Goal: Task Accomplishment & Management: Manage account settings

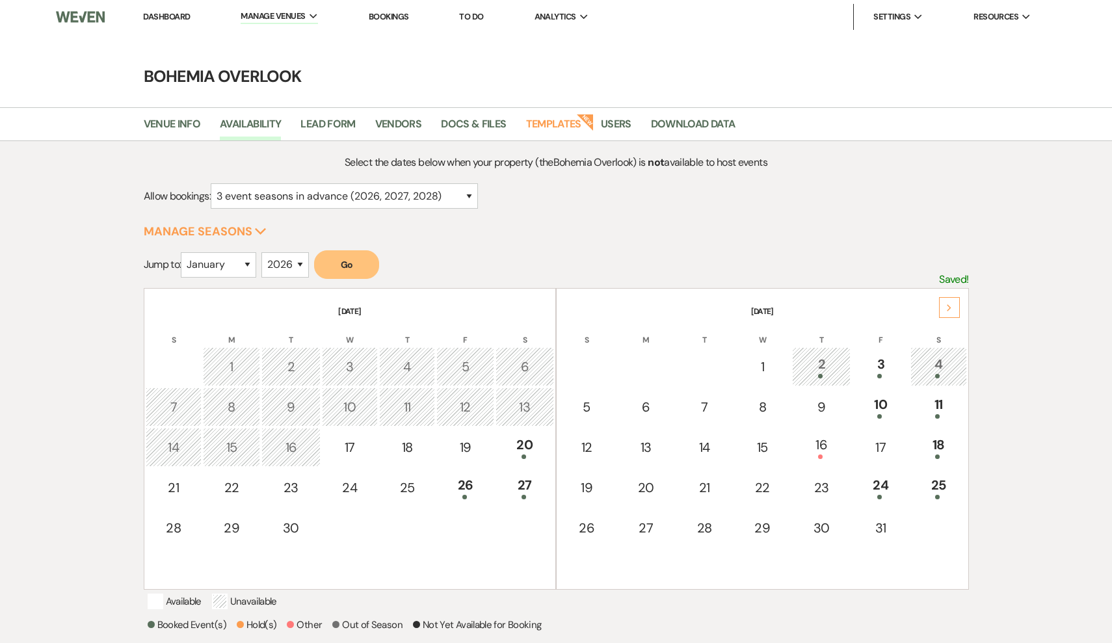
select select "3"
select select "2026"
click at [532, 449] on div "20" at bounding box center [525, 447] width 44 height 24
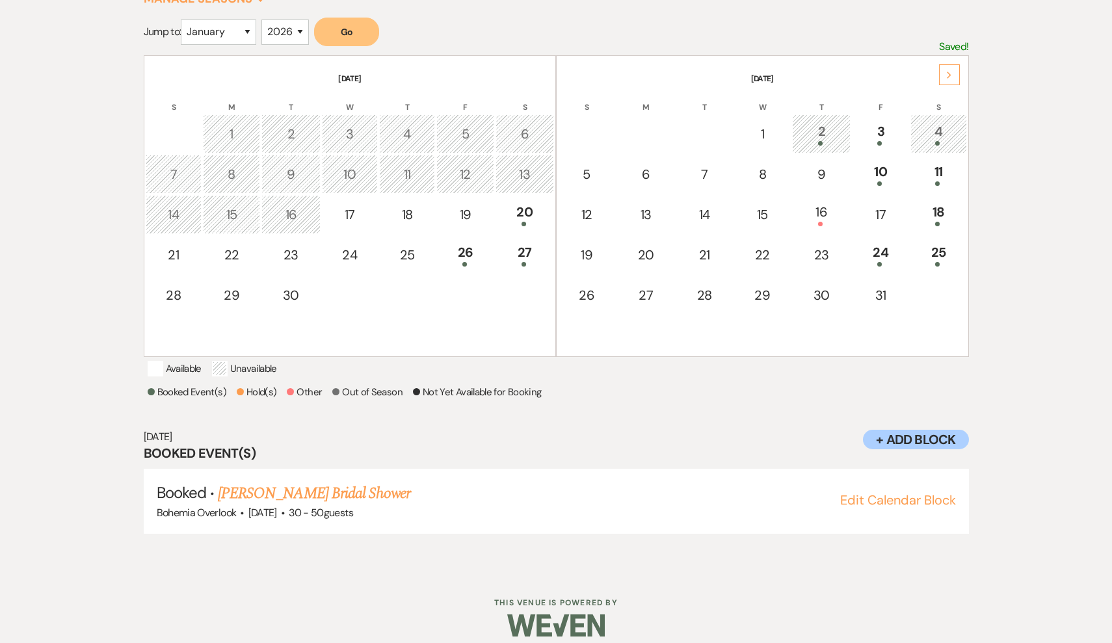
scroll to position [235, 0]
click at [474, 251] on div "26" at bounding box center [465, 253] width 43 height 24
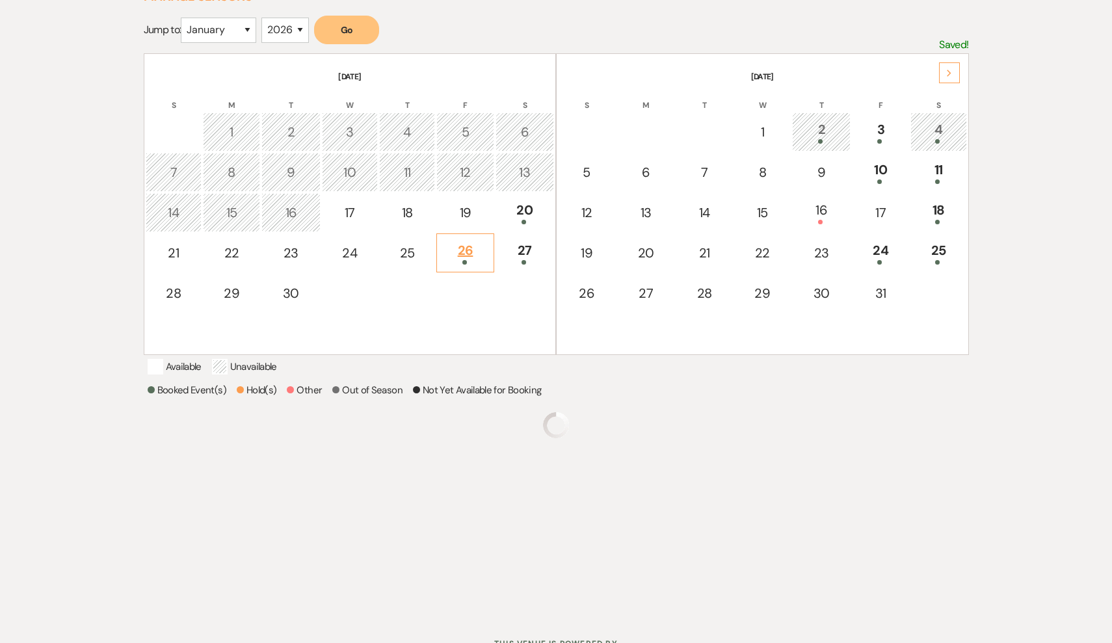
scroll to position [165, 0]
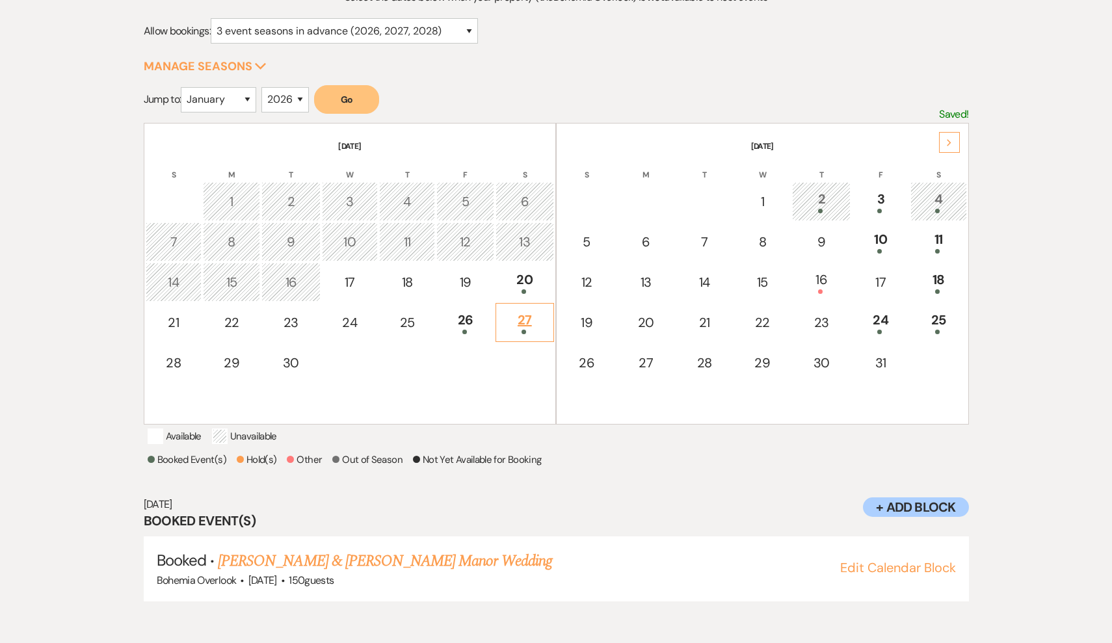
click at [530, 313] on div "27" at bounding box center [525, 322] width 44 height 24
click at [818, 209] on span at bounding box center [820, 211] width 5 height 5
click at [892, 186] on td "3" at bounding box center [880, 201] width 57 height 39
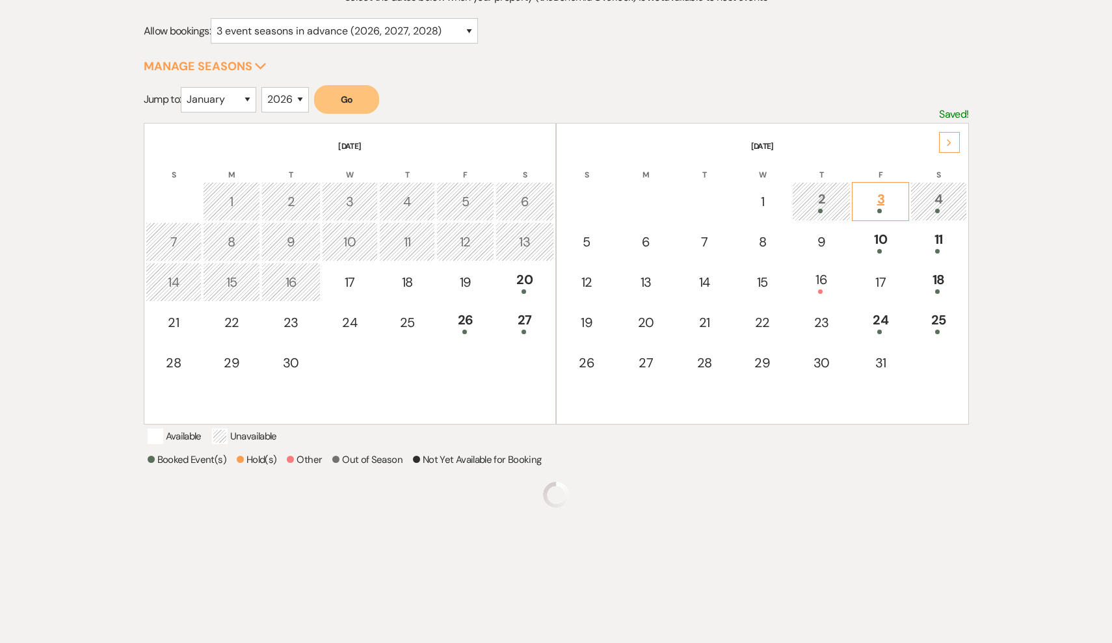
scroll to position [173, 0]
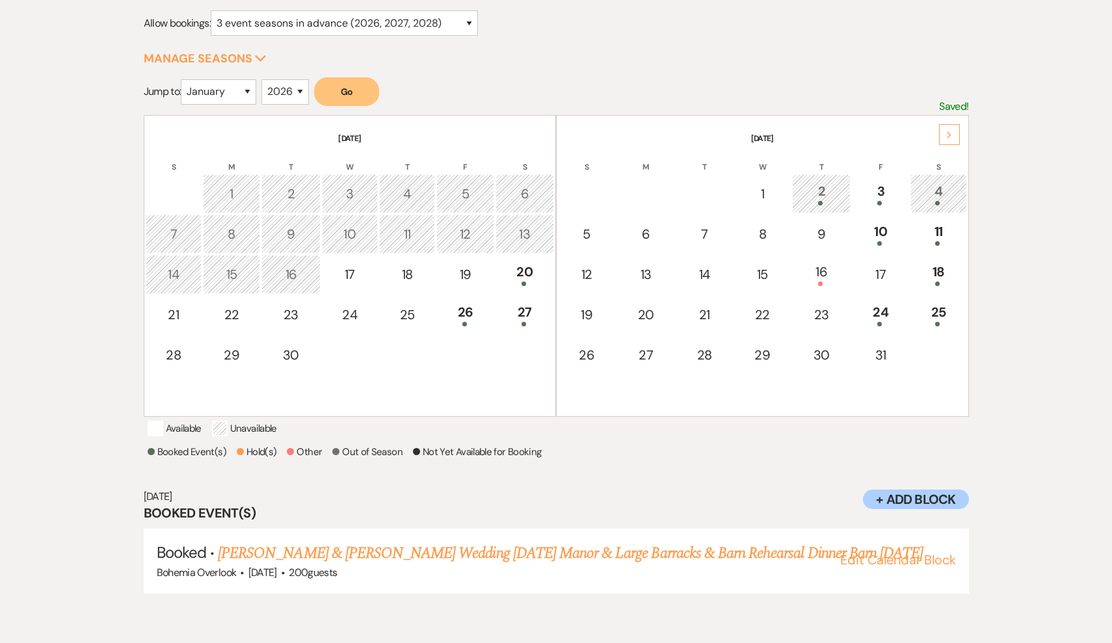
click at [931, 196] on div "4" at bounding box center [939, 193] width 42 height 24
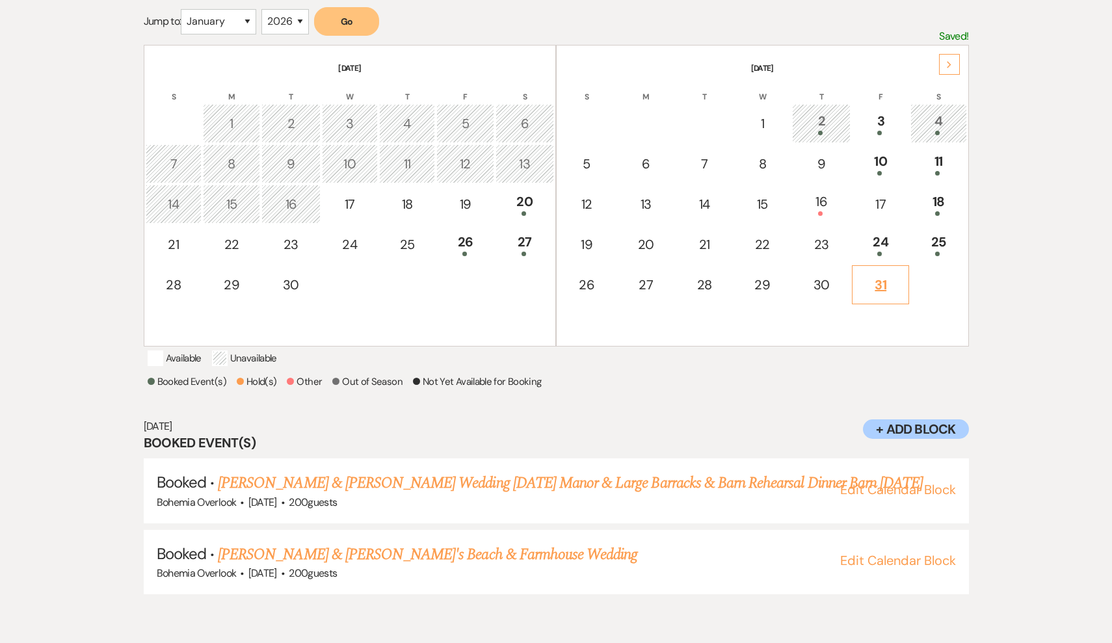
scroll to position [267, 0]
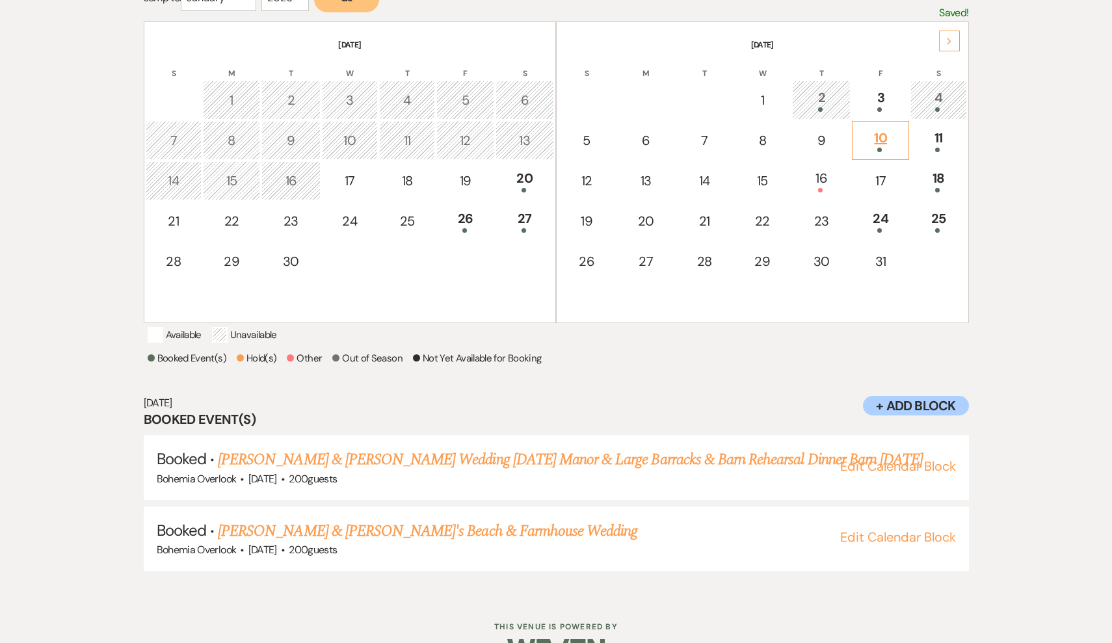
click at [879, 156] on td "10" at bounding box center [880, 140] width 57 height 39
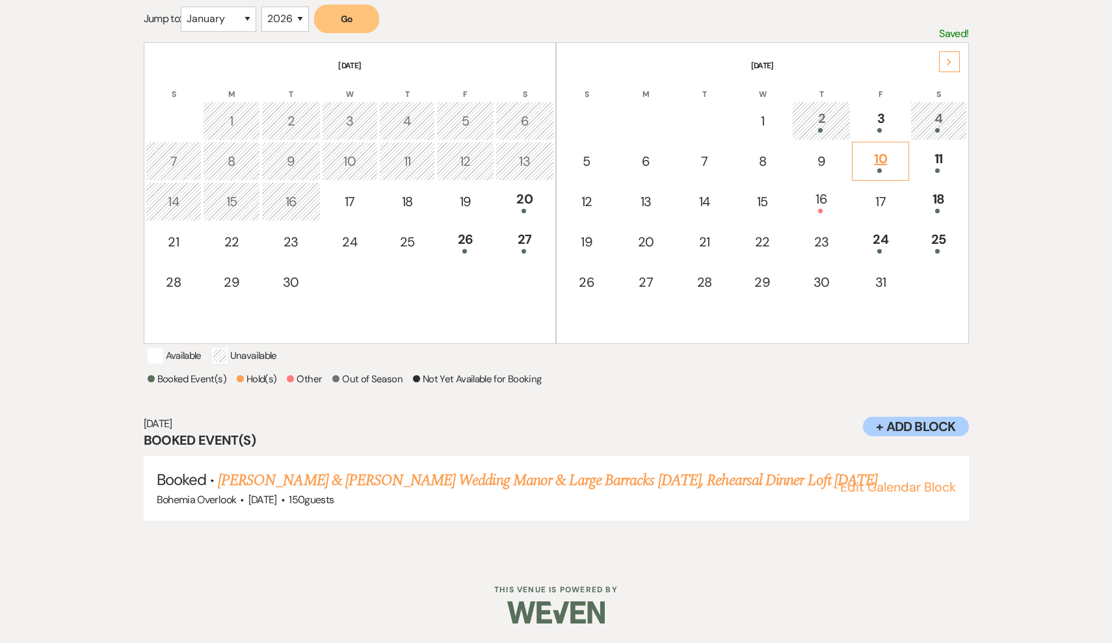
scroll to position [165, 0]
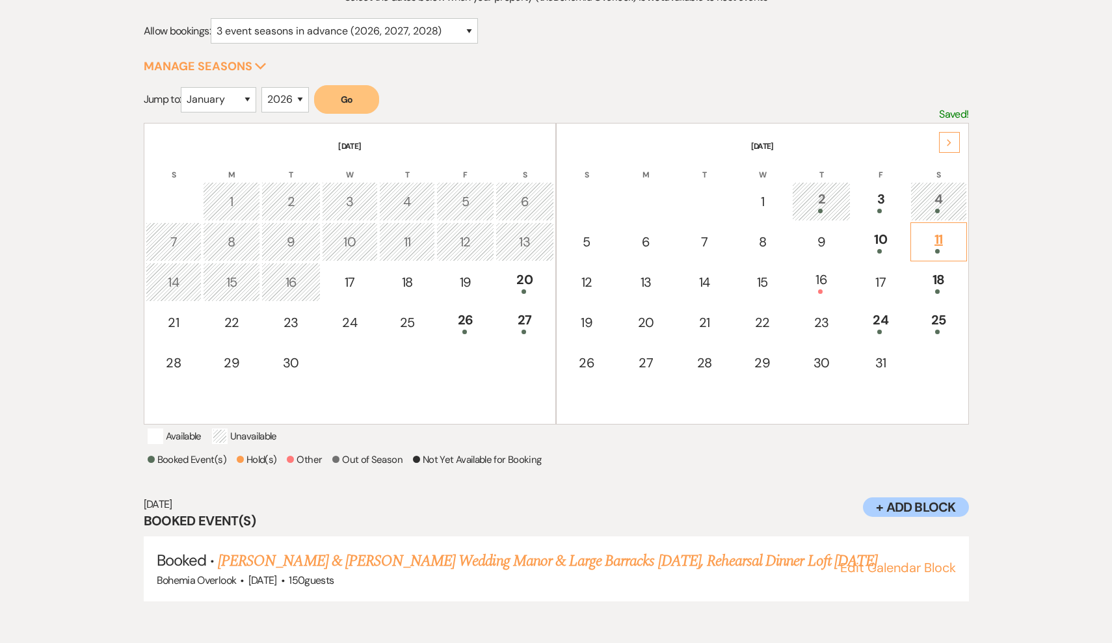
click at [943, 235] on div "11" at bounding box center [939, 242] width 42 height 24
click at [833, 285] on div "16" at bounding box center [821, 282] width 44 height 24
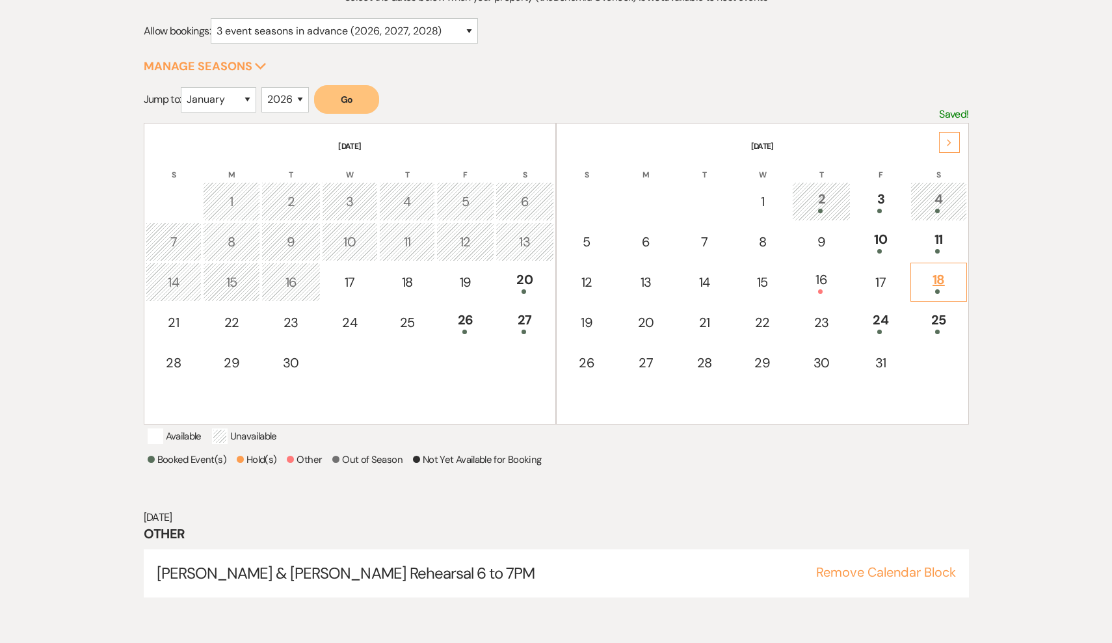
click at [936, 285] on div "18" at bounding box center [939, 282] width 42 height 24
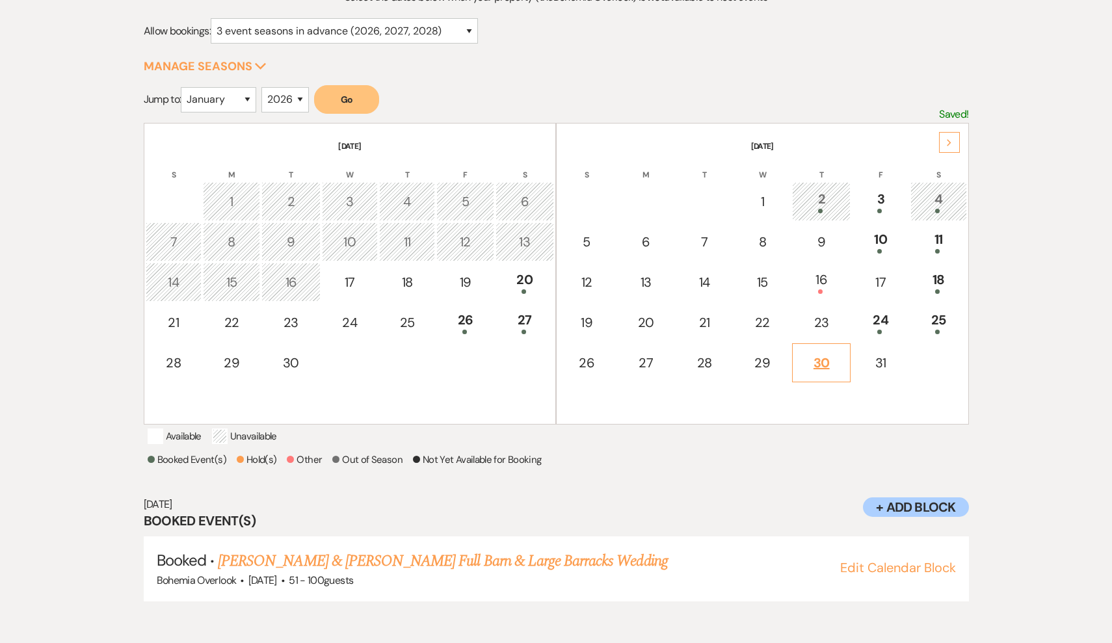
scroll to position [226, 0]
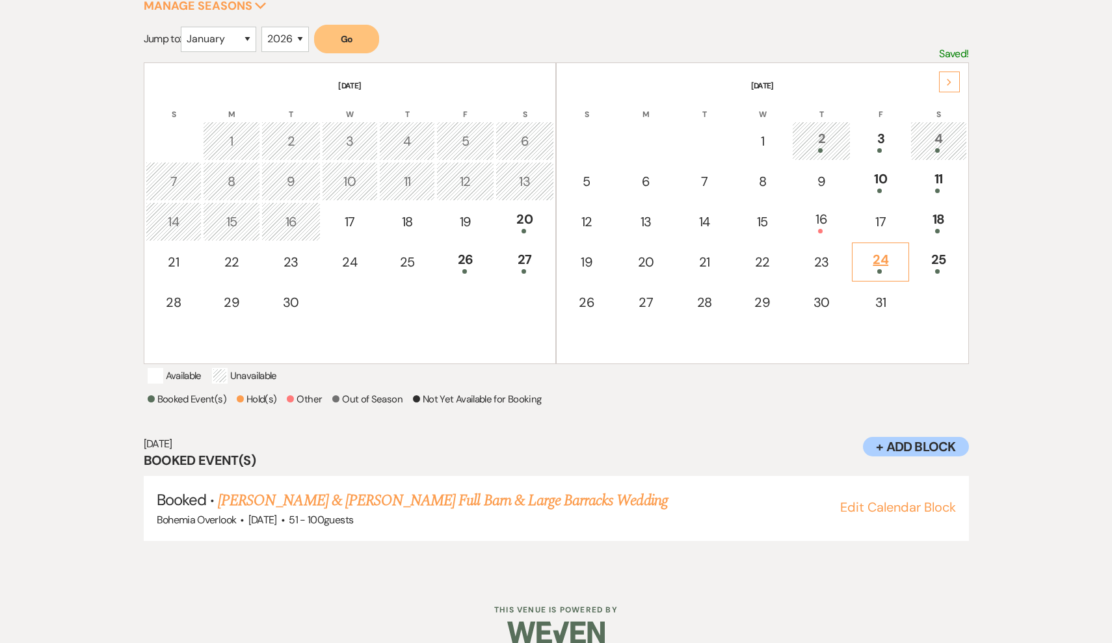
click at [891, 272] on div at bounding box center [880, 271] width 43 height 5
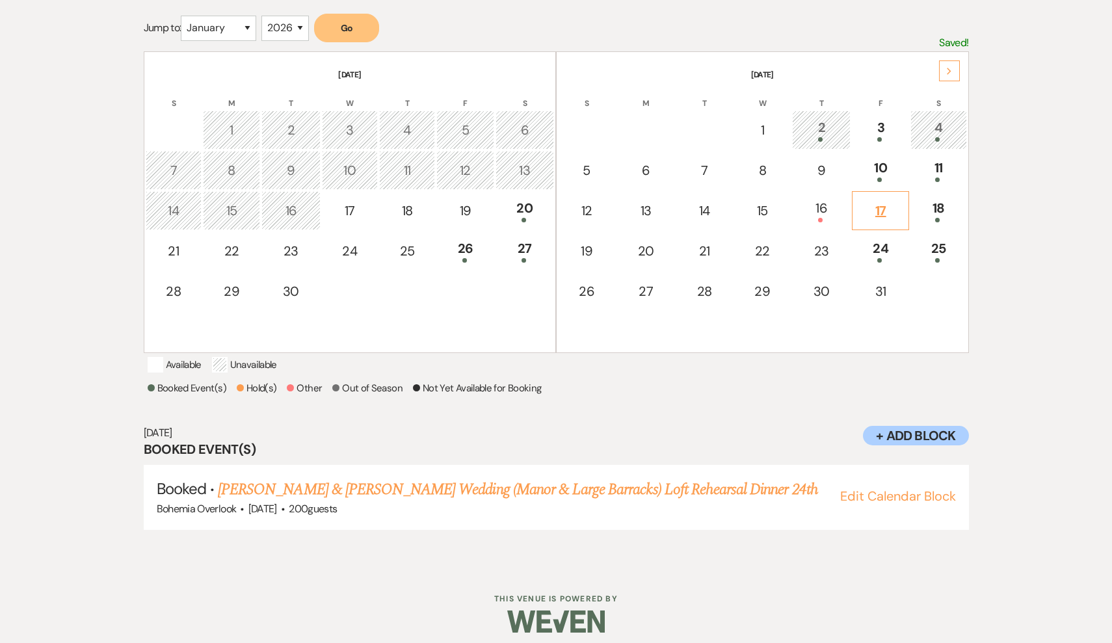
scroll to position [241, 0]
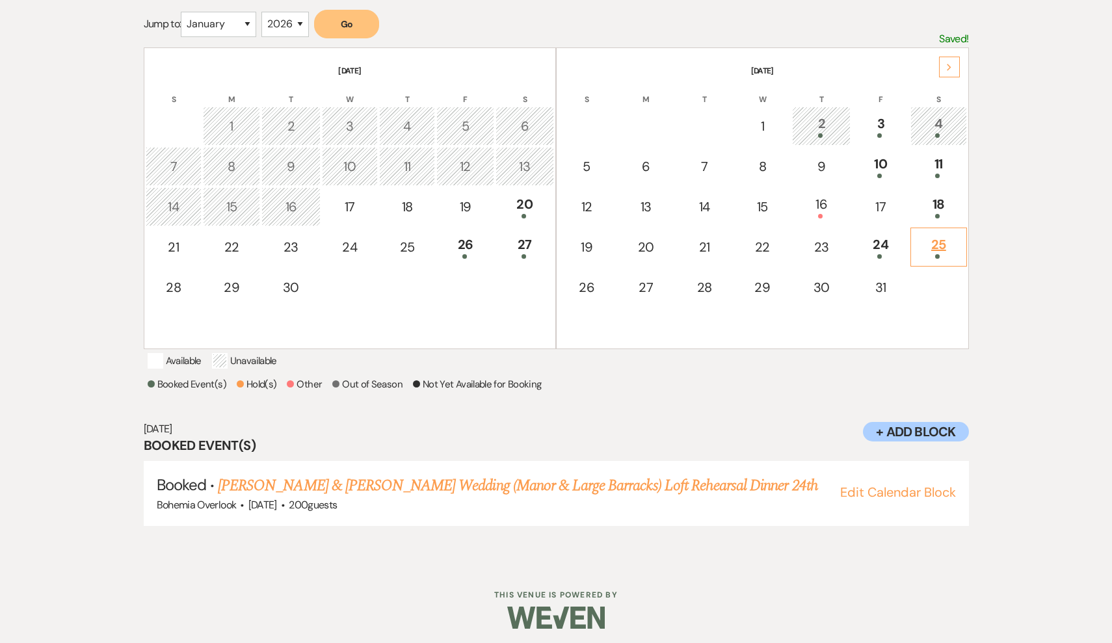
click at [933, 253] on div "25" at bounding box center [939, 247] width 42 height 24
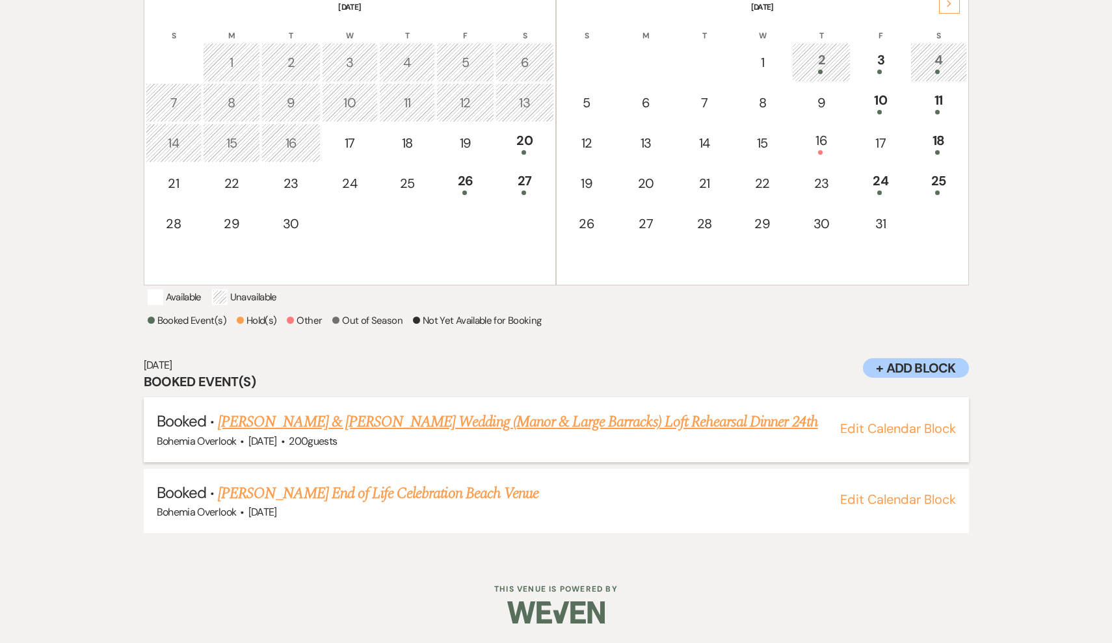
scroll to position [317, 0]
click at [516, 494] on link "Kyrie Bowe's End of Life Celebration Beach Venue" at bounding box center [378, 493] width 321 height 23
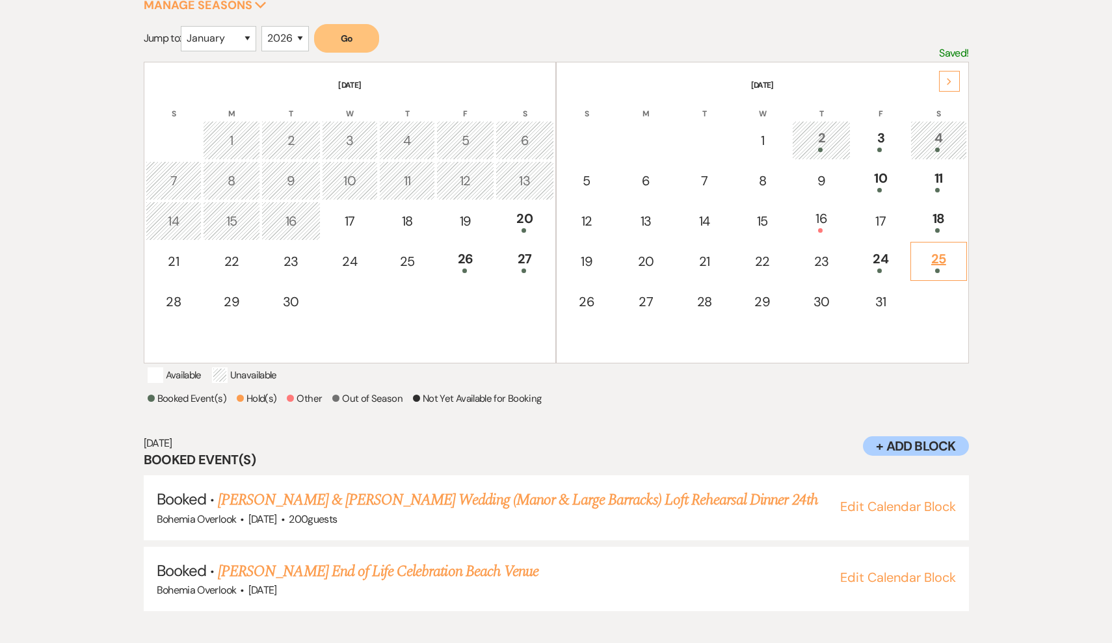
scroll to position [178, 0]
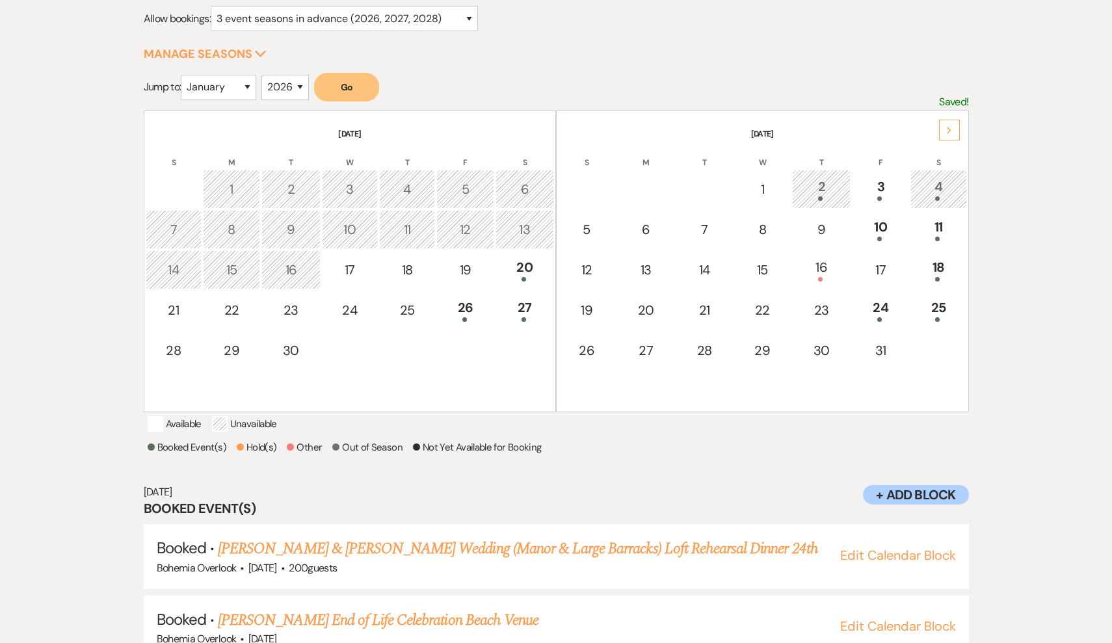
click at [947, 133] on icon "Next" at bounding box center [949, 131] width 7 height 8
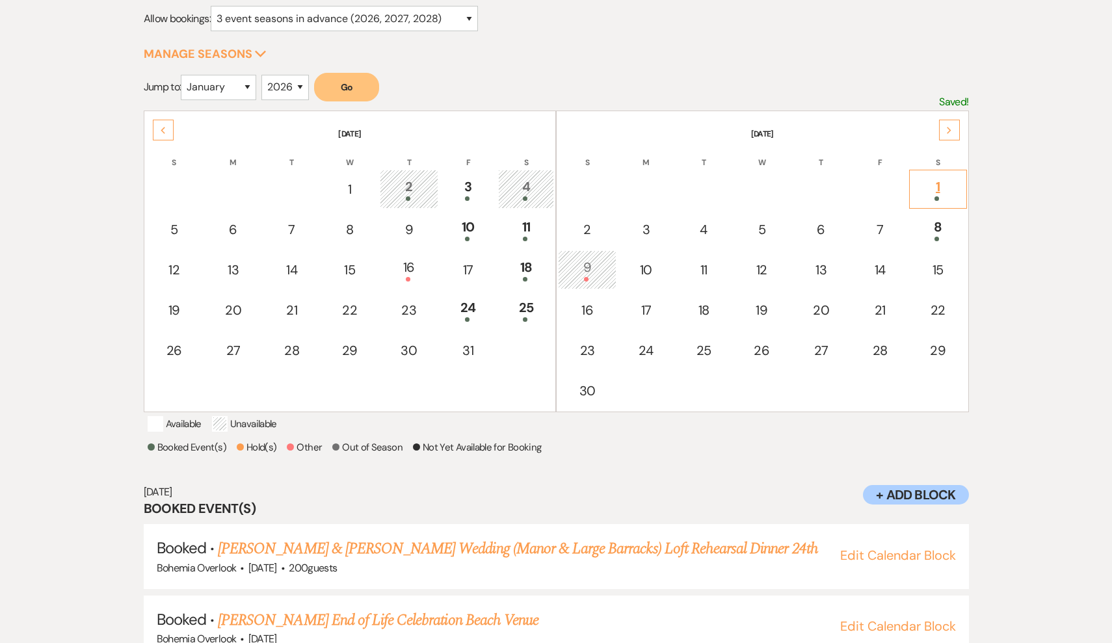
click at [946, 187] on div "1" at bounding box center [938, 189] width 43 height 24
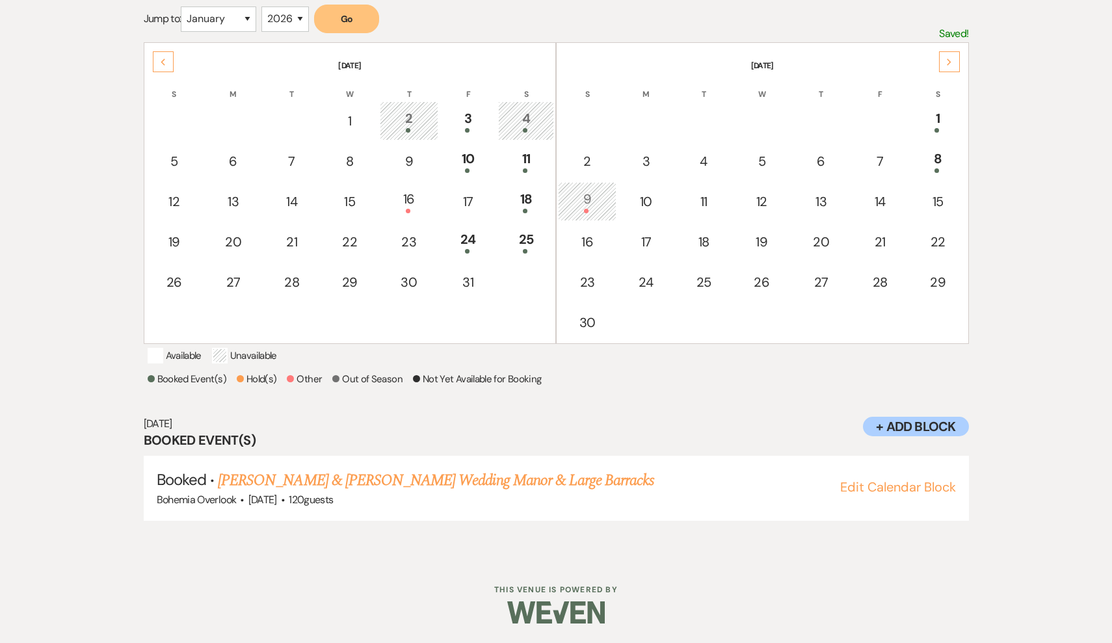
scroll to position [261, 0]
click at [935, 168] on span at bounding box center [937, 170] width 5 height 5
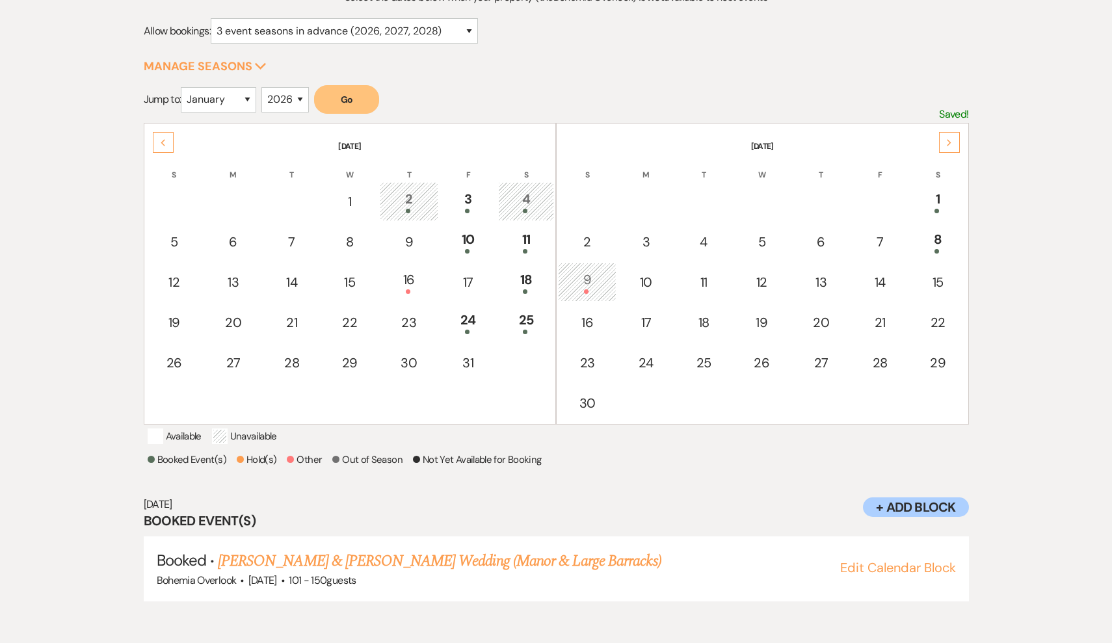
click at [940, 142] on div "Next" at bounding box center [949, 142] width 21 height 21
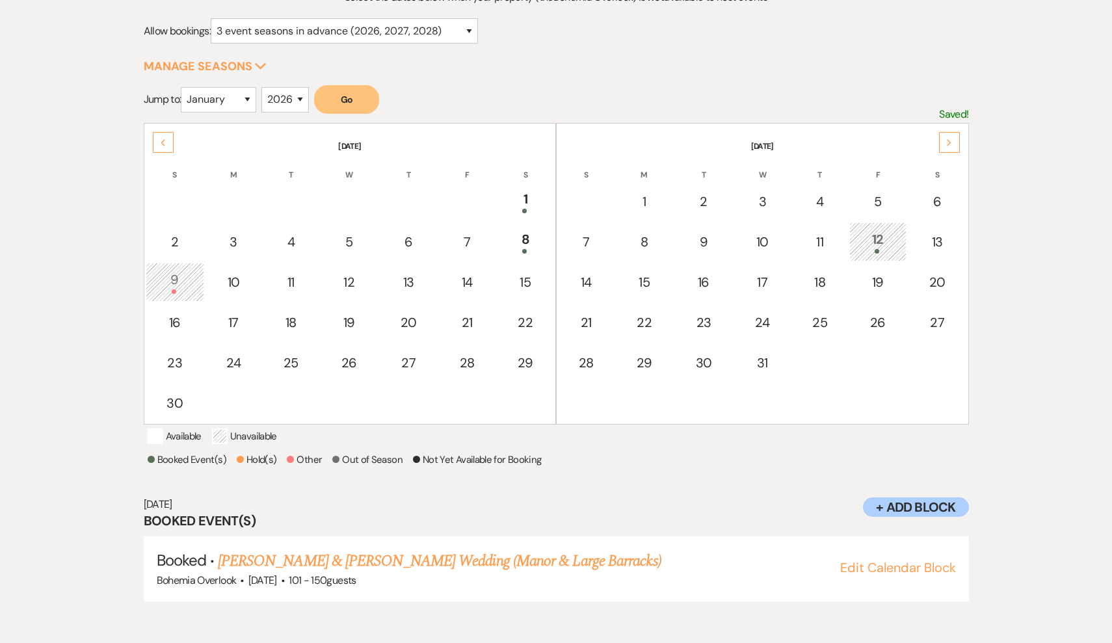
click at [866, 244] on div "12" at bounding box center [878, 242] width 43 height 24
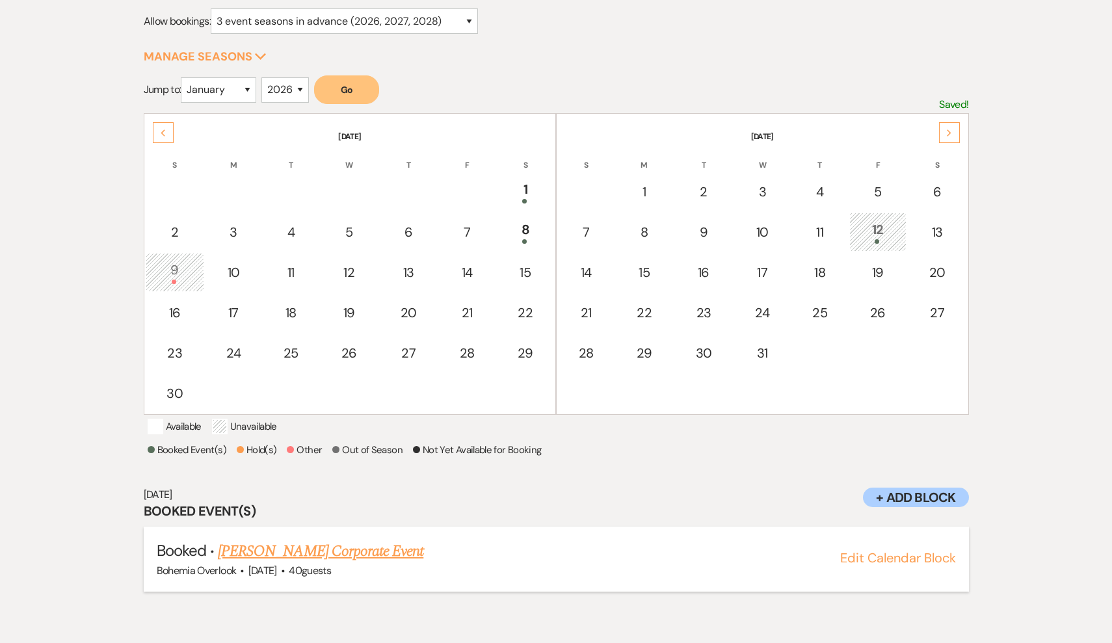
click at [373, 563] on link "[PERSON_NAME] Corporate Event" at bounding box center [321, 551] width 206 height 23
click at [946, 132] on icon "Next" at bounding box center [949, 133] width 7 height 8
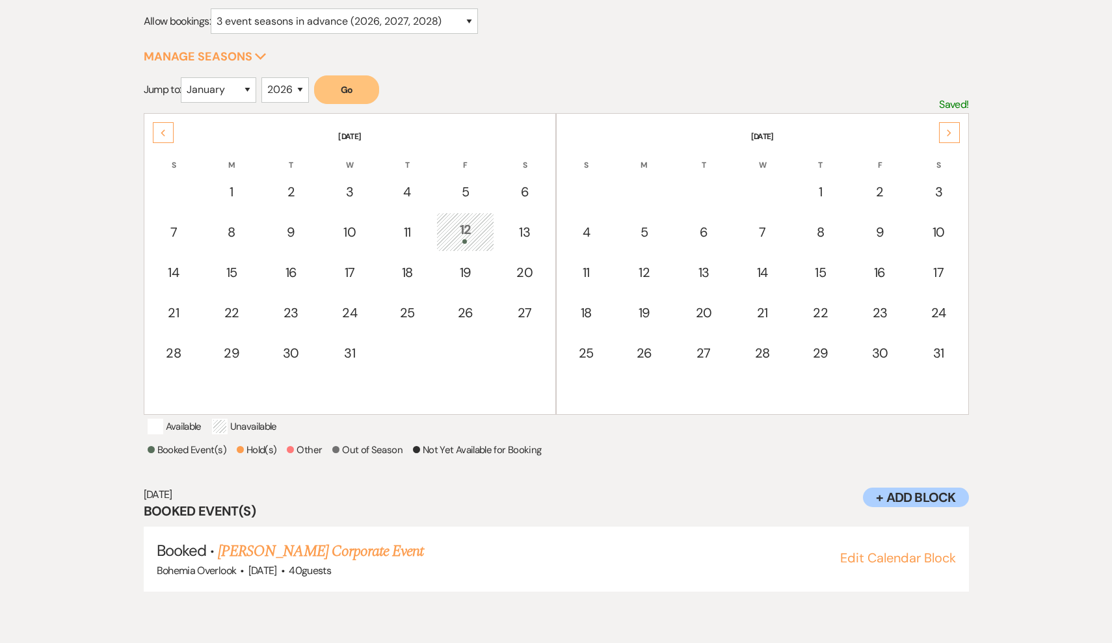
click at [946, 132] on icon "Next" at bounding box center [949, 133] width 7 height 8
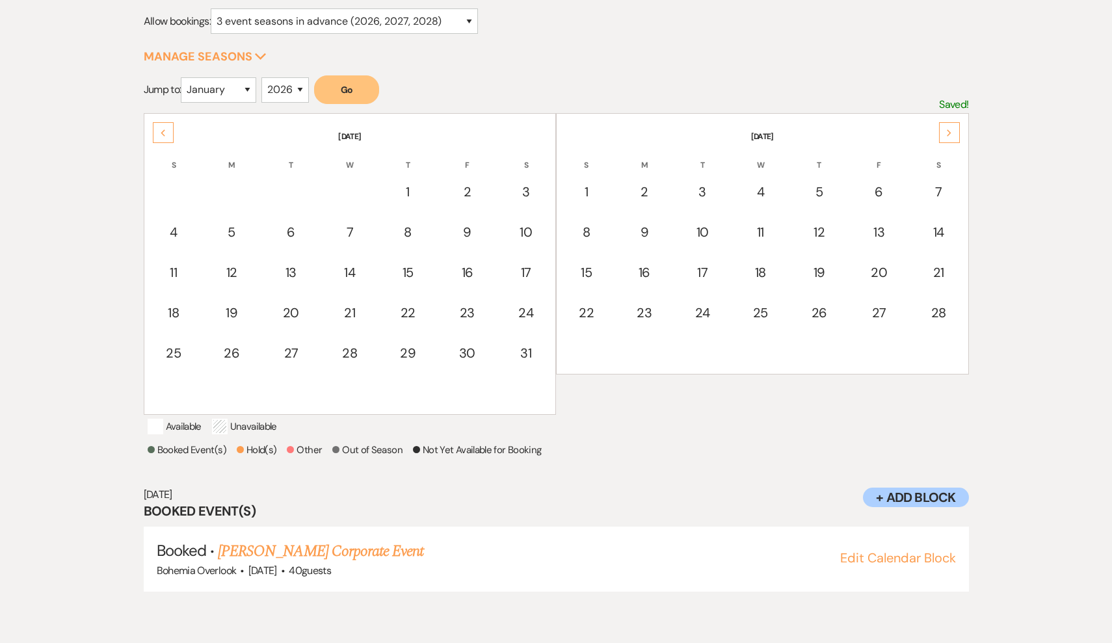
click at [946, 132] on icon "Next" at bounding box center [949, 133] width 7 height 8
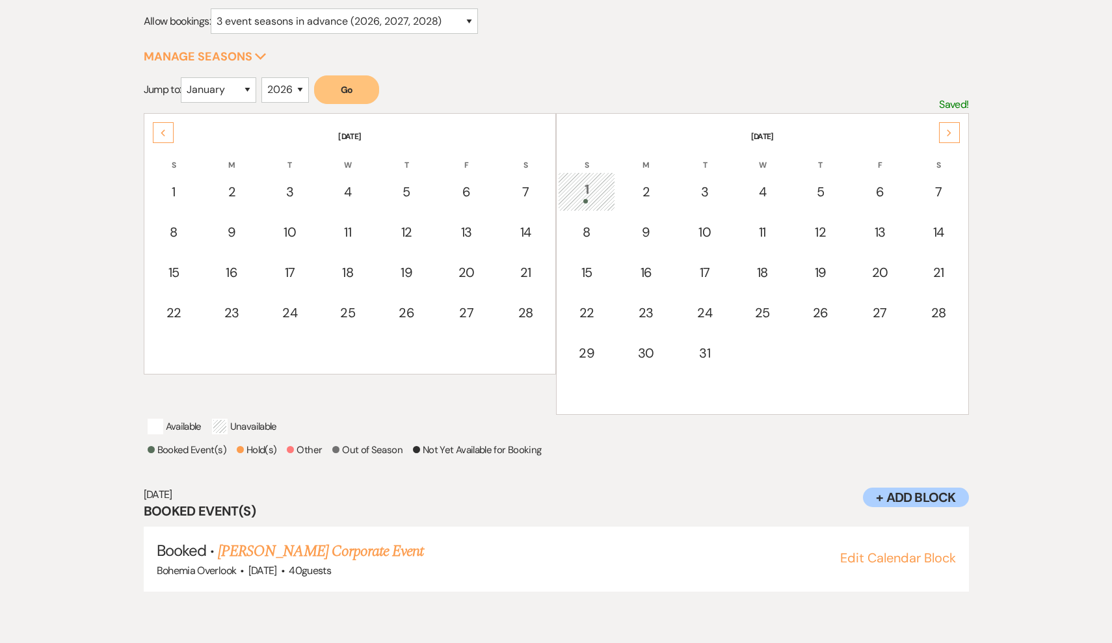
click at [591, 195] on div "1" at bounding box center [586, 192] width 43 height 24
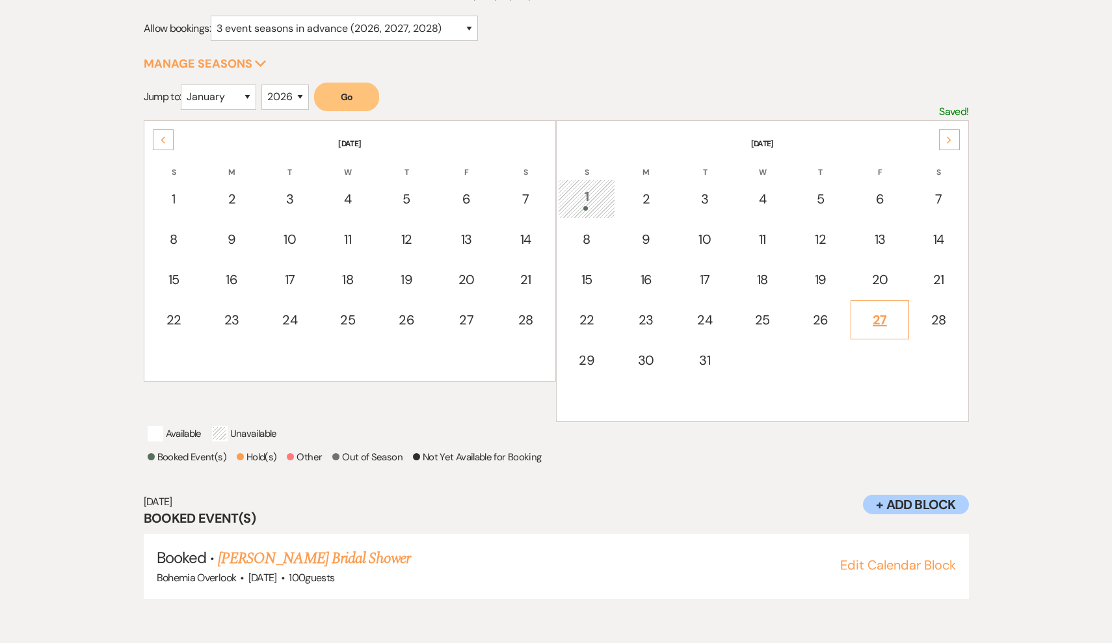
scroll to position [194, 0]
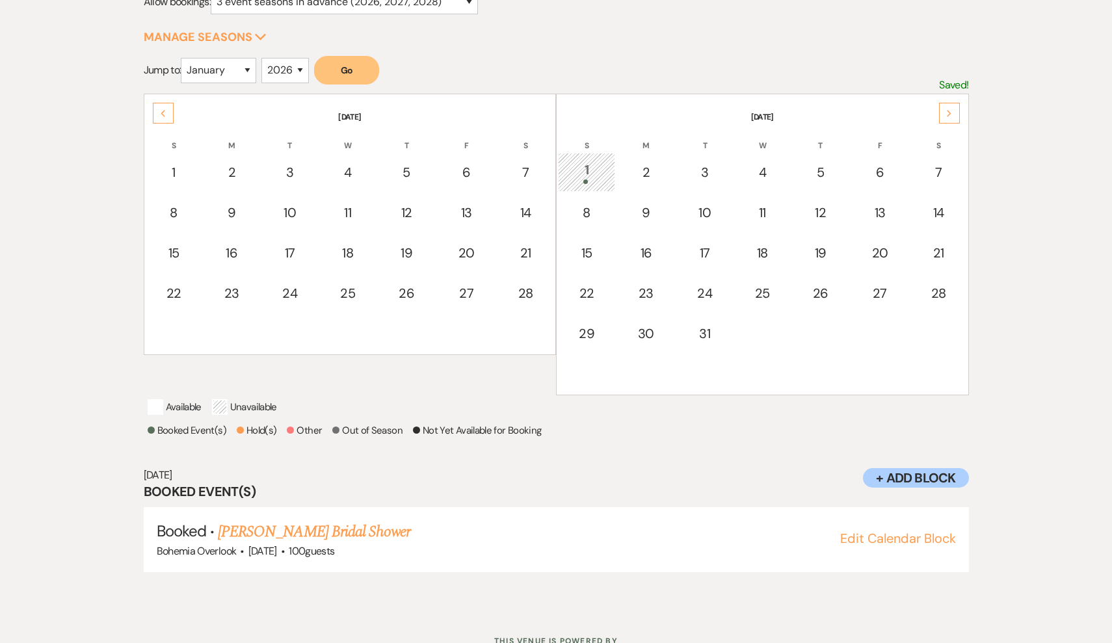
click at [948, 111] on use at bounding box center [949, 113] width 5 height 7
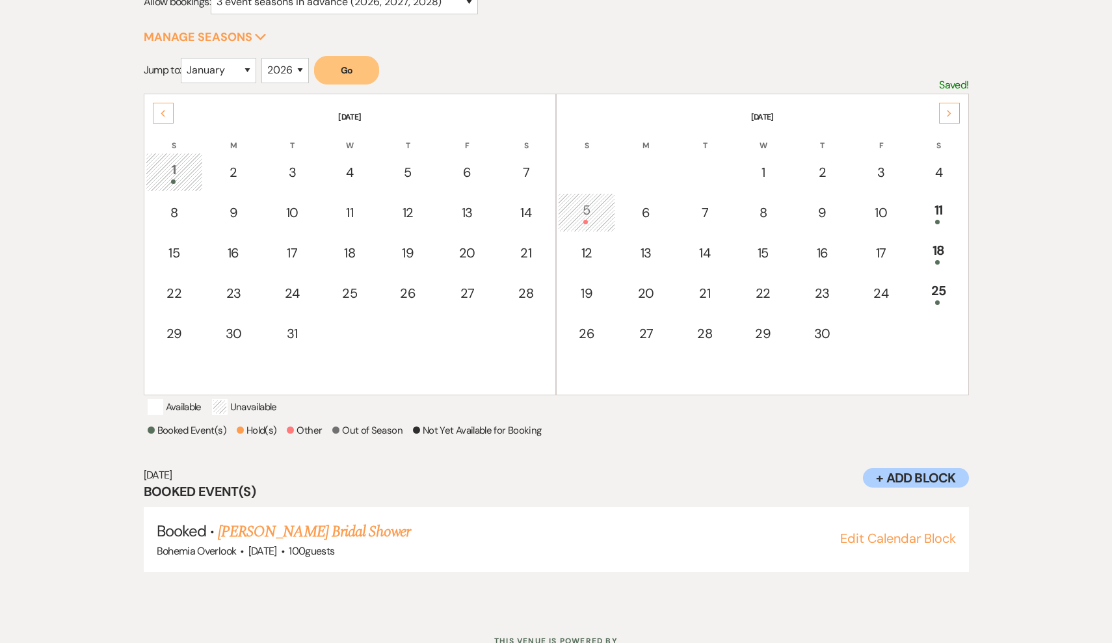
click at [578, 213] on div "5" at bounding box center [586, 212] width 43 height 24
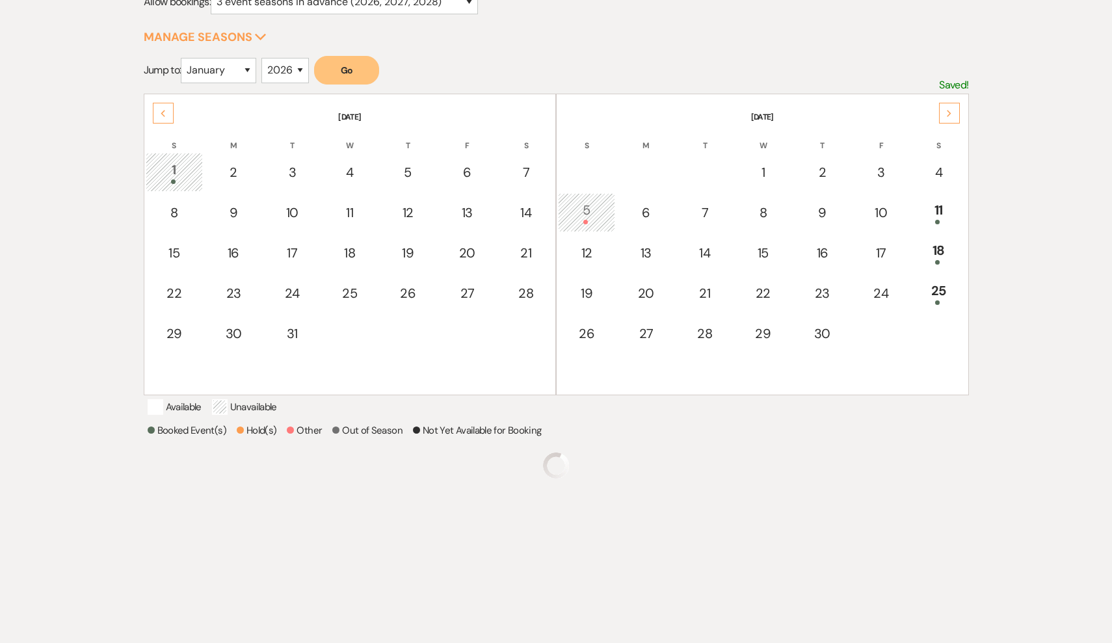
scroll to position [165, 0]
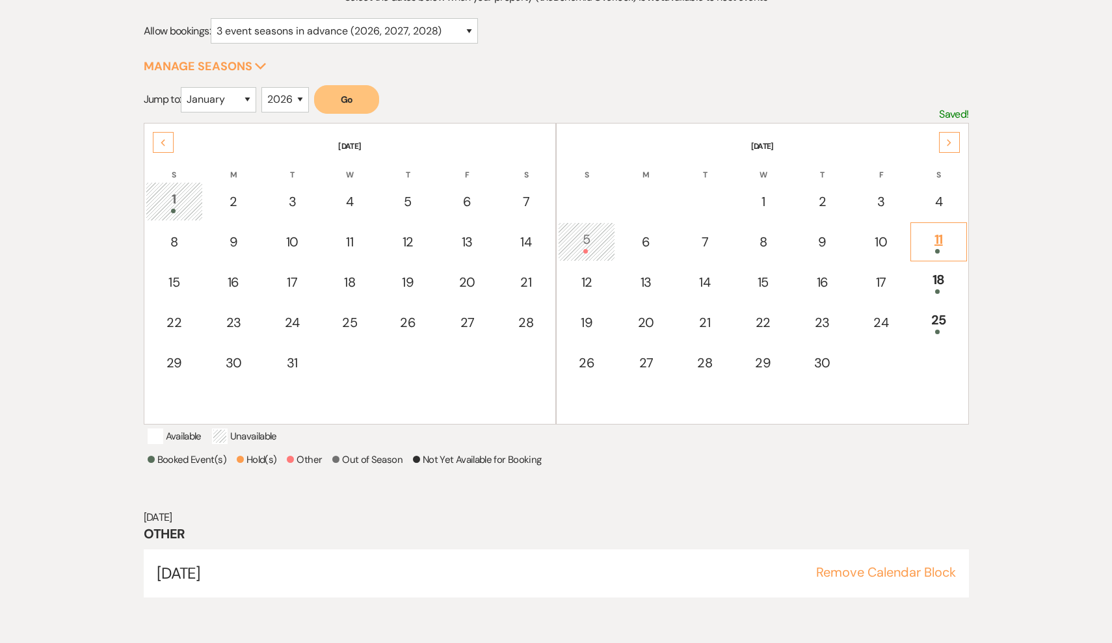
click at [943, 236] on div "11" at bounding box center [939, 242] width 42 height 24
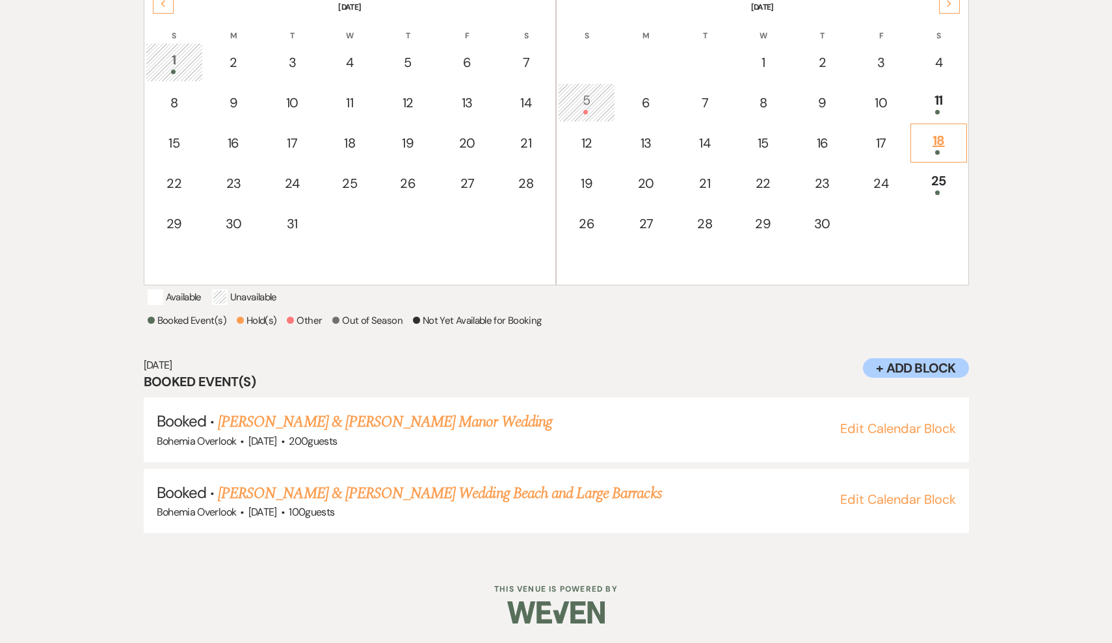
scroll to position [311, 0]
click at [926, 134] on div "18" at bounding box center [939, 143] width 42 height 24
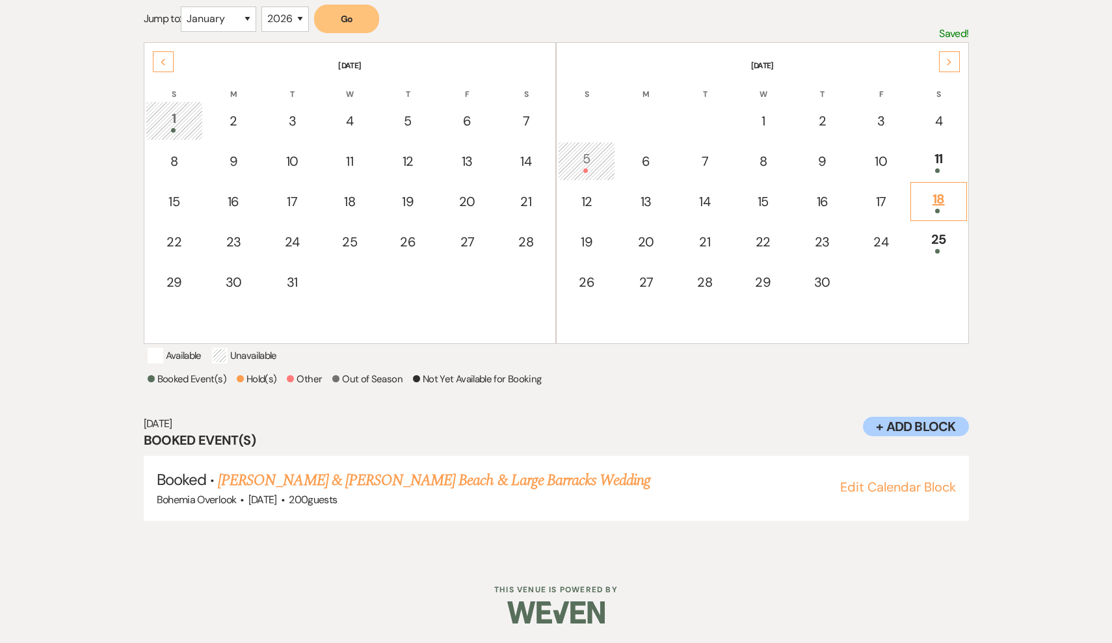
scroll to position [165, 0]
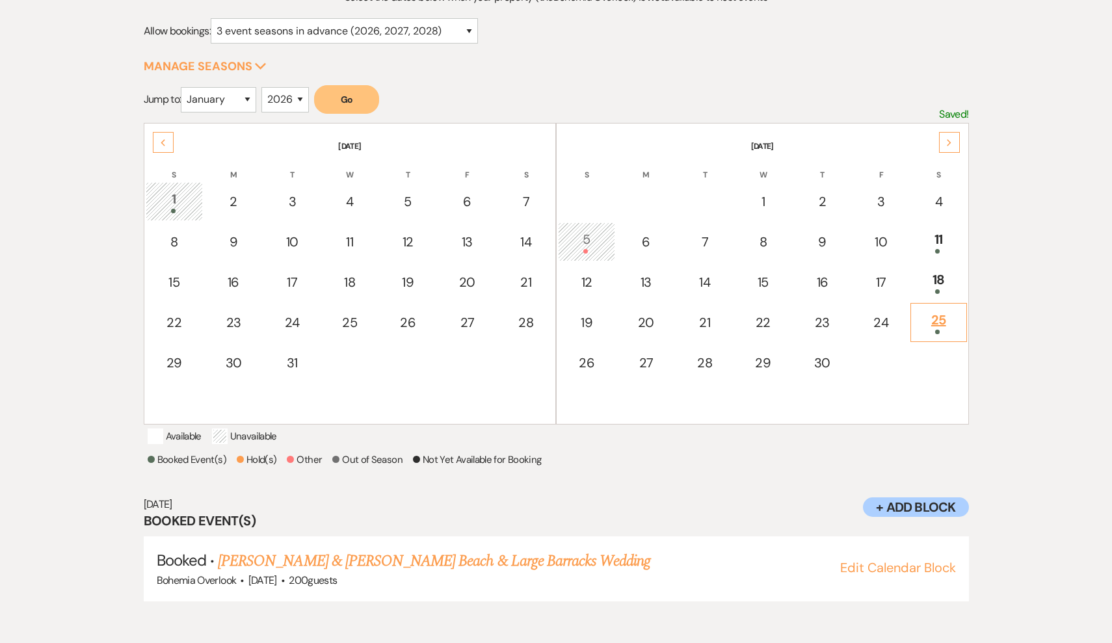
click at [949, 315] on div "25" at bounding box center [939, 322] width 42 height 24
click at [950, 141] on icon "Next" at bounding box center [949, 143] width 7 height 8
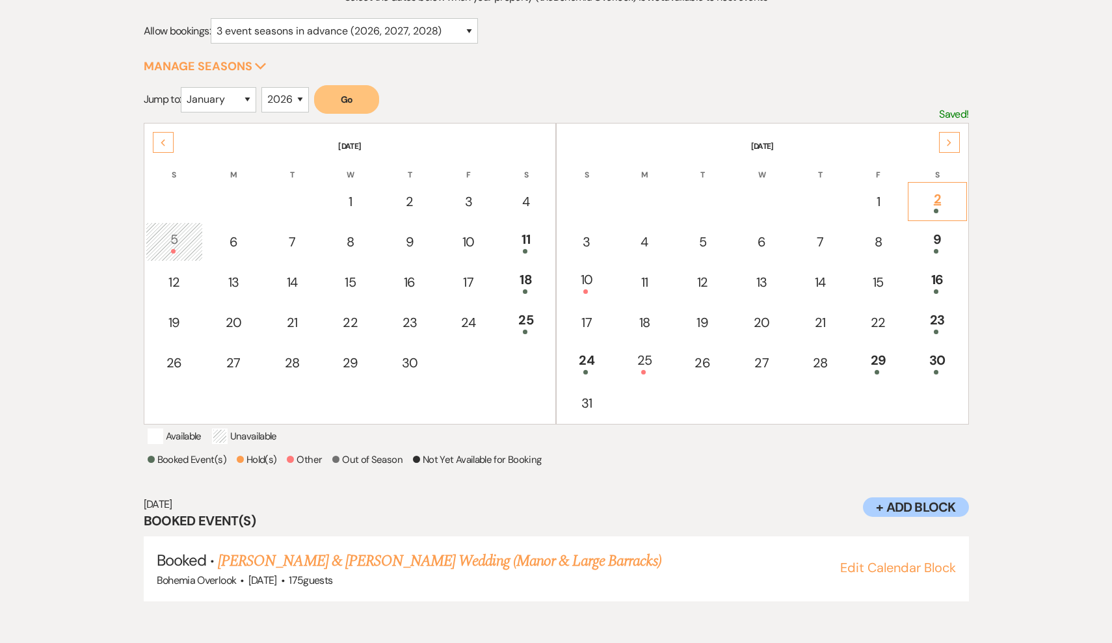
click at [954, 209] on div at bounding box center [937, 211] width 44 height 5
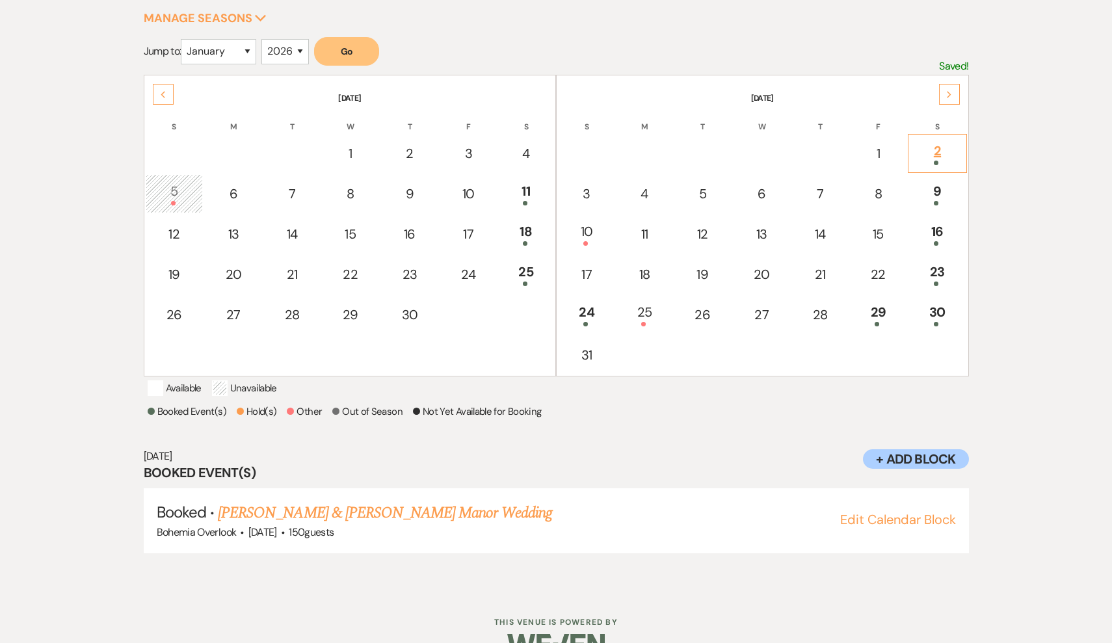
scroll to position [231, 0]
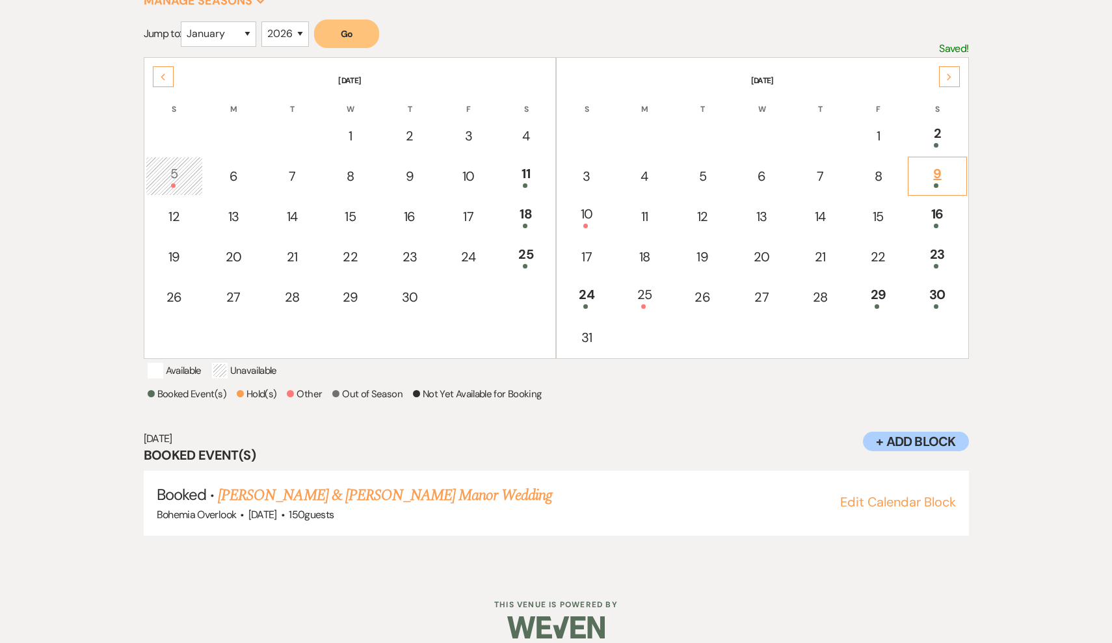
click at [940, 181] on div "9" at bounding box center [937, 176] width 44 height 24
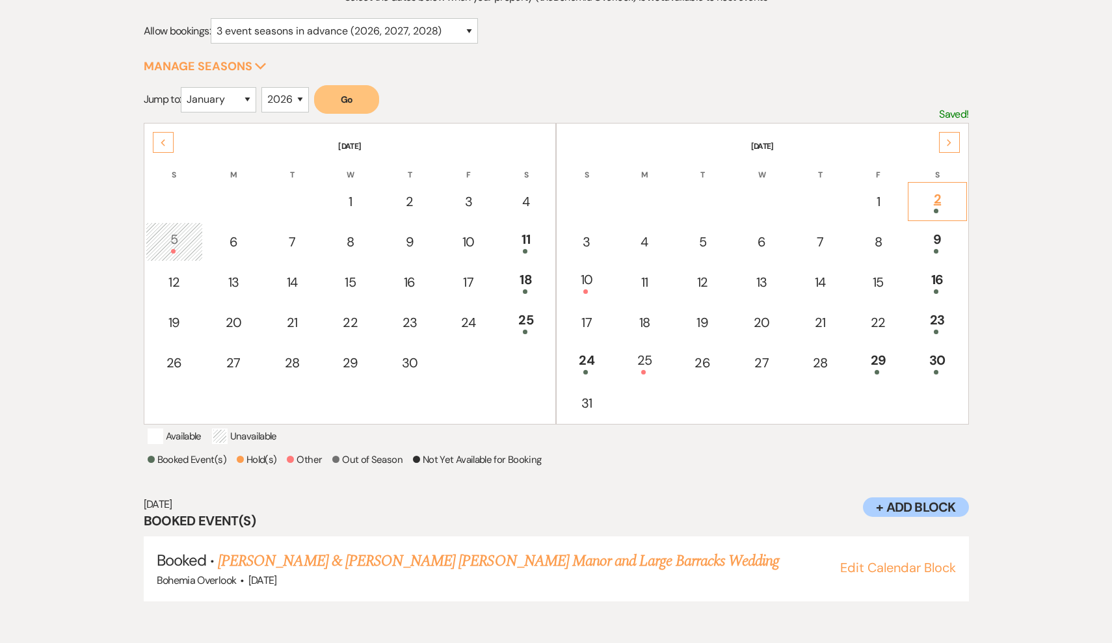
click at [941, 206] on div "2" at bounding box center [937, 201] width 44 height 24
click at [946, 243] on div "9" at bounding box center [937, 242] width 44 height 24
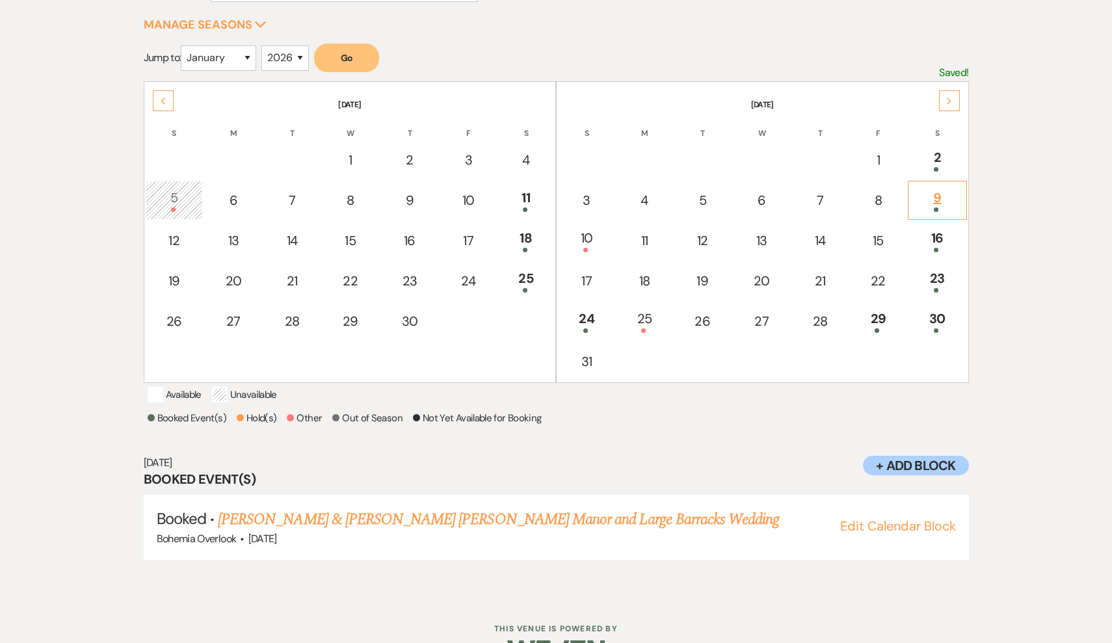
scroll to position [220, 0]
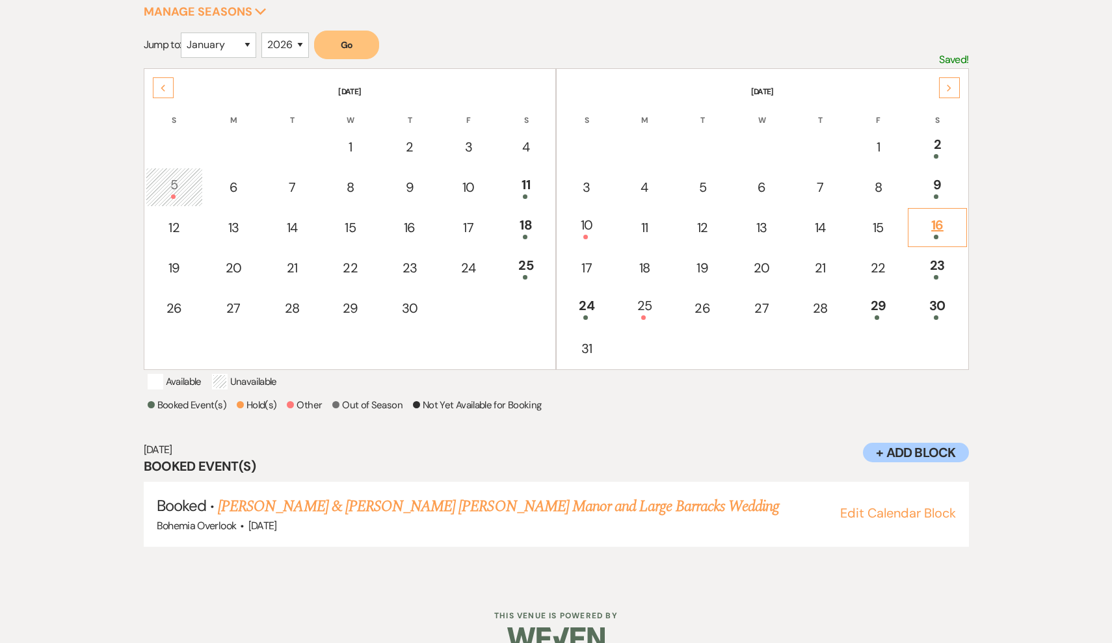
click at [935, 236] on span at bounding box center [936, 237] width 5 height 5
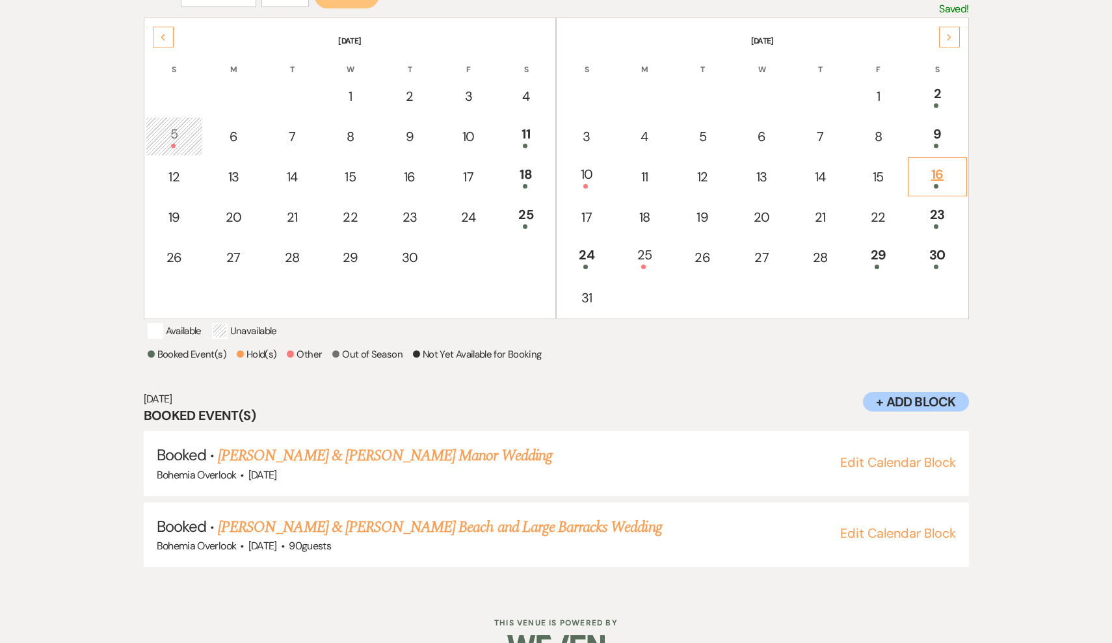
scroll to position [273, 0]
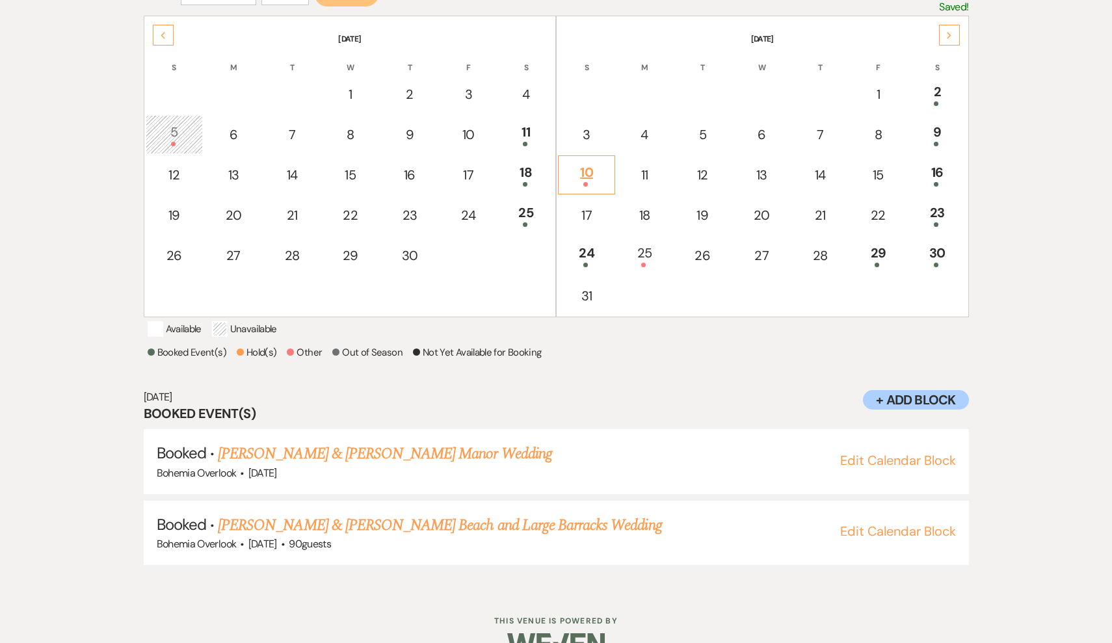
click at [597, 183] on div at bounding box center [586, 184] width 43 height 5
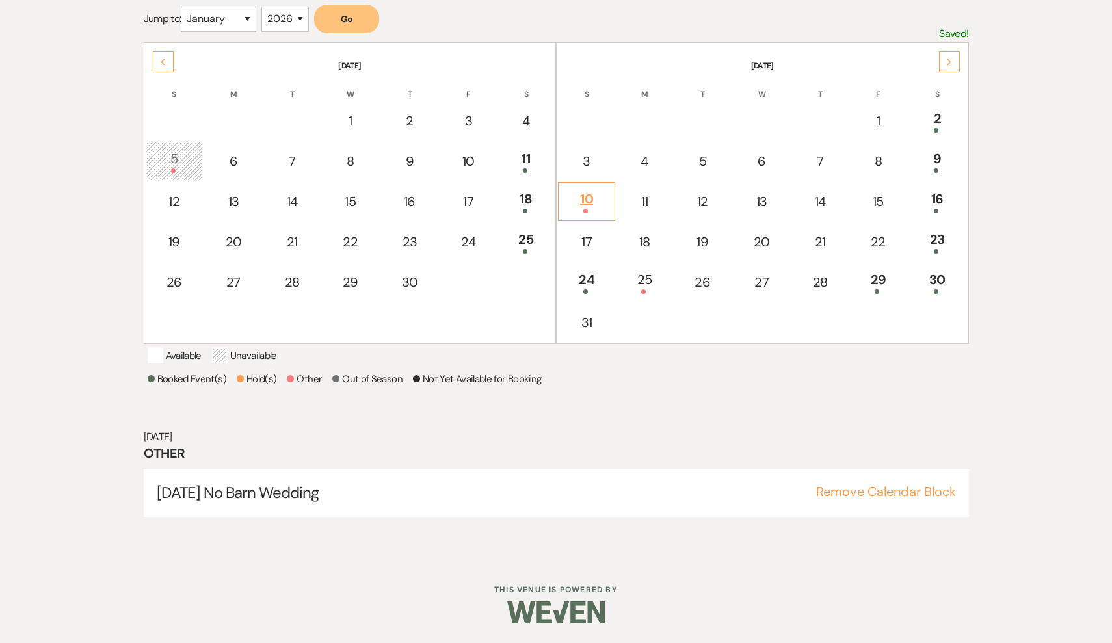
scroll to position [165, 0]
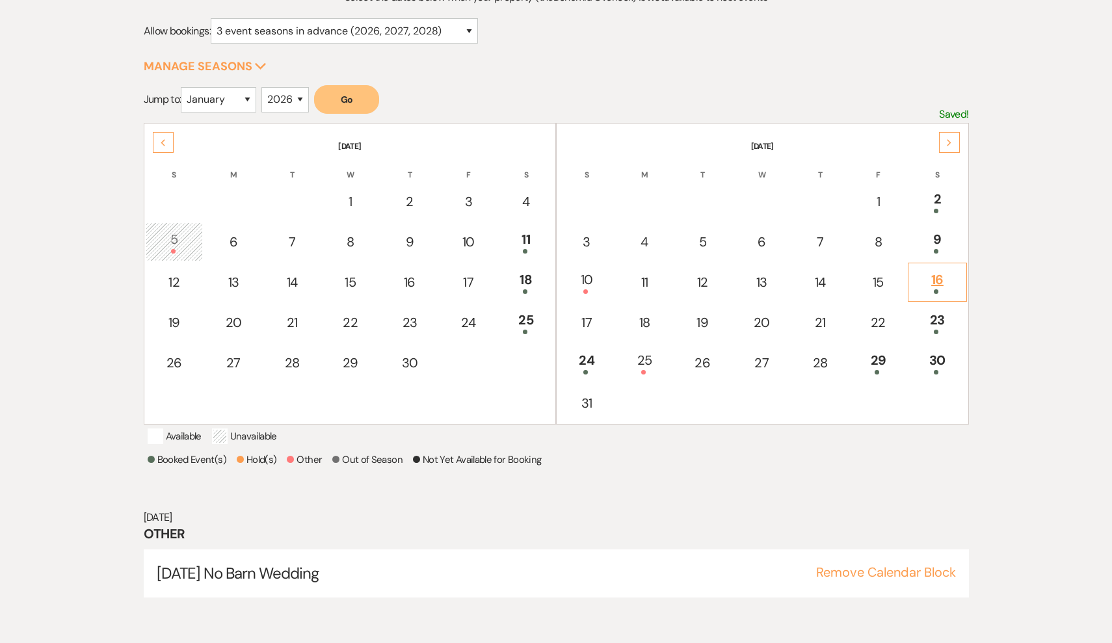
click at [930, 291] on div at bounding box center [937, 291] width 44 height 5
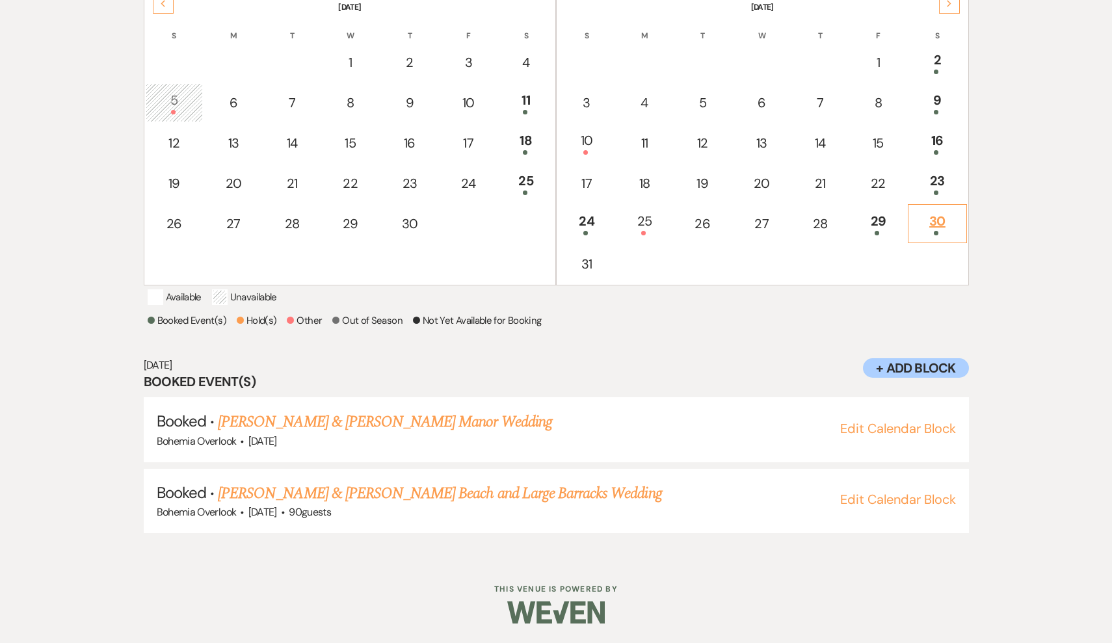
scroll to position [308, 0]
click at [949, 181] on div "23" at bounding box center [937, 183] width 44 height 24
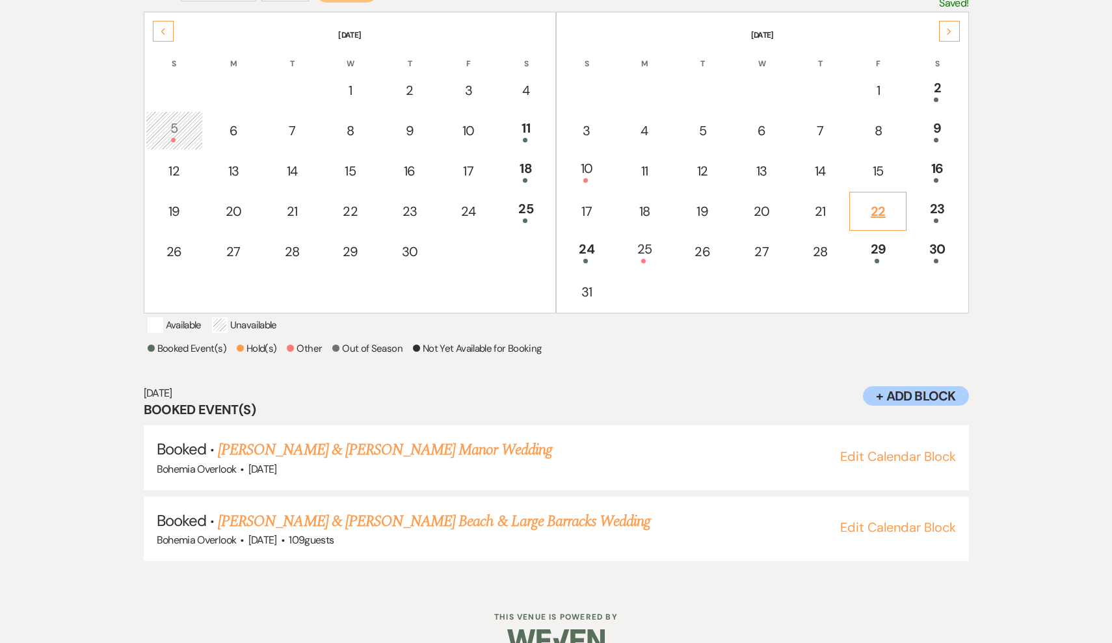
scroll to position [288, 0]
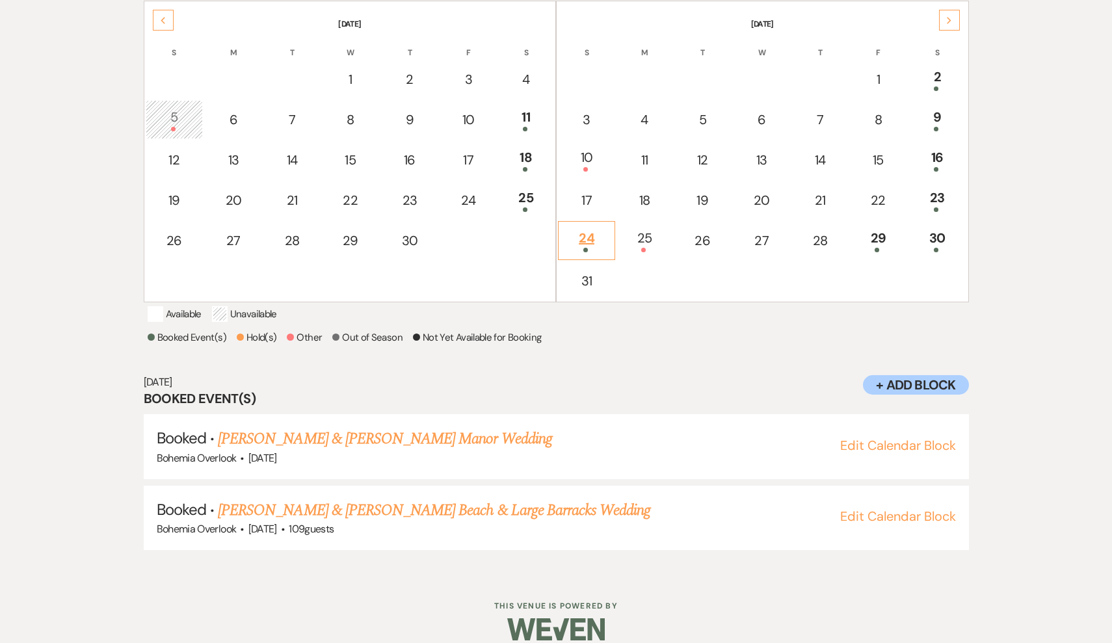
click at [597, 245] on div "24" at bounding box center [586, 240] width 43 height 24
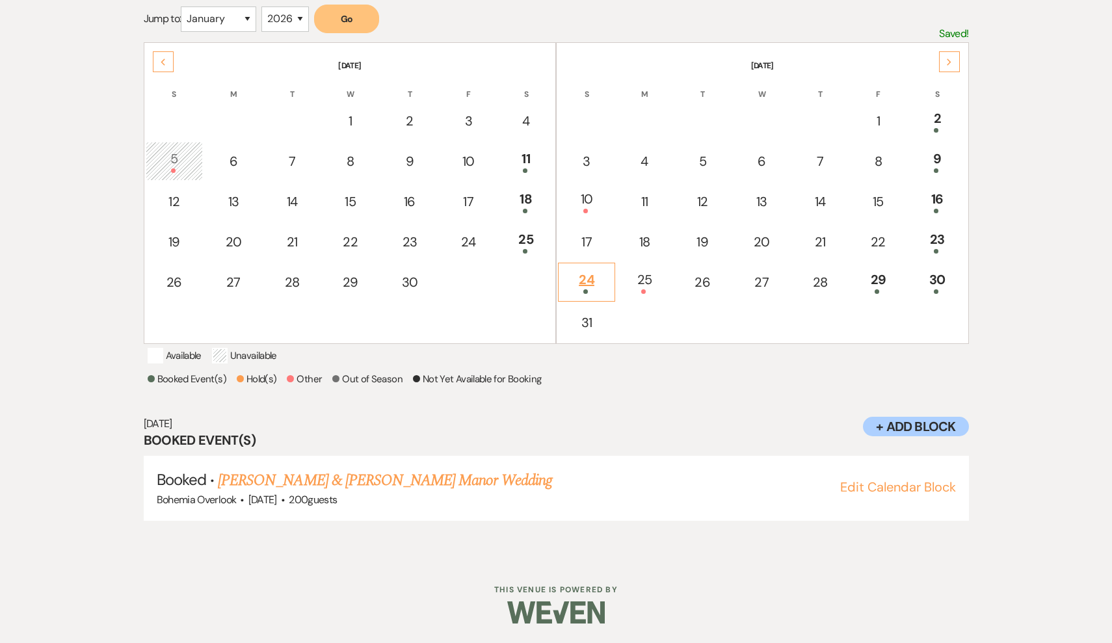
scroll to position [165, 0]
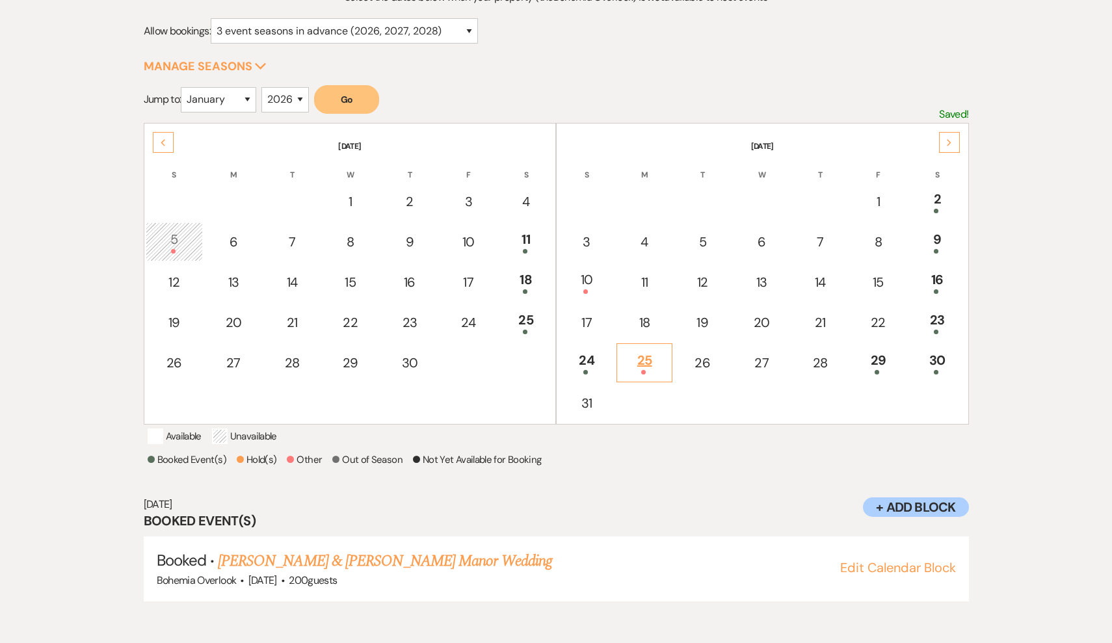
click at [654, 358] on div "25" at bounding box center [645, 363] width 42 height 24
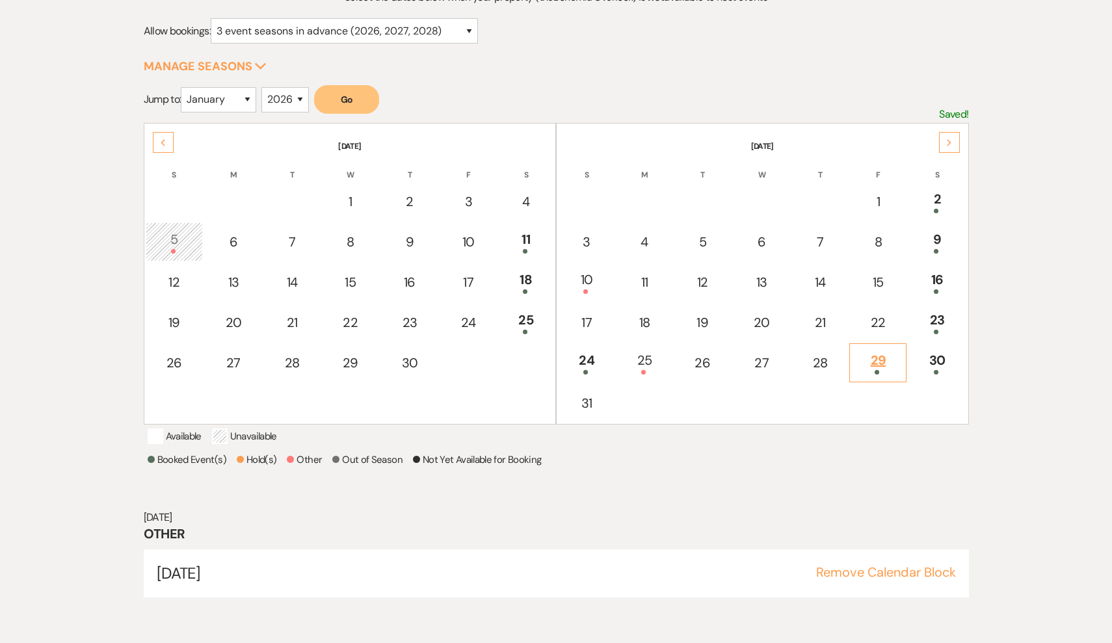
click at [883, 368] on div "29" at bounding box center [878, 363] width 43 height 24
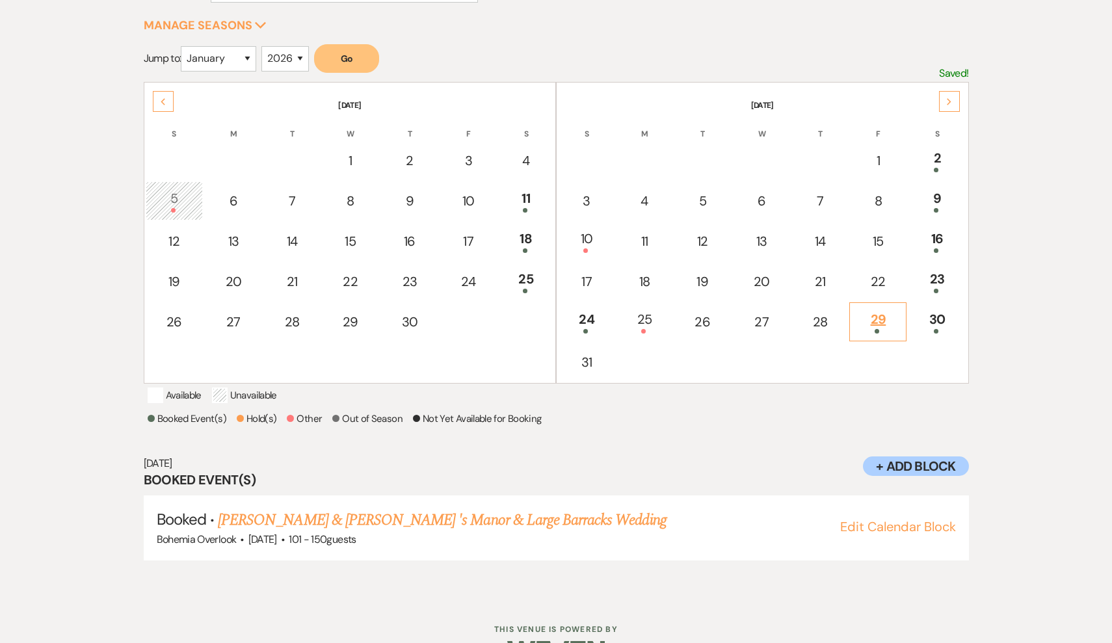
scroll to position [208, 0]
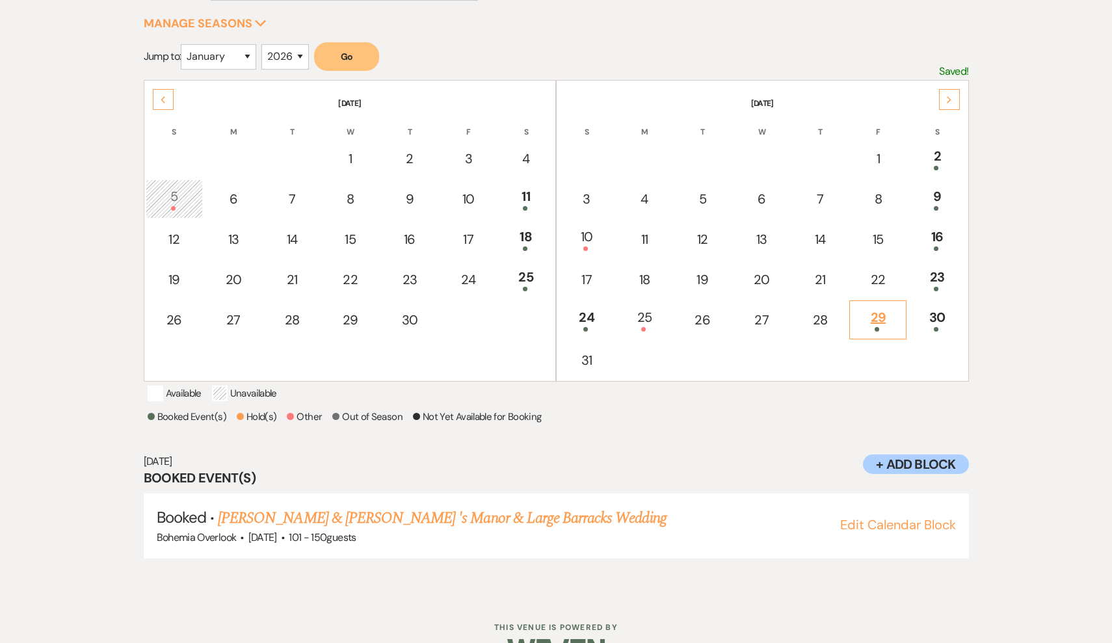
click at [902, 323] on td "29" at bounding box center [878, 320] width 57 height 39
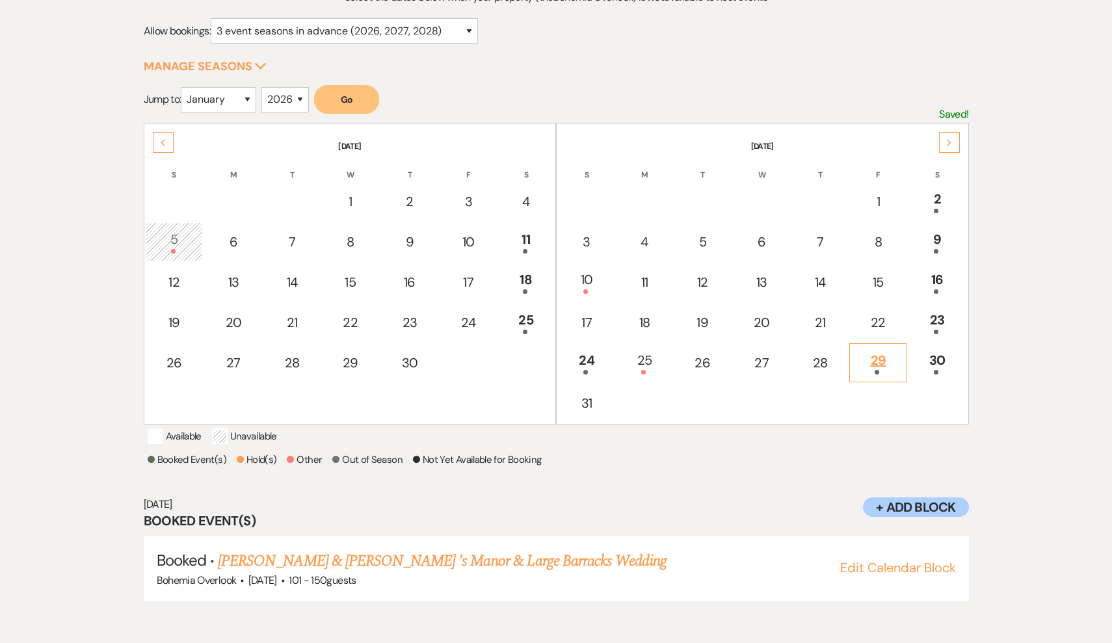
click at [863, 363] on div "29" at bounding box center [878, 363] width 43 height 24
click at [948, 366] on div "30" at bounding box center [937, 363] width 44 height 24
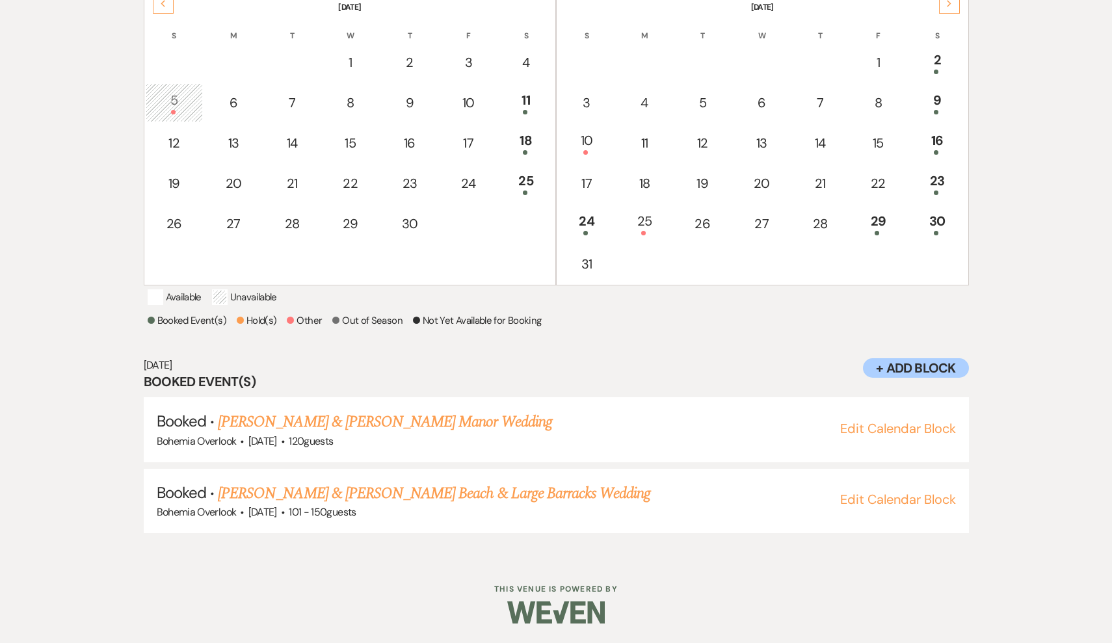
scroll to position [317, 0]
click at [941, 213] on div "30" at bounding box center [937, 223] width 44 height 24
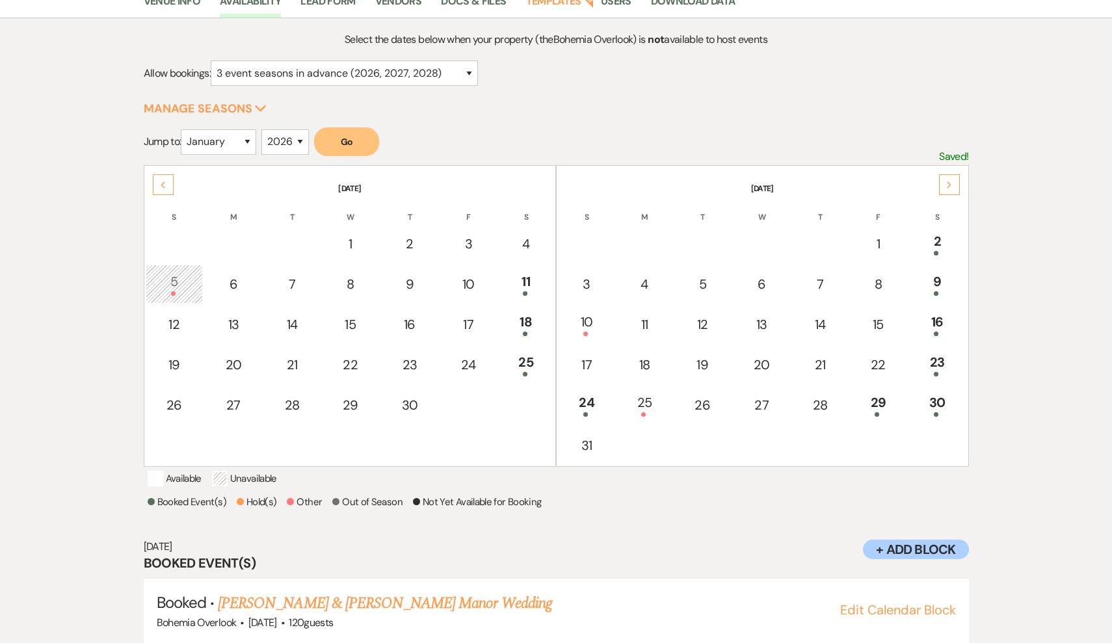
scroll to position [71, 0]
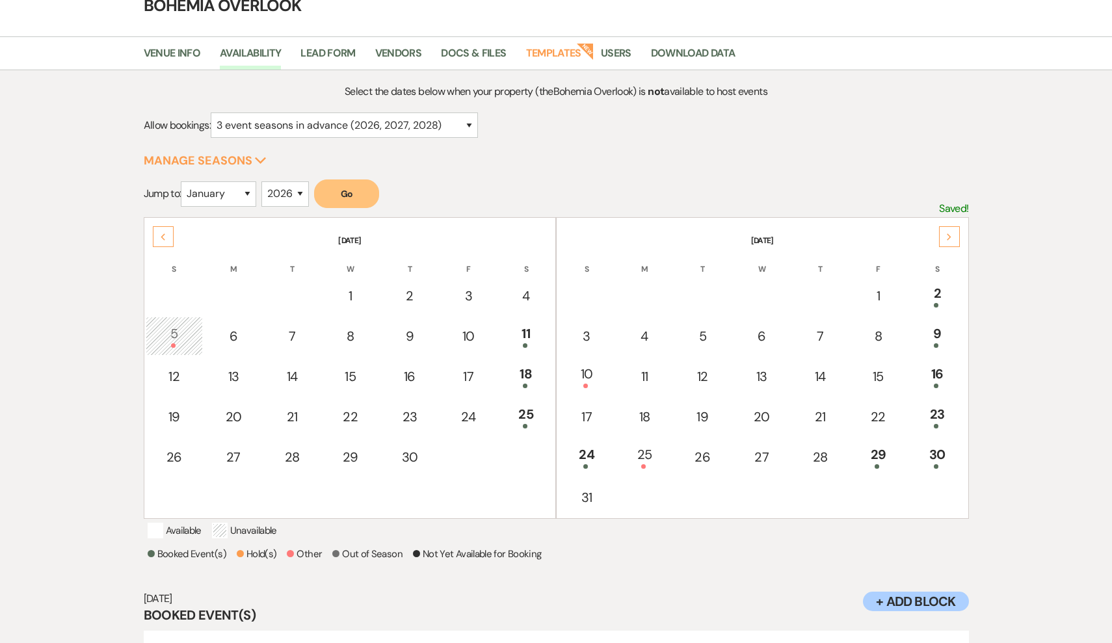
click at [944, 241] on div "Next" at bounding box center [949, 236] width 21 height 21
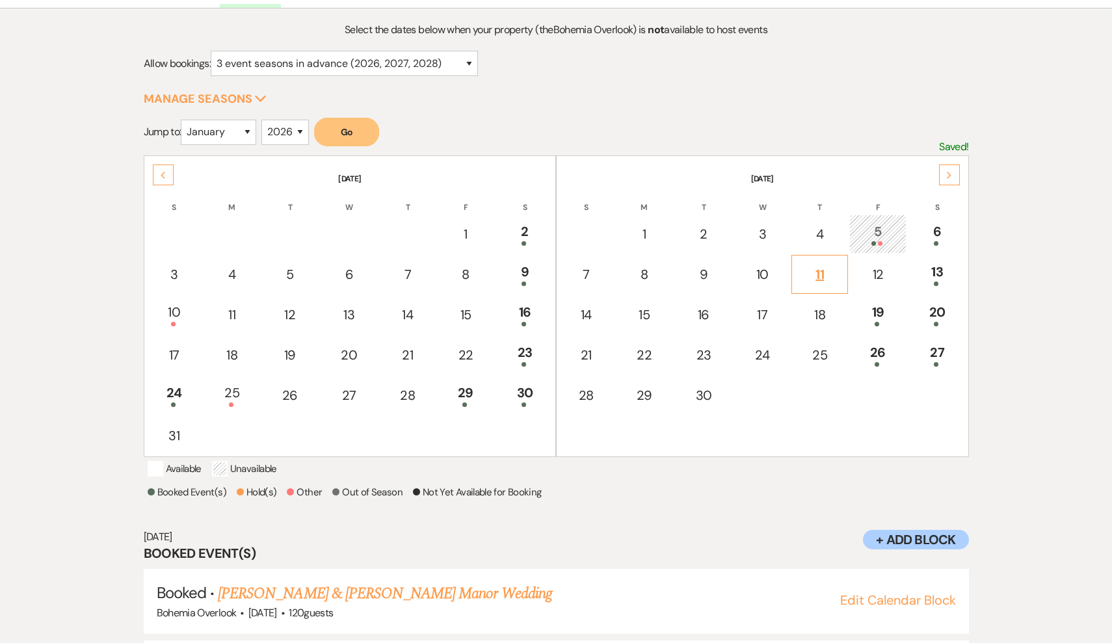
scroll to position [179, 0]
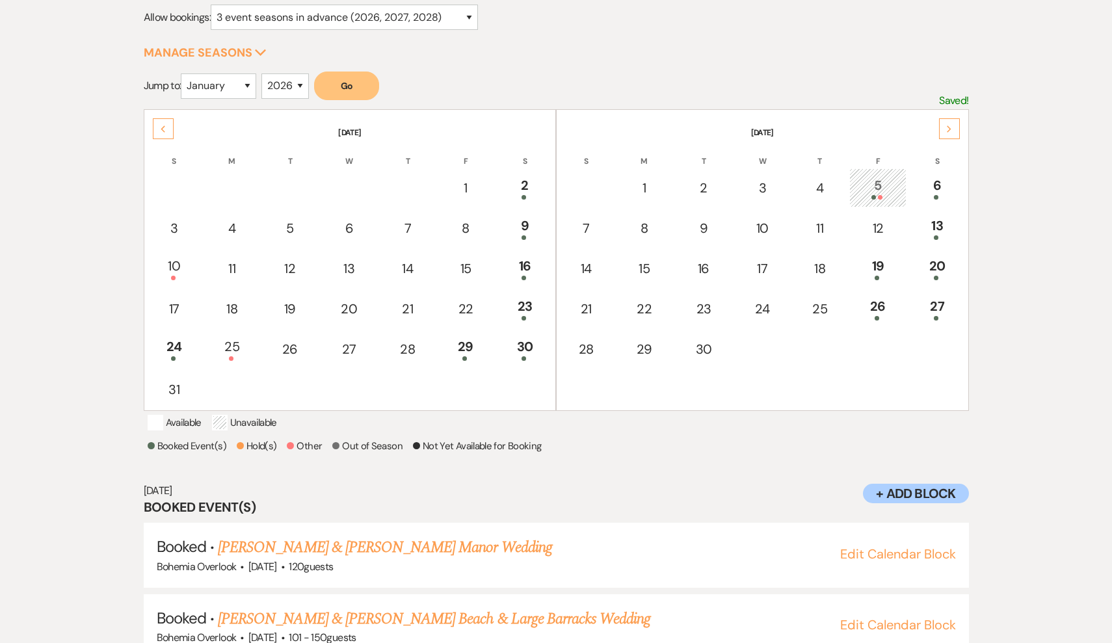
click at [878, 193] on div "5" at bounding box center [878, 188] width 43 height 24
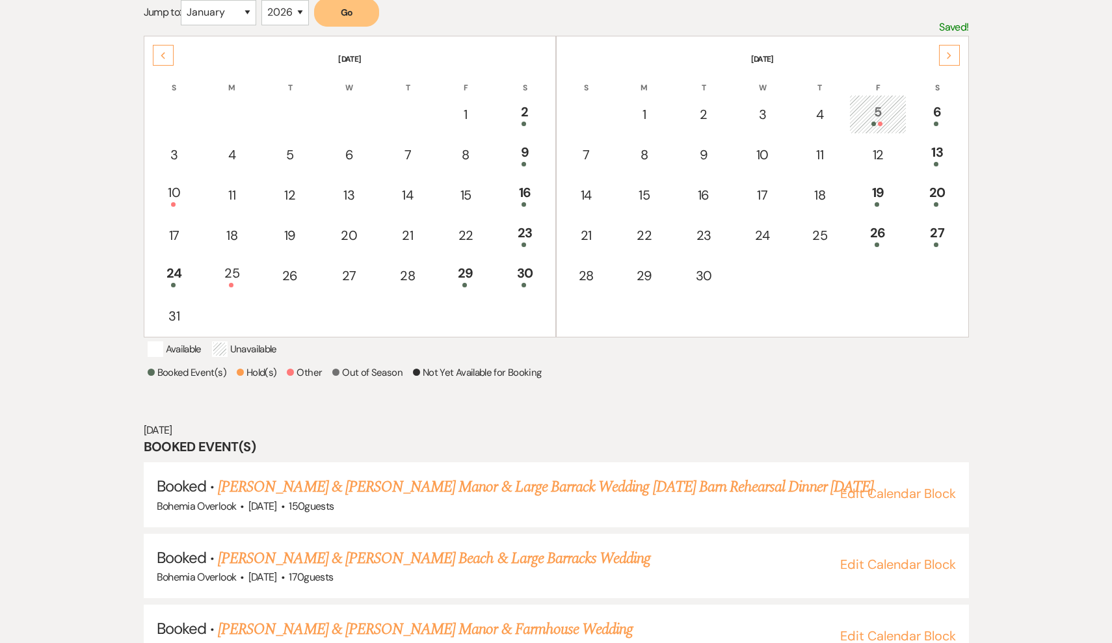
scroll to position [222, 0]
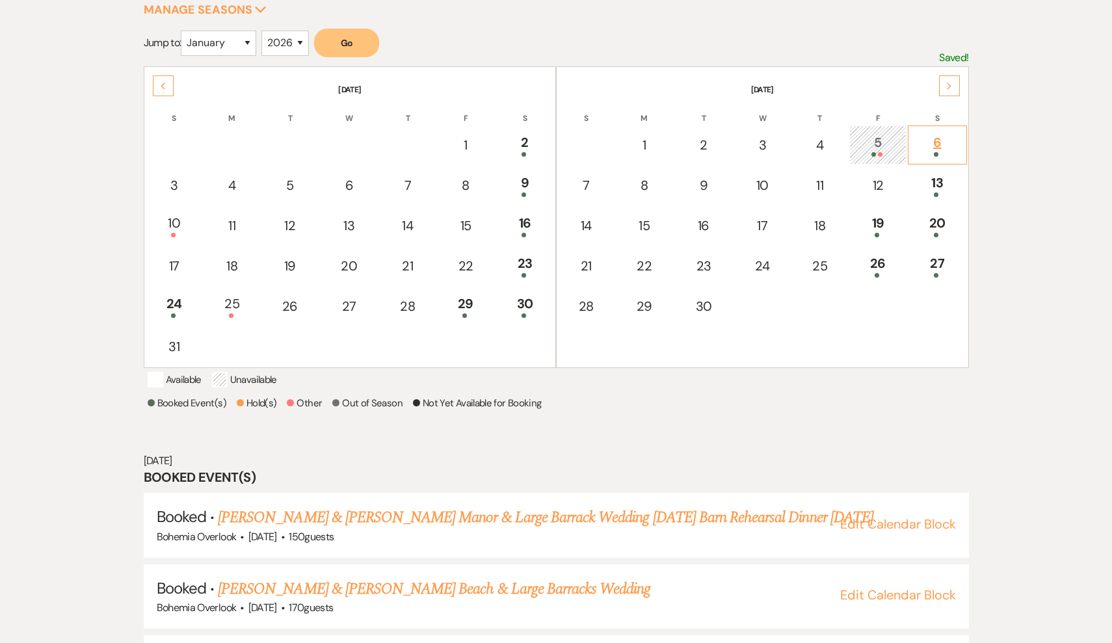
click at [923, 159] on td "6" at bounding box center [937, 145] width 59 height 39
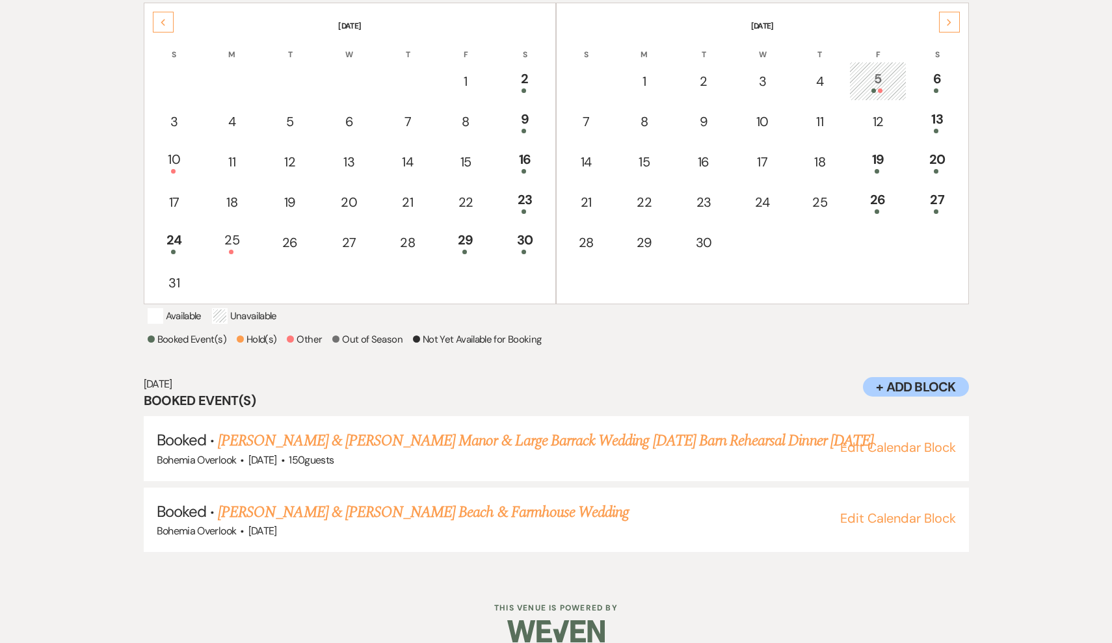
scroll to position [314, 0]
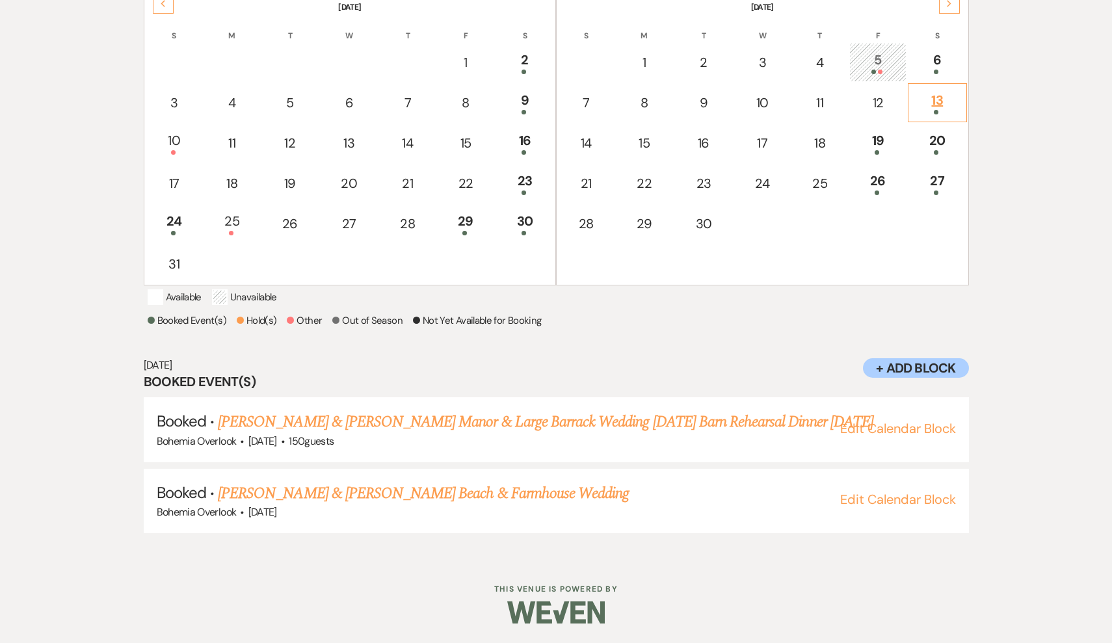
click at [939, 90] on div "13" at bounding box center [937, 102] width 44 height 24
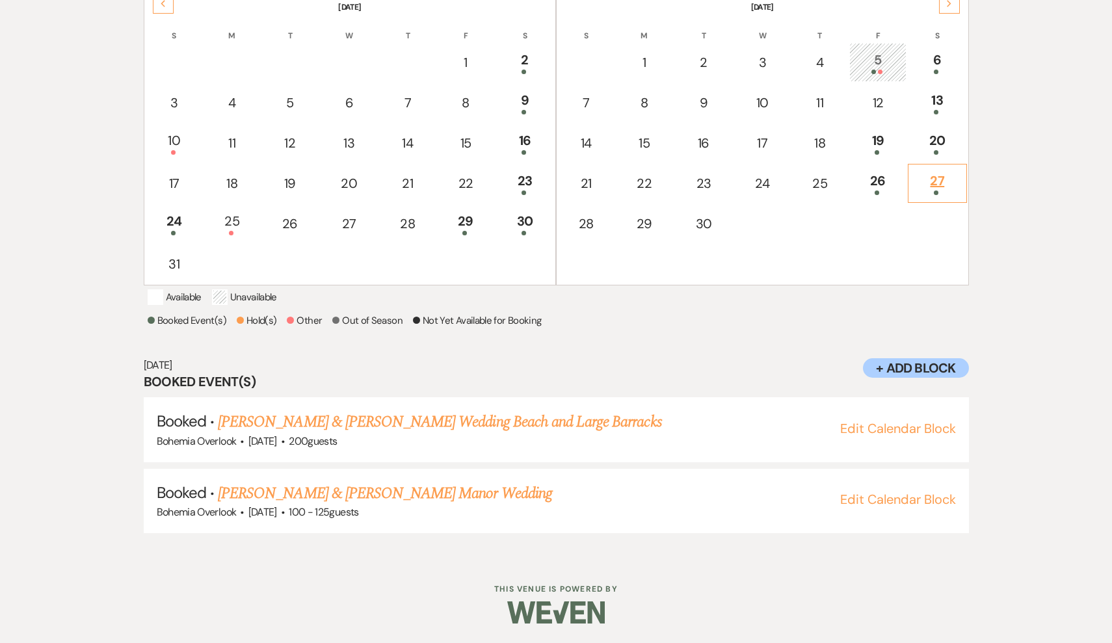
scroll to position [317, 0]
click at [894, 147] on td "19" at bounding box center [878, 143] width 57 height 39
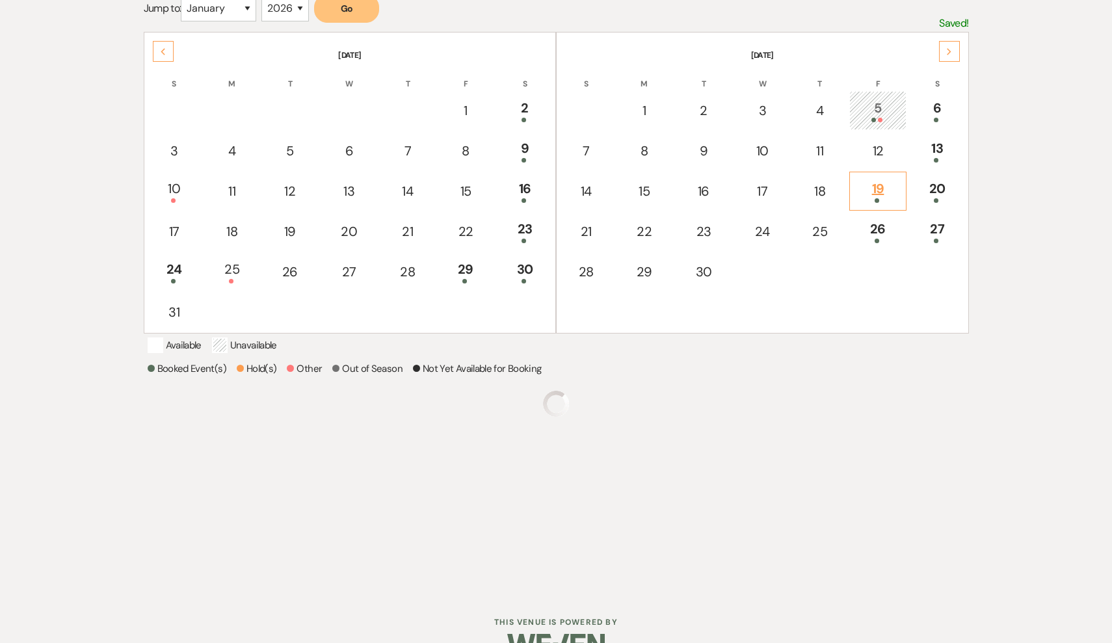
scroll to position [165, 0]
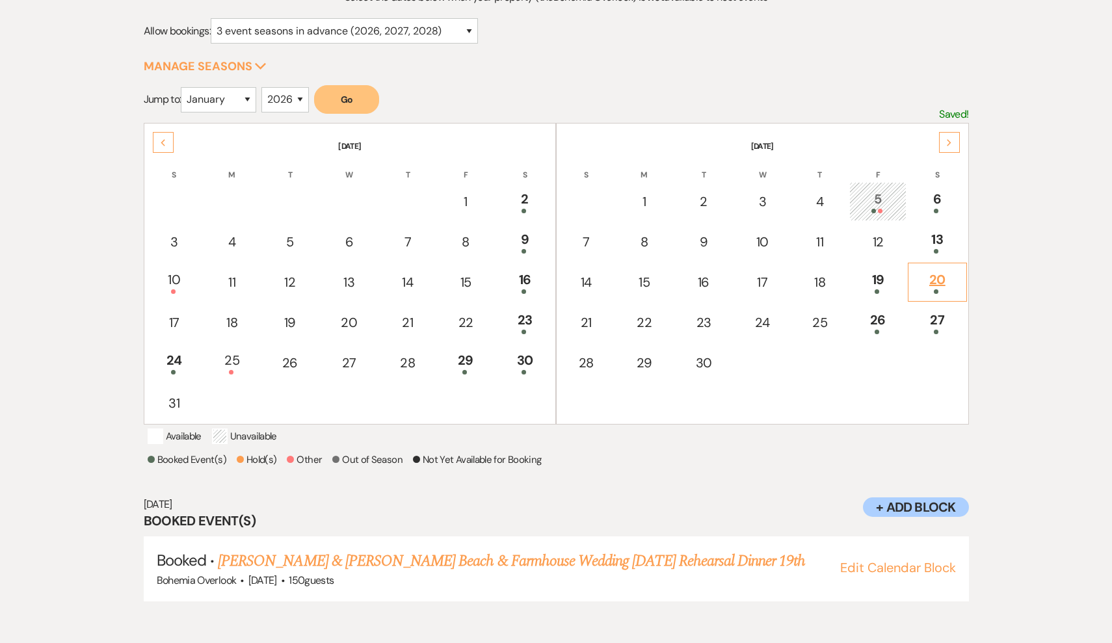
click at [954, 300] on td "20" at bounding box center [937, 282] width 59 height 39
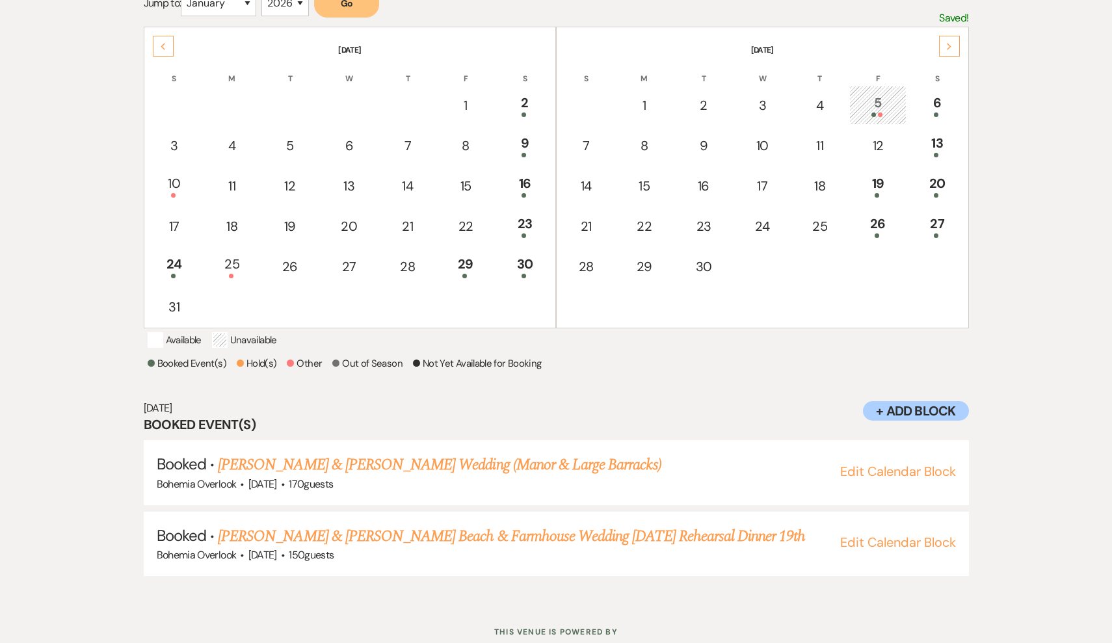
scroll to position [290, 0]
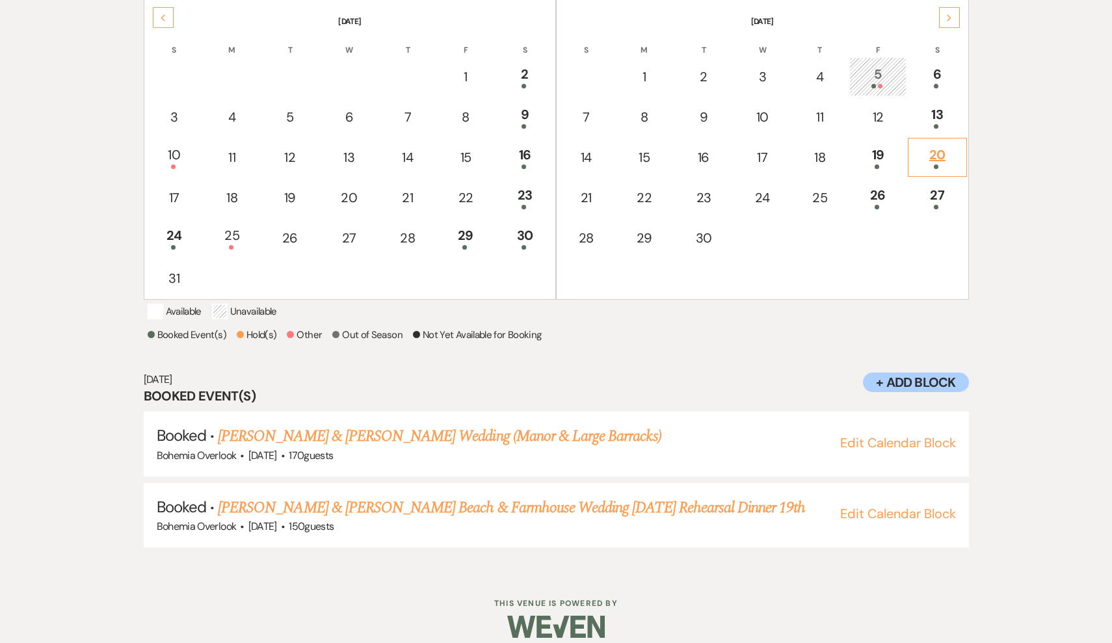
click at [939, 168] on div at bounding box center [937, 167] width 44 height 5
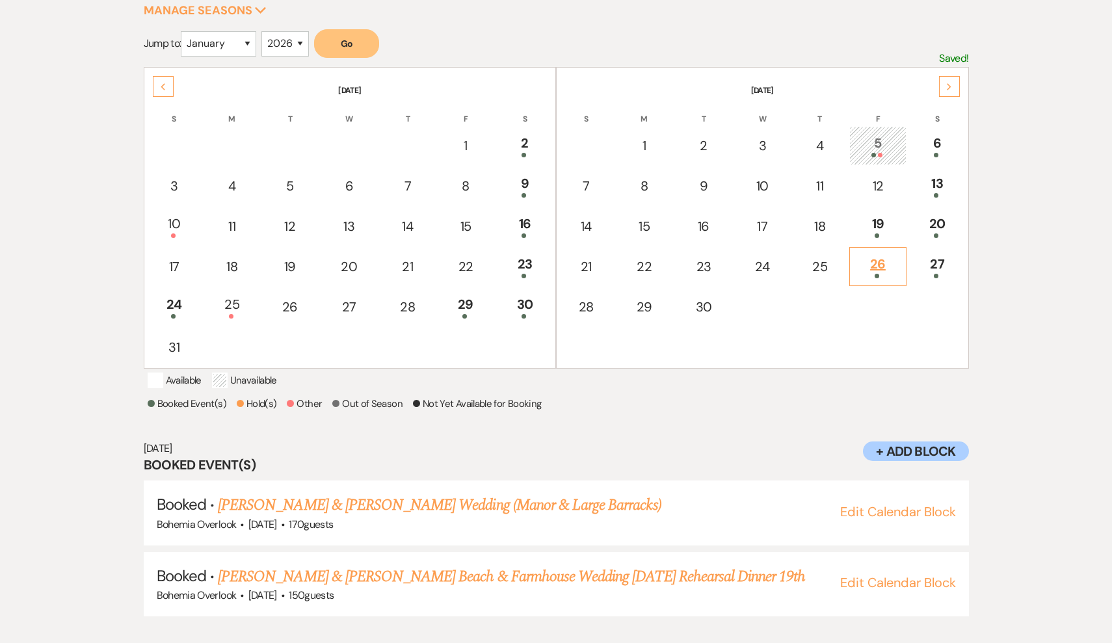
click at [879, 271] on div "26" at bounding box center [878, 266] width 43 height 24
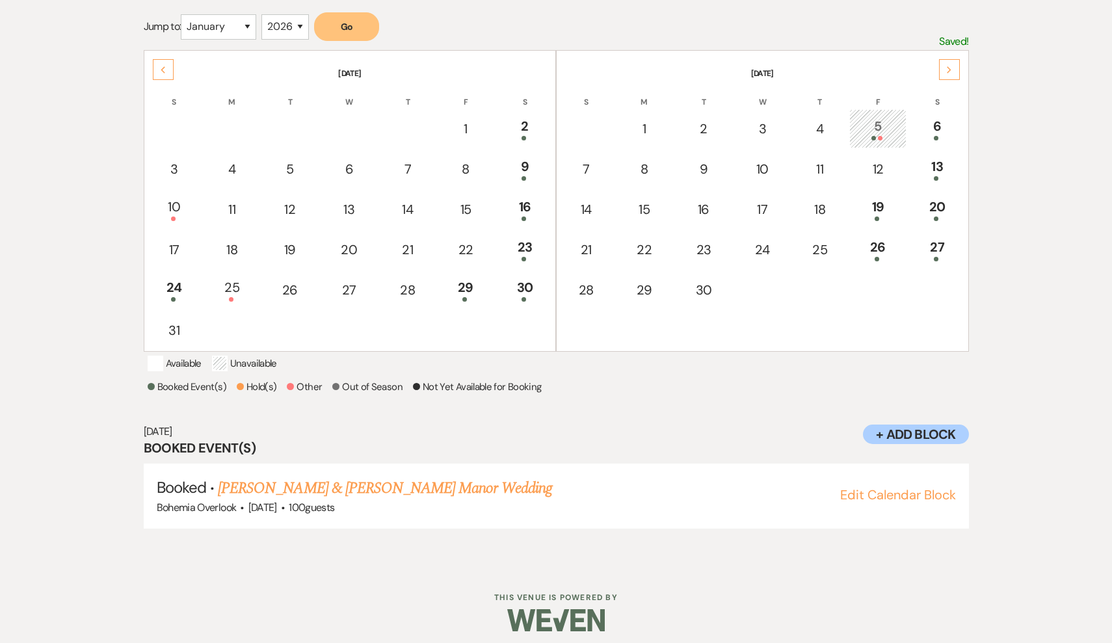
scroll to position [243, 0]
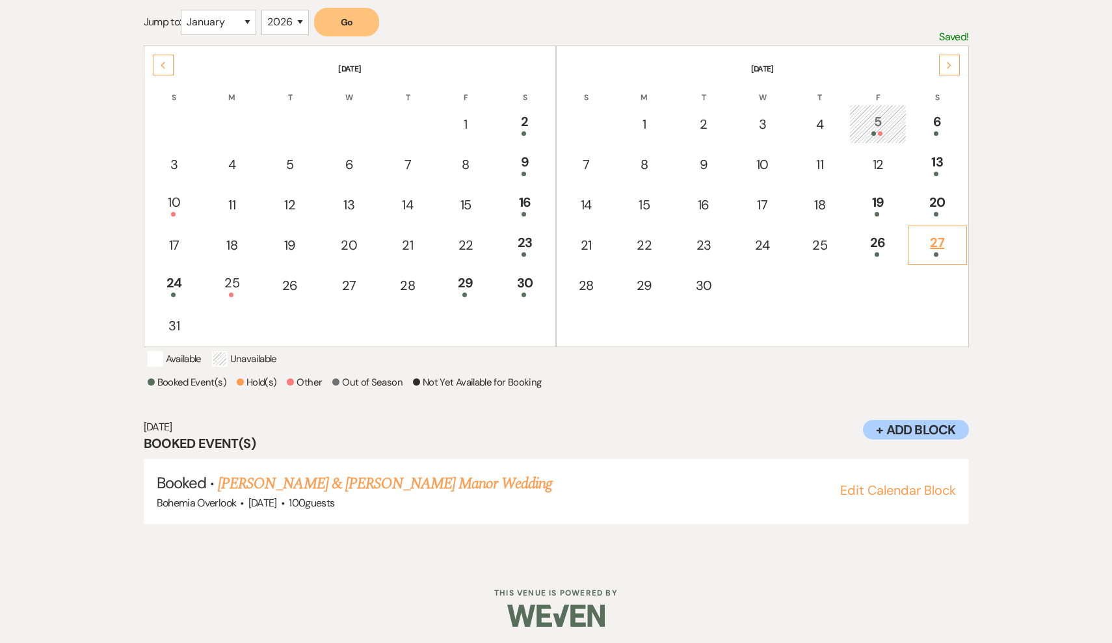
click at [940, 252] on div at bounding box center [937, 254] width 44 height 5
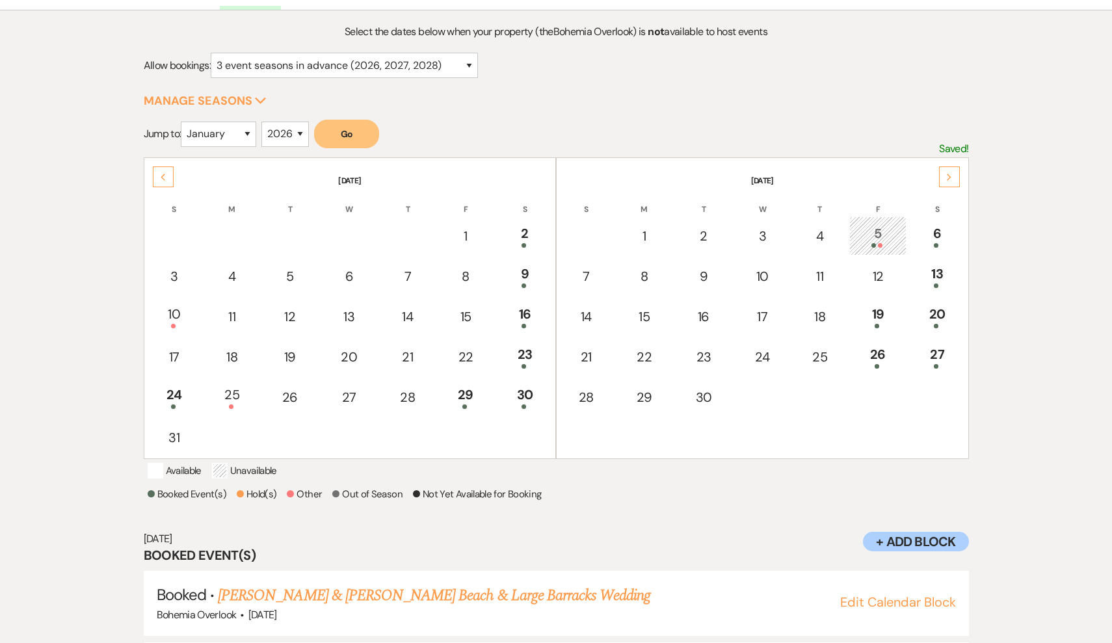
scroll to position [125, 0]
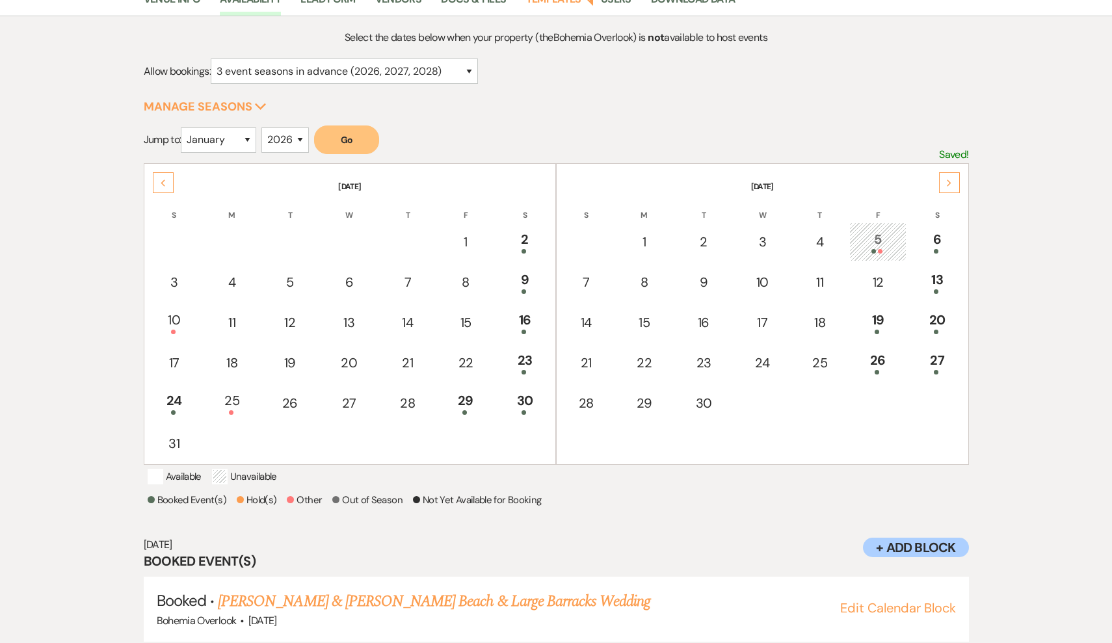
click at [945, 183] on div "Next" at bounding box center [949, 182] width 21 height 21
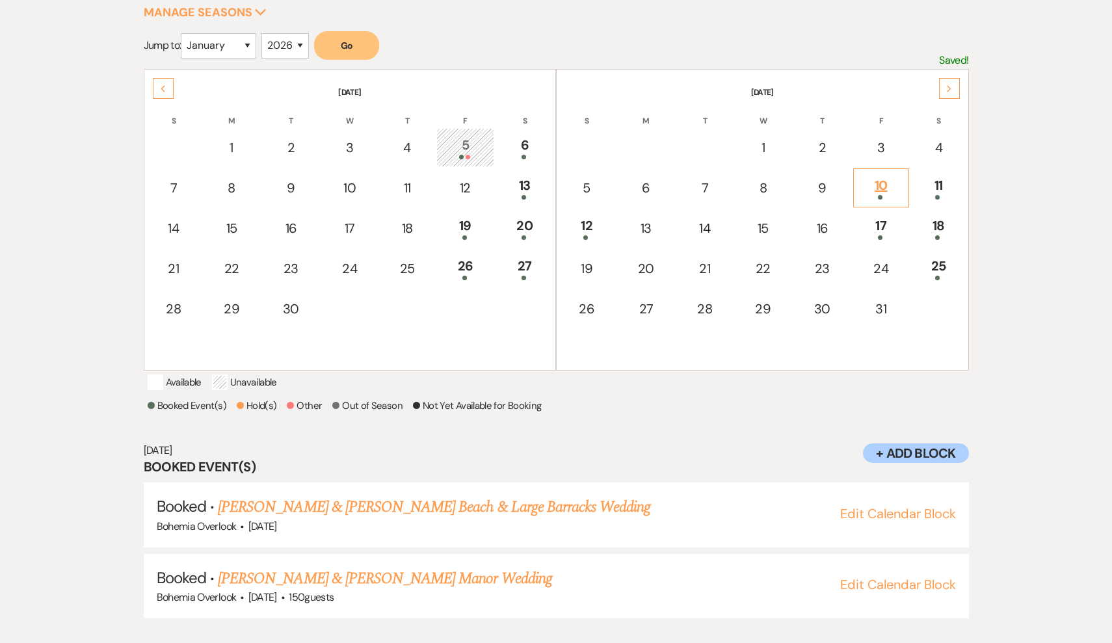
scroll to position [220, 0]
click at [884, 180] on div "10" at bounding box center [882, 187] width 42 height 24
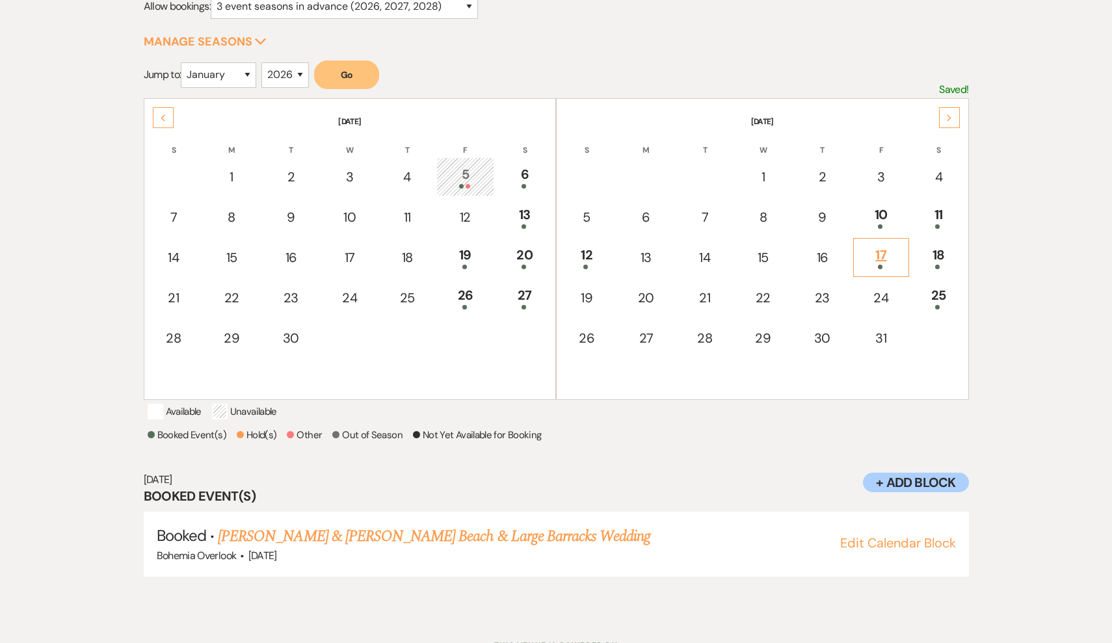
scroll to position [165, 0]
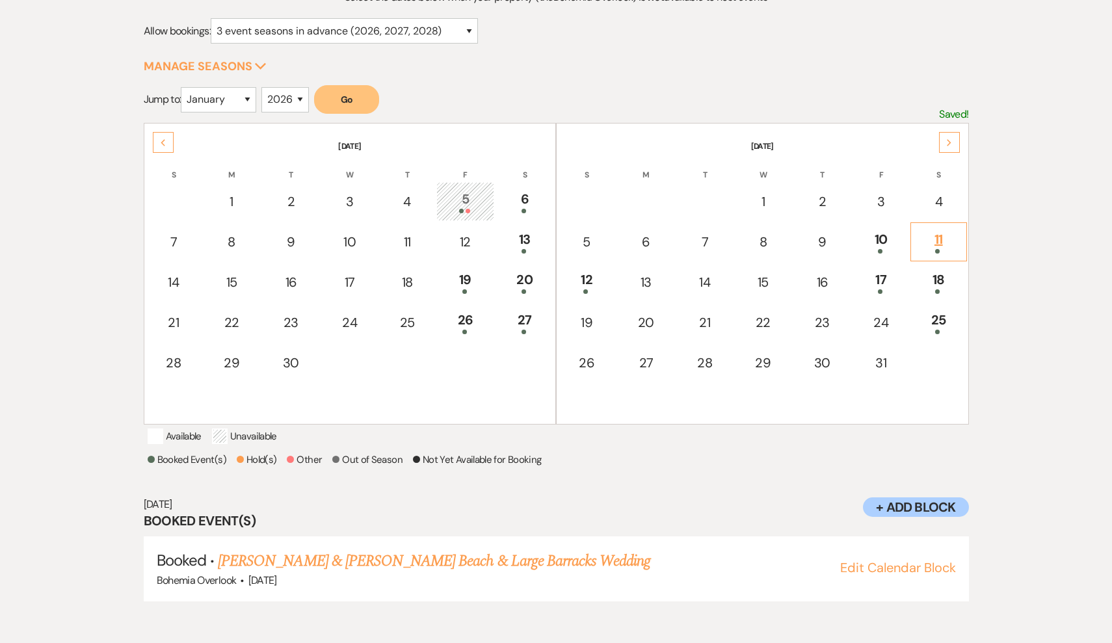
click at [943, 251] on div at bounding box center [939, 251] width 42 height 5
click at [591, 302] on table "July 2026 S M T W T F S 1 2 3 4 5 6 7 8 9 10 11 12 13 14 15 16 17 18 19 20 21 2…" at bounding box center [762, 274] width 413 height 302
click at [587, 291] on span at bounding box center [585, 291] width 5 height 5
click at [877, 278] on div "17" at bounding box center [882, 282] width 42 height 24
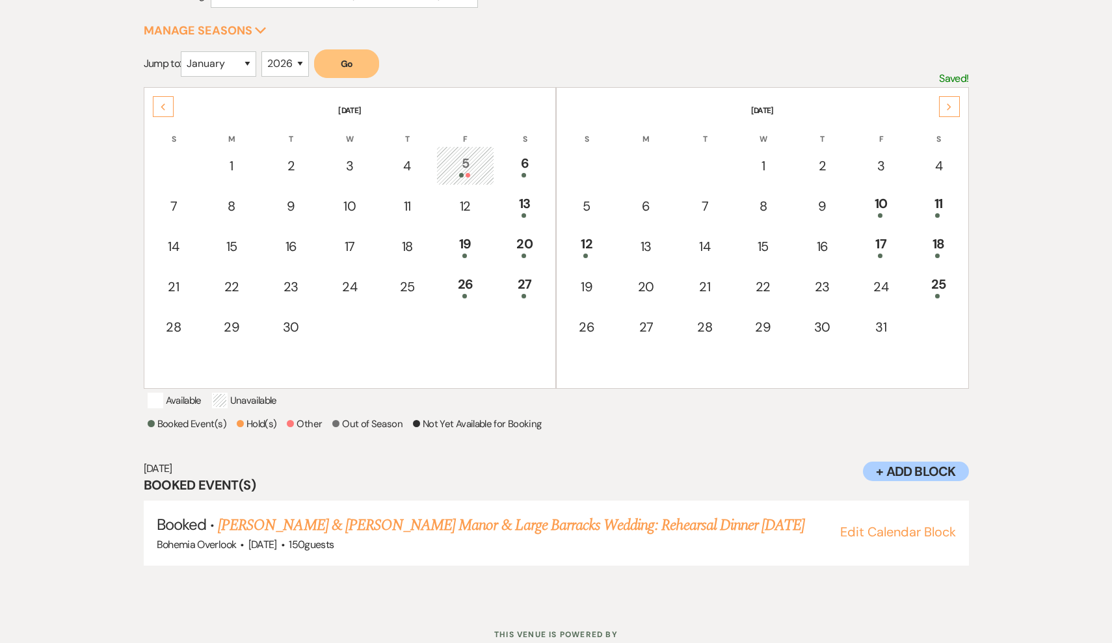
scroll to position [206, 0]
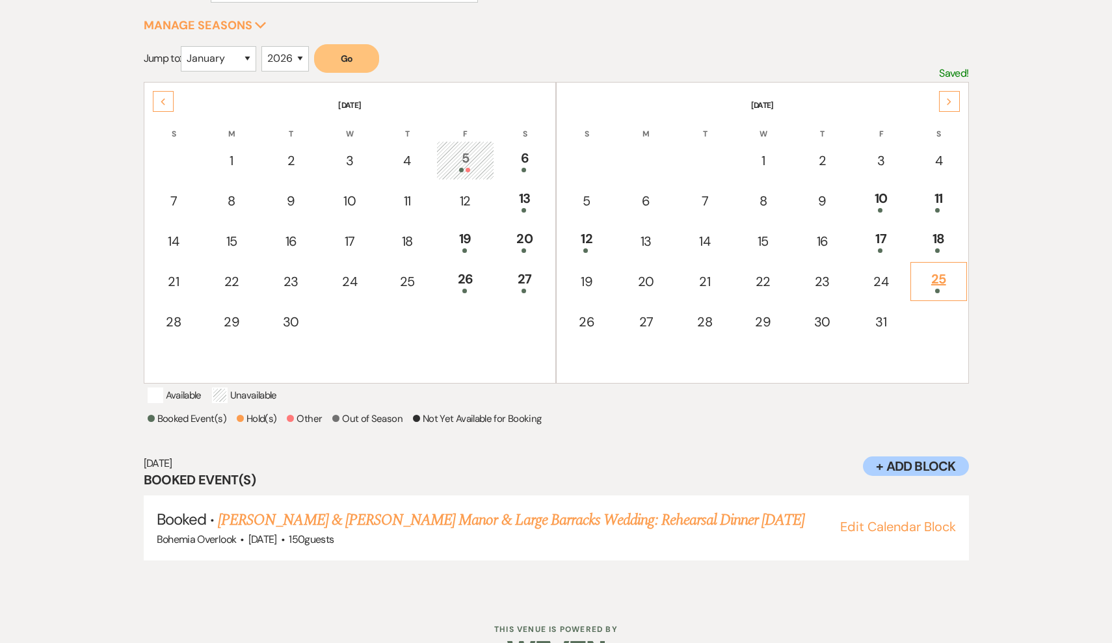
click at [926, 294] on td "25" at bounding box center [939, 281] width 56 height 39
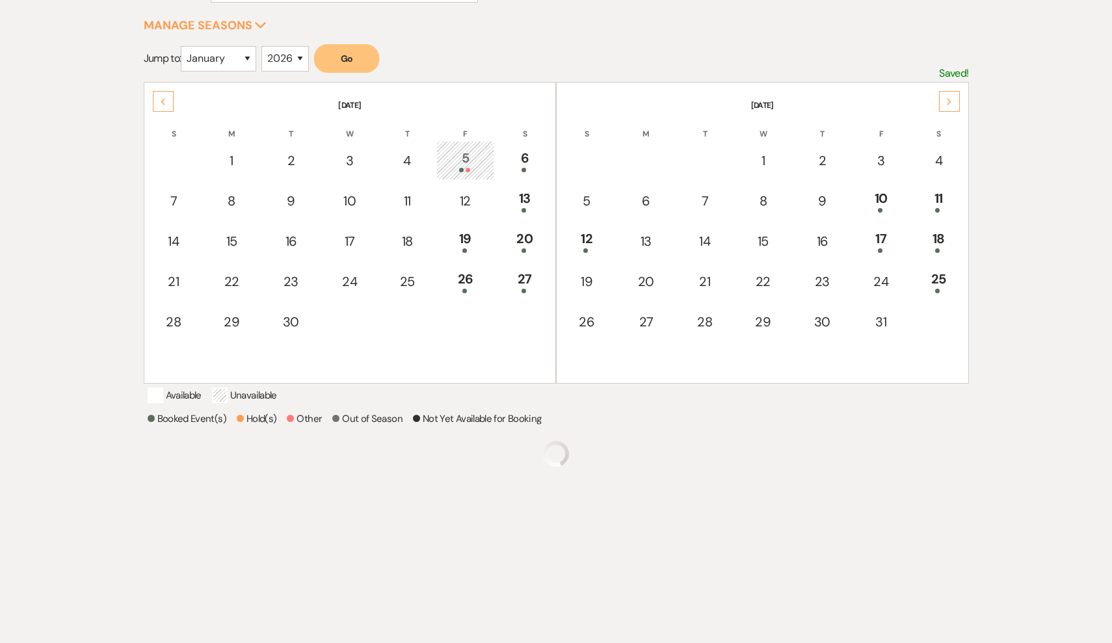
scroll to position [165, 0]
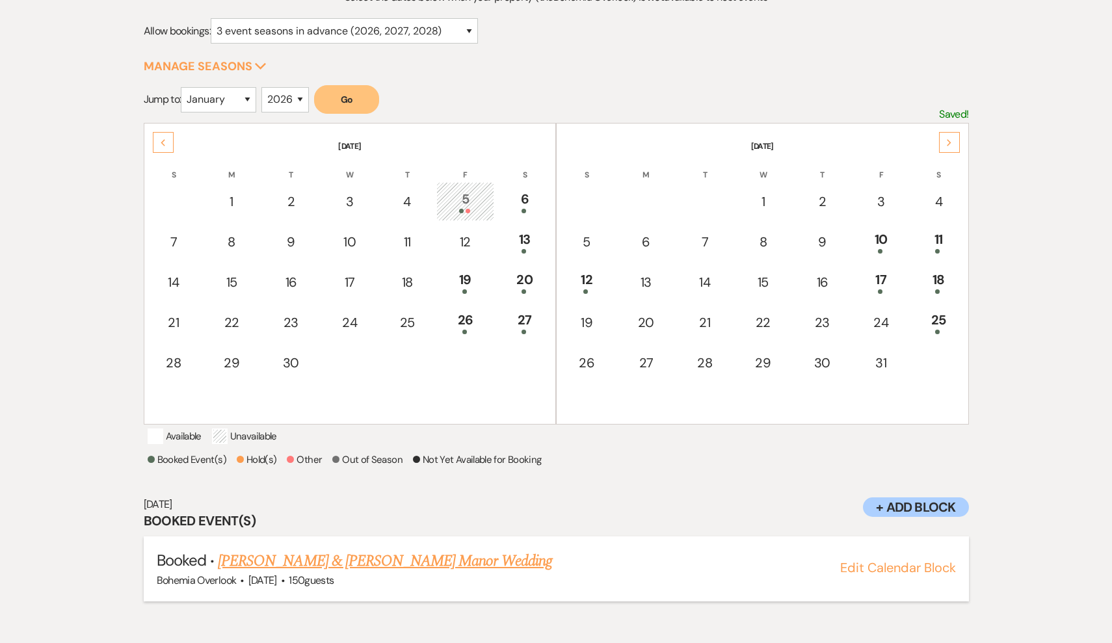
click at [509, 573] on link "Rob Hendershott & Anne Clarke's Manor Wedding" at bounding box center [385, 561] width 334 height 23
click at [945, 319] on div "25" at bounding box center [939, 322] width 42 height 24
click at [868, 574] on button "Edit Calendar Block" at bounding box center [898, 567] width 116 height 13
select select "553"
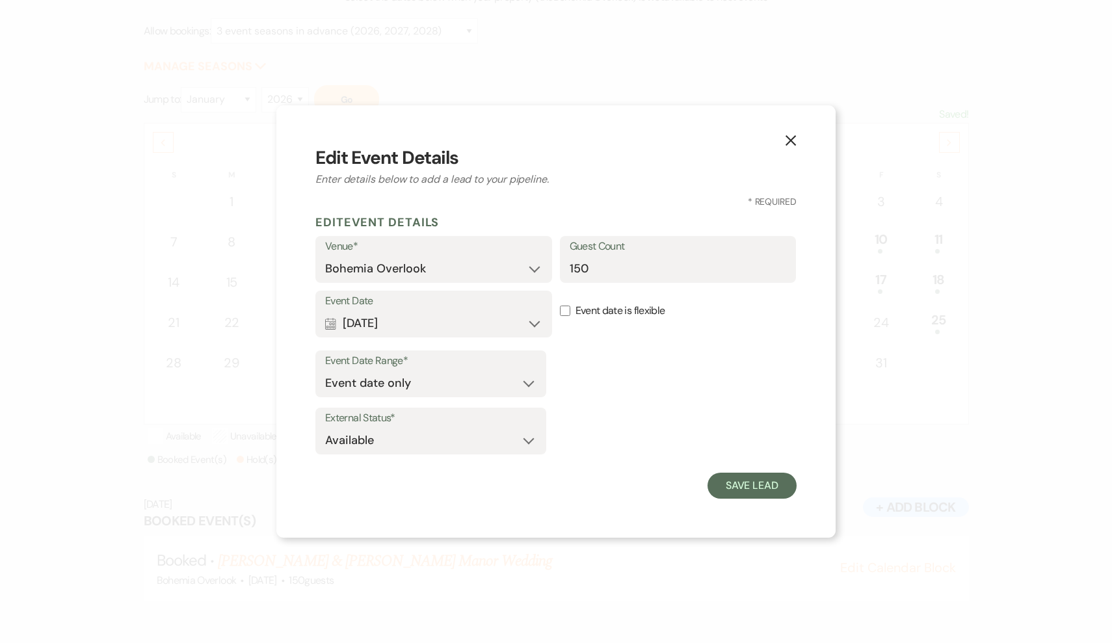
click at [793, 141] on icon "X" at bounding box center [791, 141] width 12 height 12
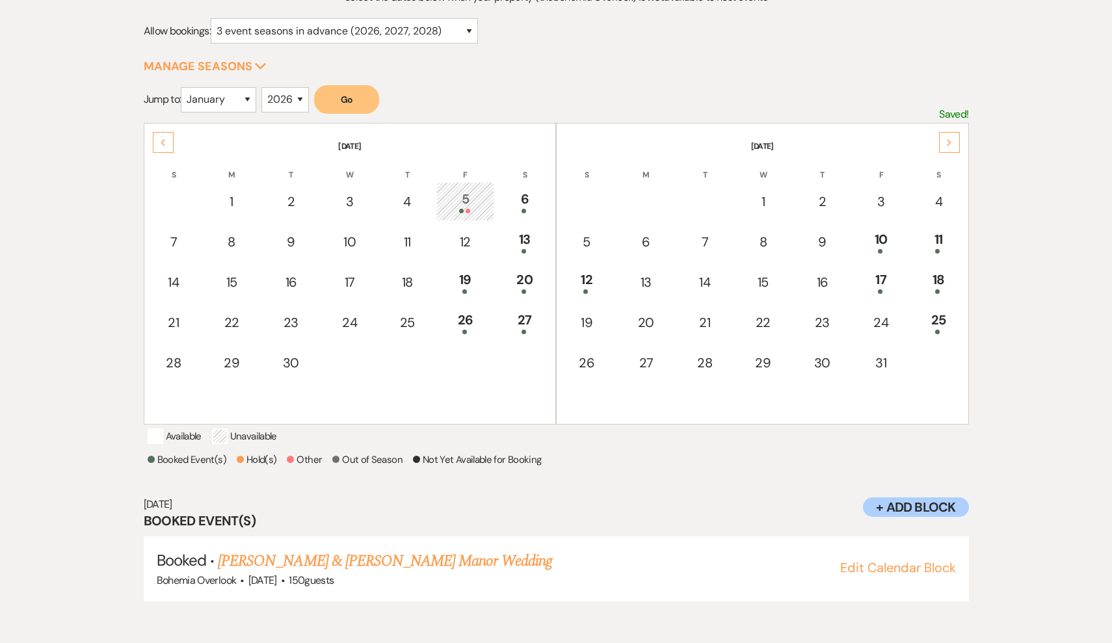
click at [948, 156] on th "S" at bounding box center [939, 167] width 56 height 27
click at [945, 154] on th "S" at bounding box center [939, 167] width 56 height 27
click at [945, 145] on div "Next" at bounding box center [949, 142] width 21 height 21
click at [932, 203] on div "1" at bounding box center [938, 201] width 43 height 24
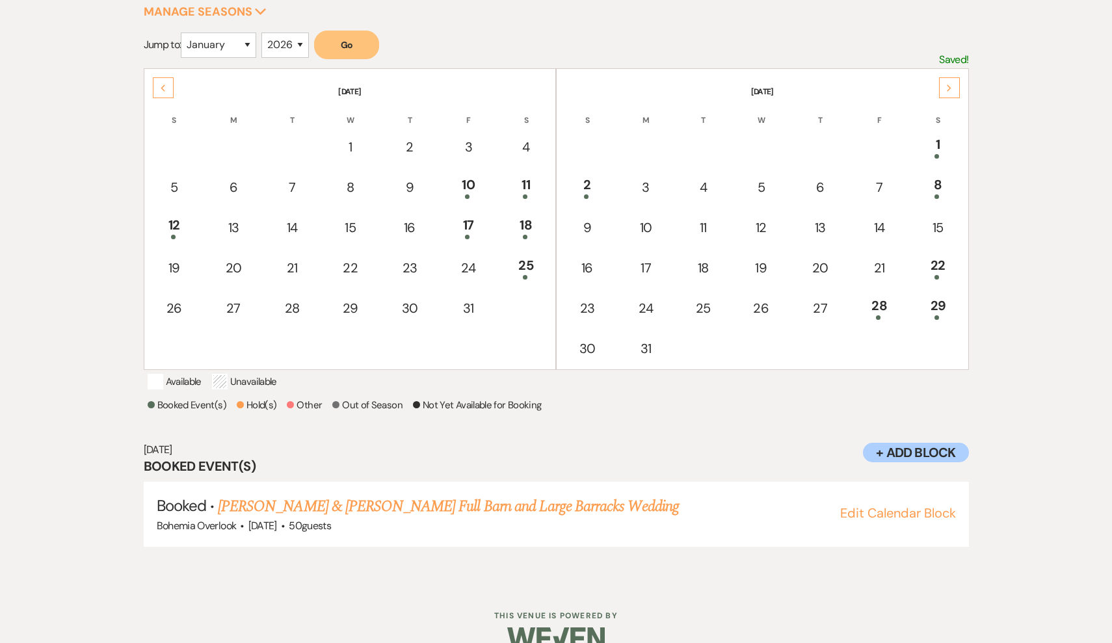
scroll to position [232, 0]
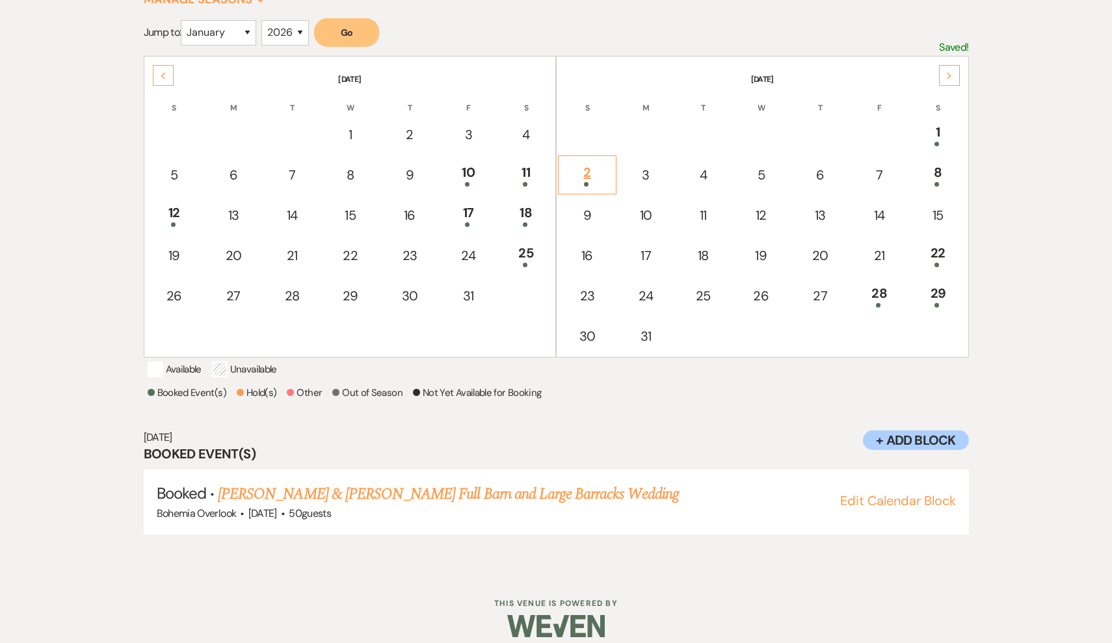
click at [591, 189] on td "2" at bounding box center [587, 174] width 59 height 39
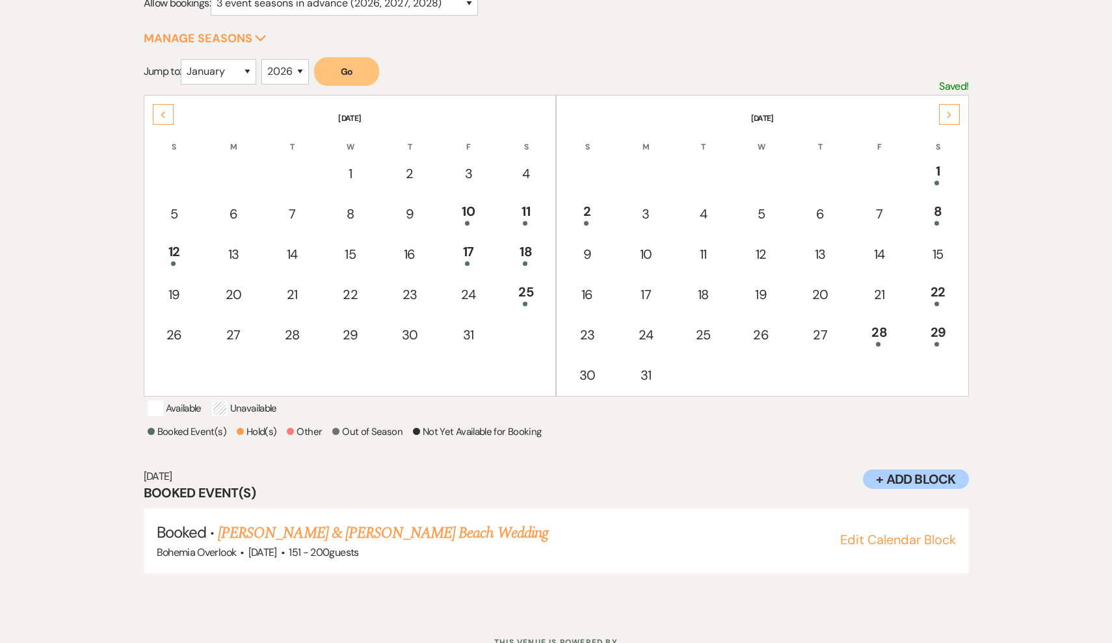
scroll to position [239, 0]
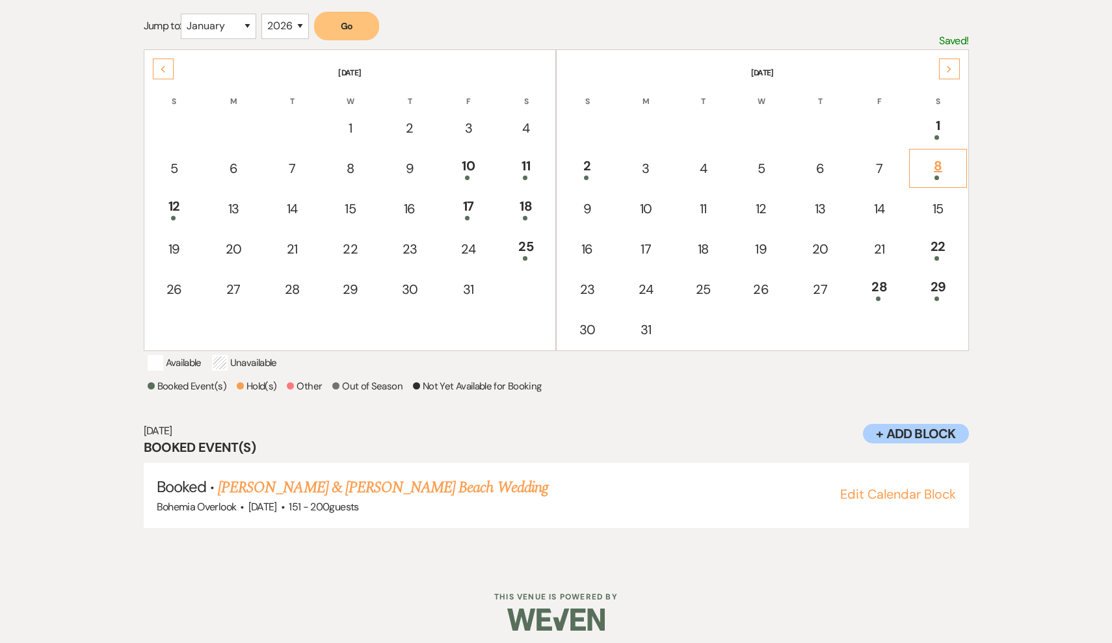
click at [925, 170] on div "8" at bounding box center [938, 168] width 43 height 24
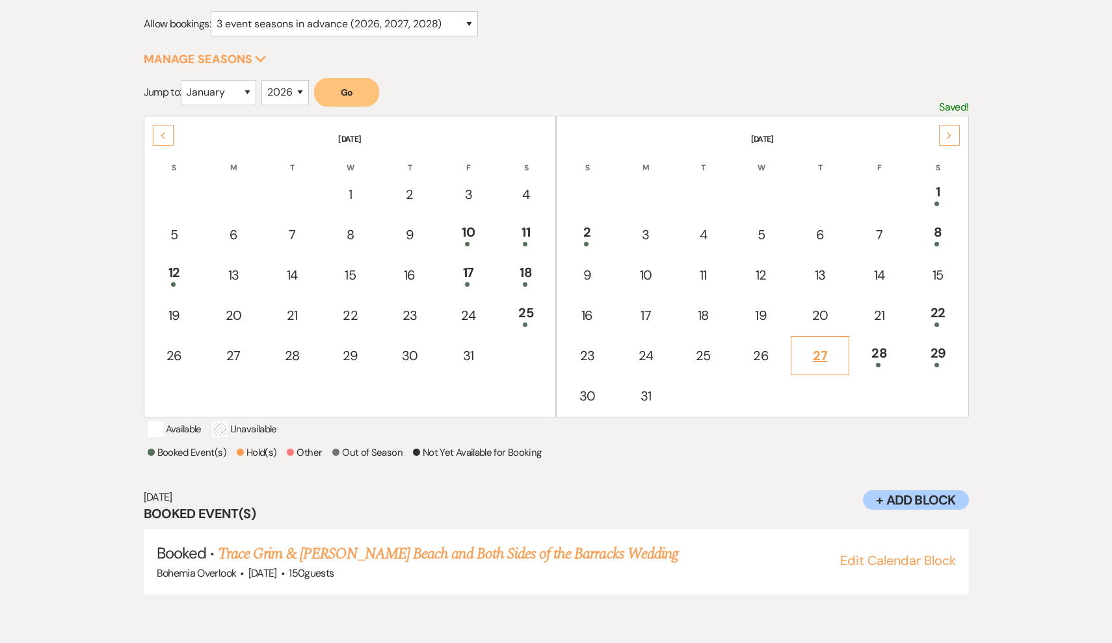
scroll to position [193, 0]
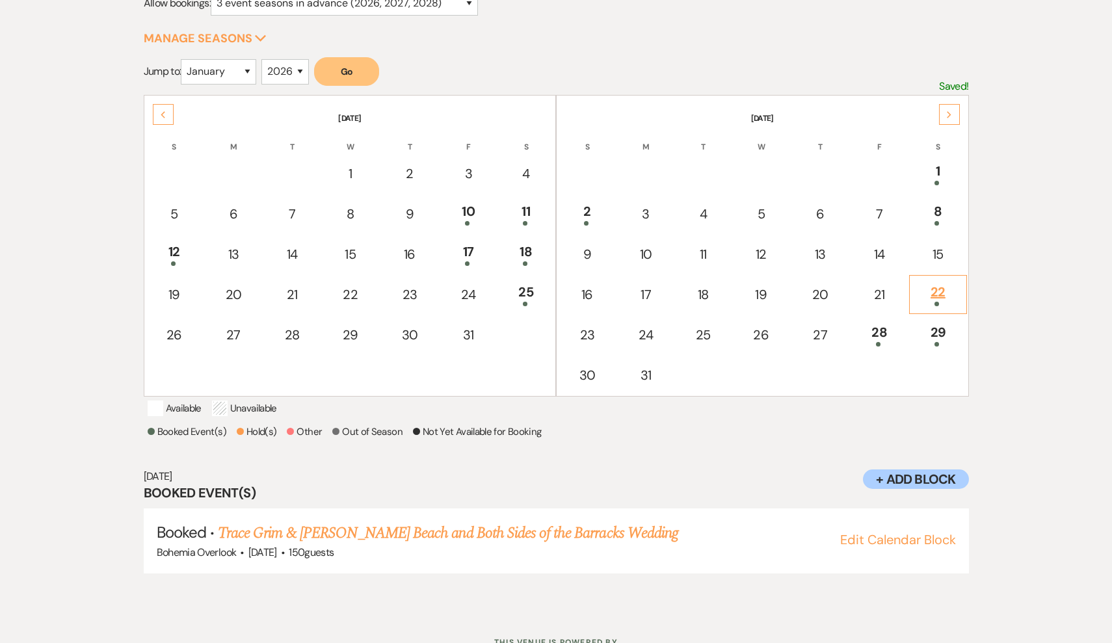
click at [938, 304] on span at bounding box center [937, 304] width 5 height 5
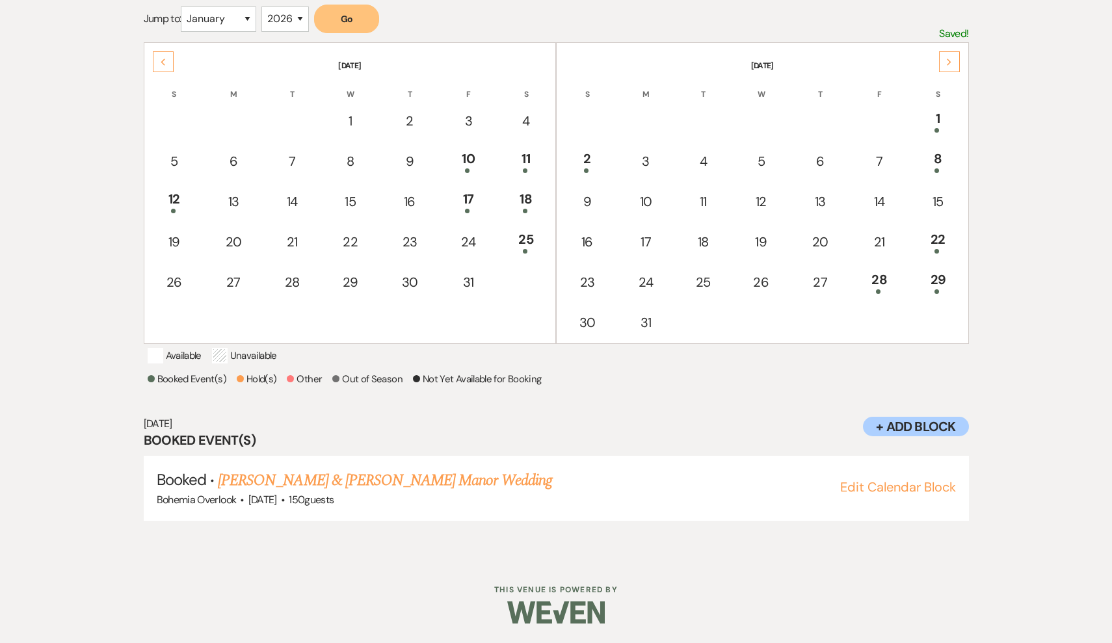
scroll to position [261, 0]
click at [888, 289] on div at bounding box center [879, 291] width 43 height 5
click at [932, 281] on div "29" at bounding box center [938, 282] width 43 height 24
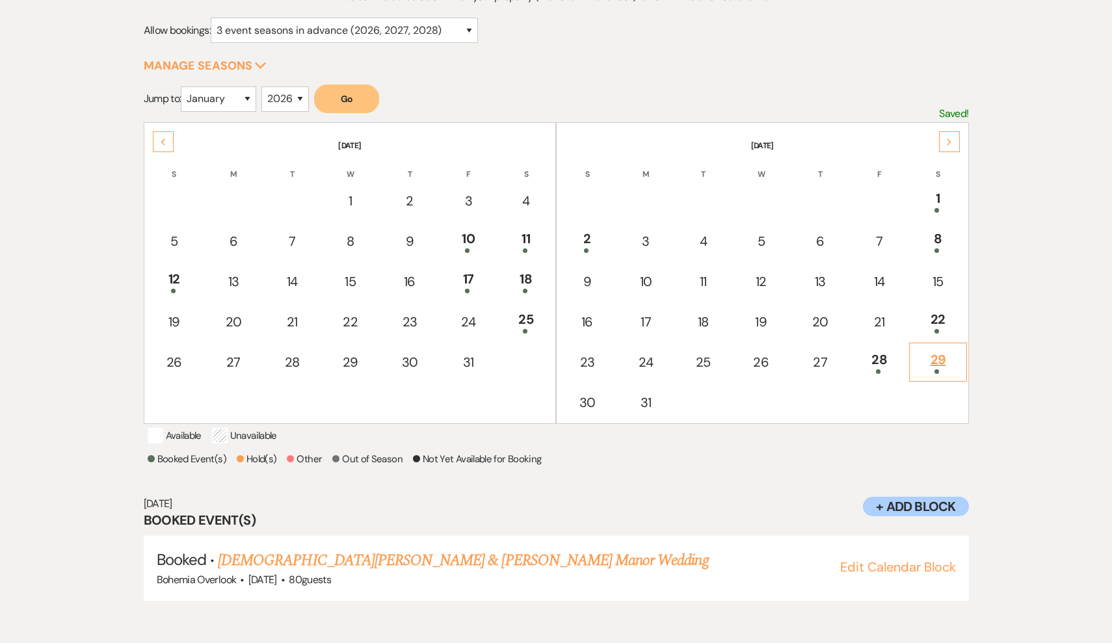
scroll to position [165, 0]
click at [947, 144] on icon "Next" at bounding box center [949, 143] width 7 height 8
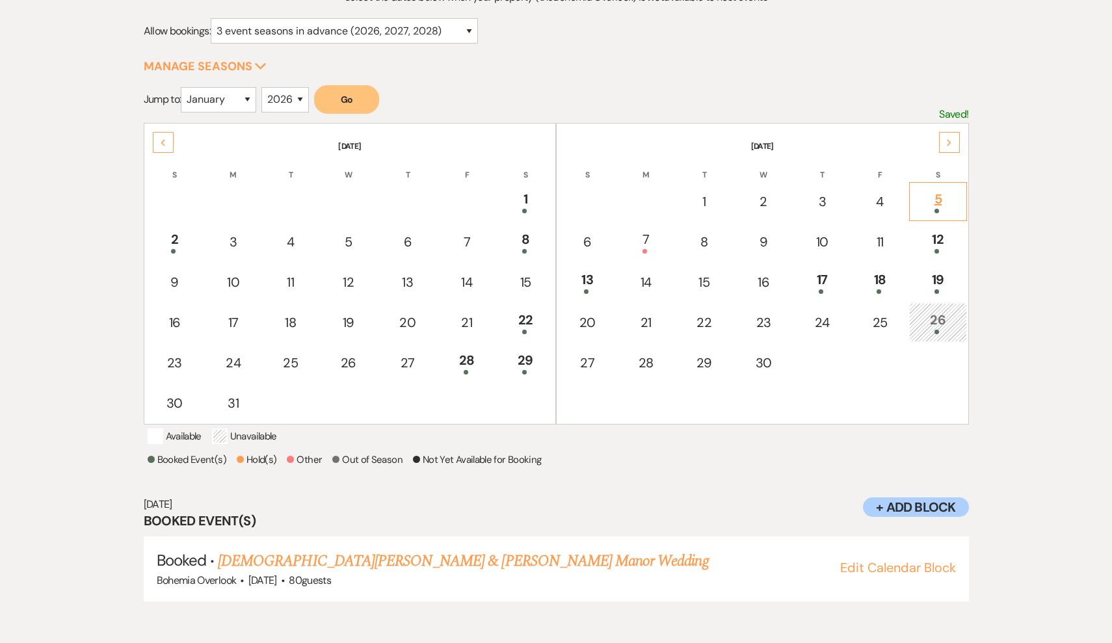
click at [963, 193] on td "5" at bounding box center [937, 201] width 57 height 39
click at [651, 253] on div at bounding box center [646, 251] width 42 height 5
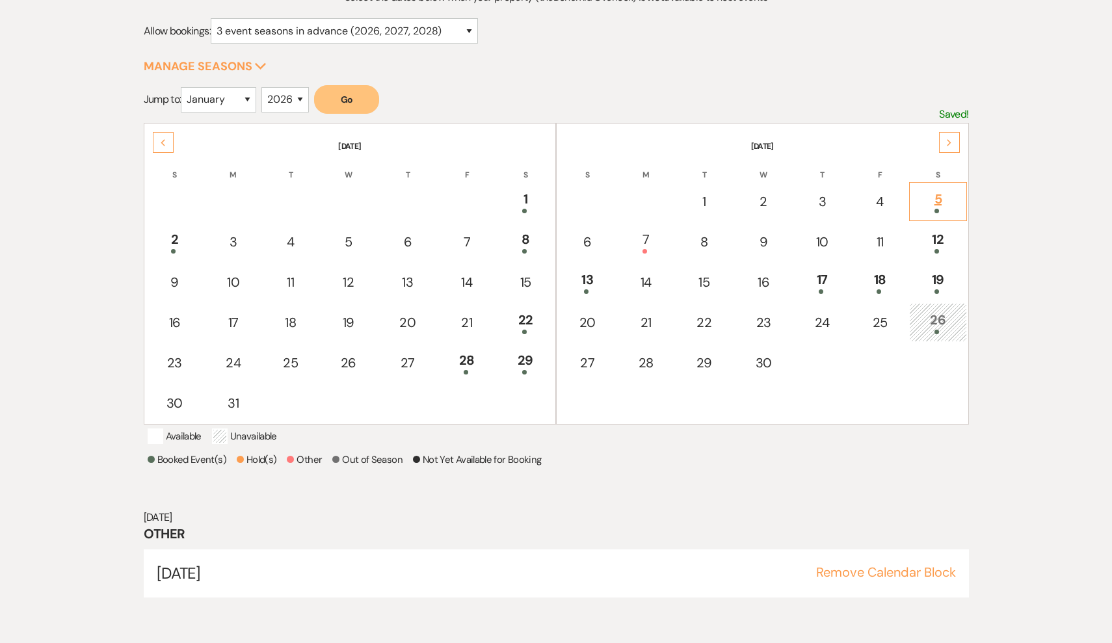
click at [954, 208] on div "5" at bounding box center [938, 201] width 43 height 24
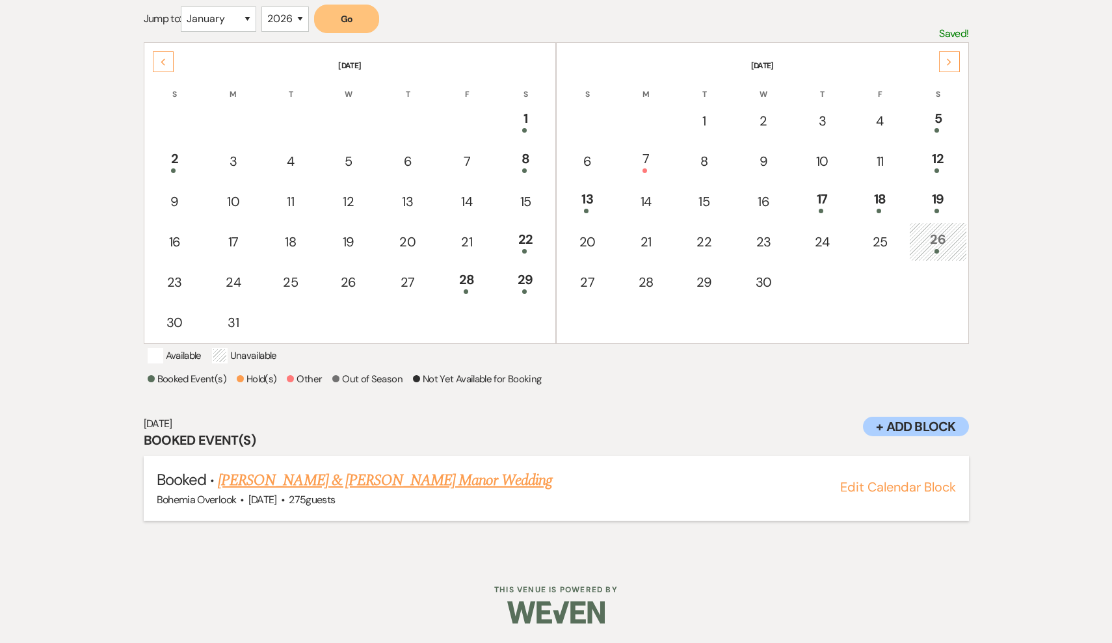
scroll to position [261, 0]
click at [928, 158] on td "12" at bounding box center [937, 161] width 57 height 39
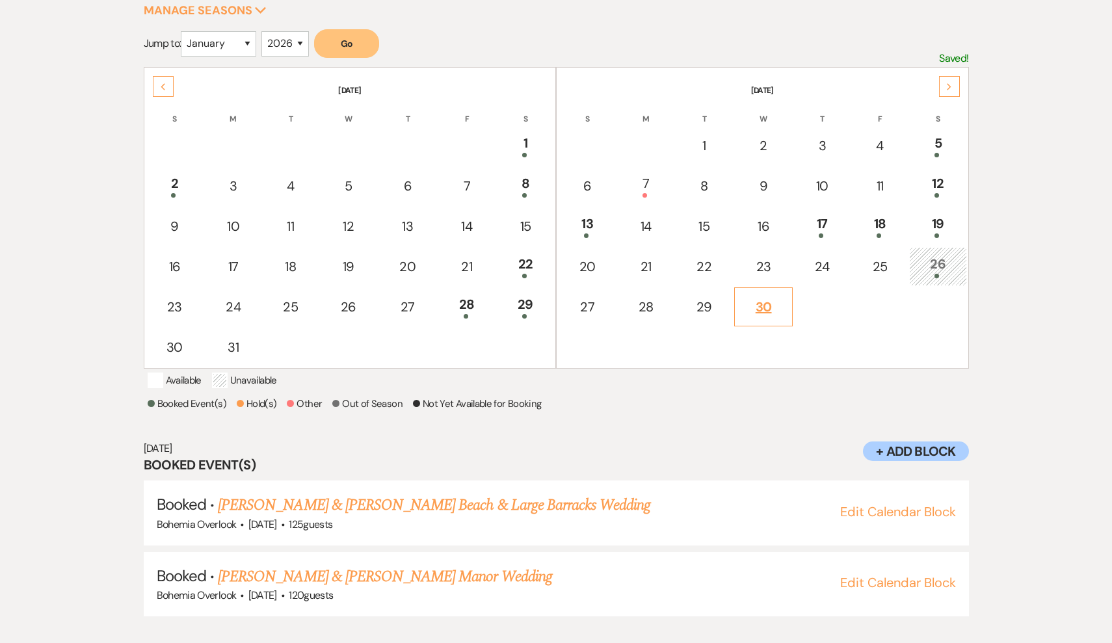
scroll to position [306, 0]
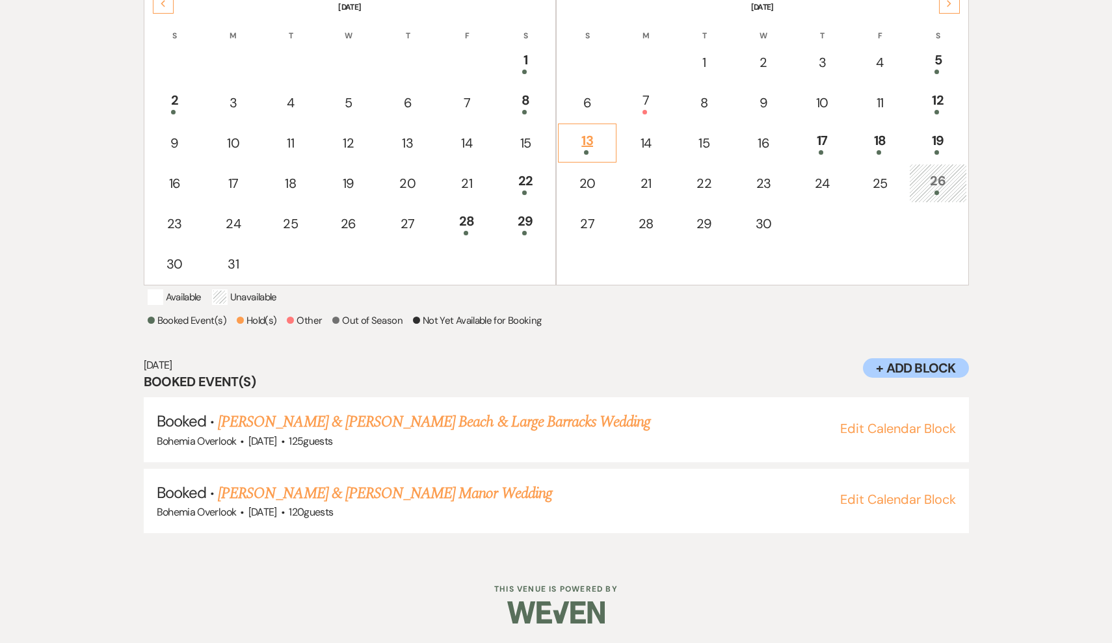
click at [602, 141] on div "13" at bounding box center [587, 143] width 44 height 24
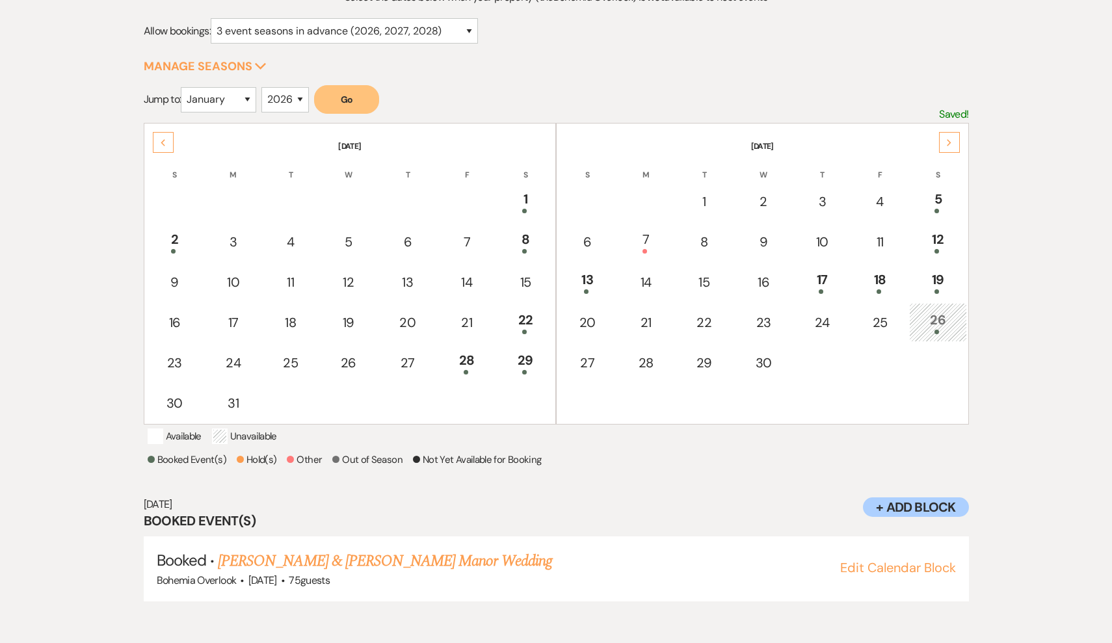
scroll to position [212, 0]
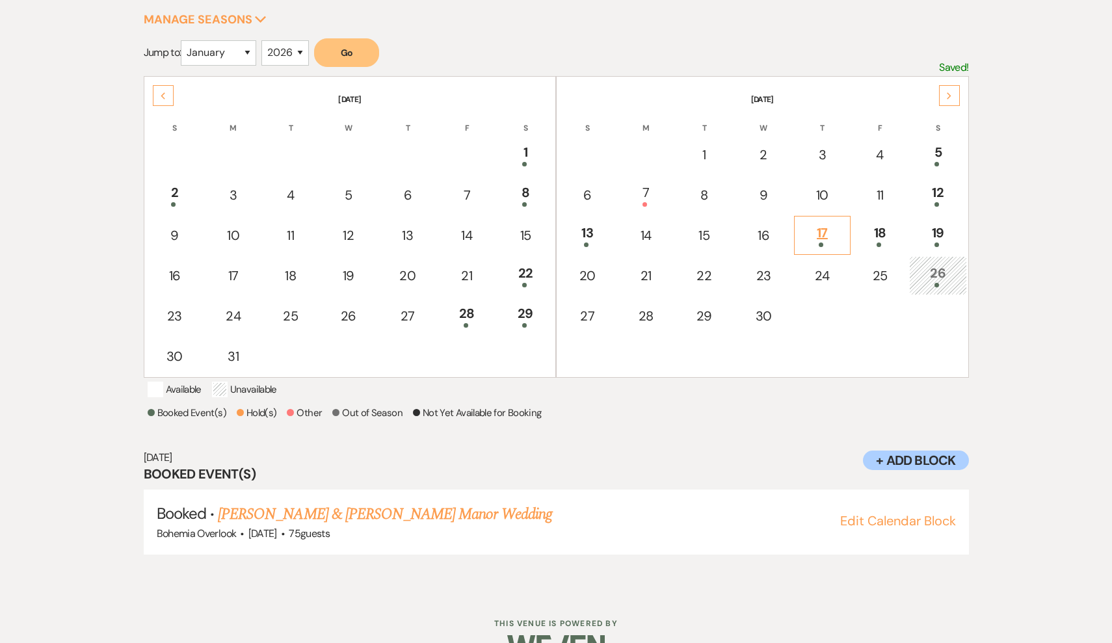
click at [814, 241] on div "17" at bounding box center [822, 235] width 42 height 24
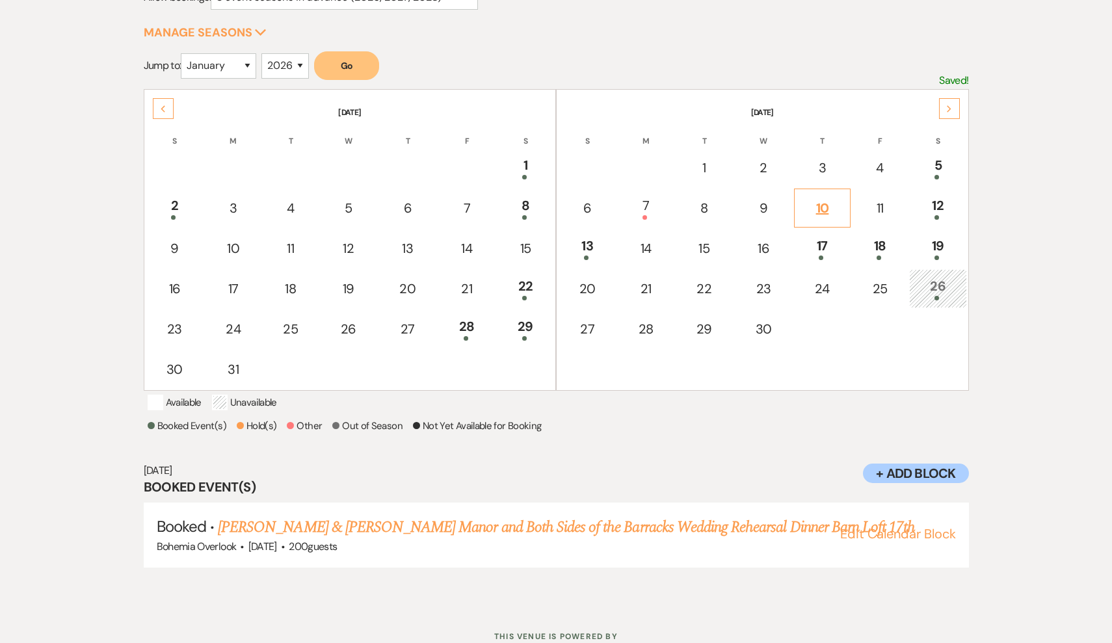
scroll to position [200, 0]
click at [933, 254] on div "19" at bounding box center [938, 247] width 43 height 24
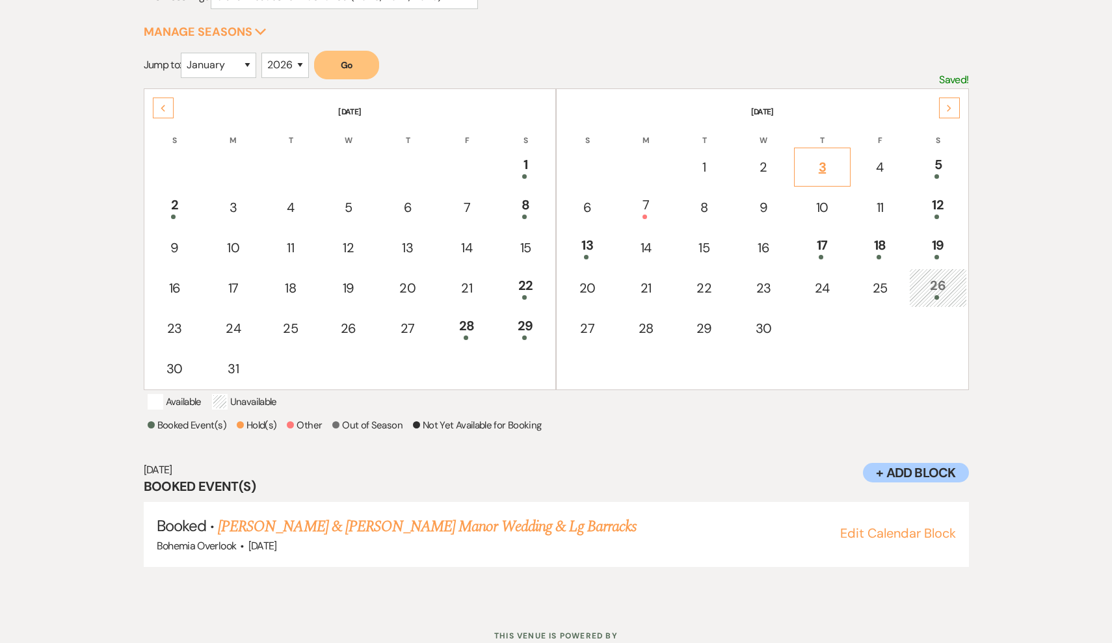
scroll to position [165, 0]
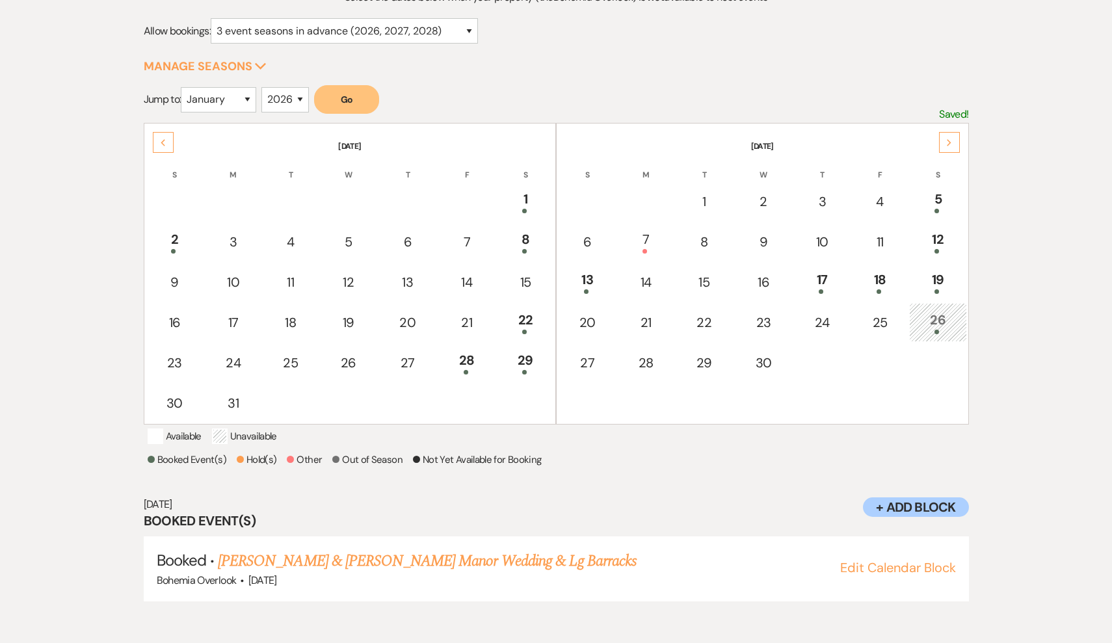
click at [951, 307] on td "26" at bounding box center [937, 322] width 57 height 39
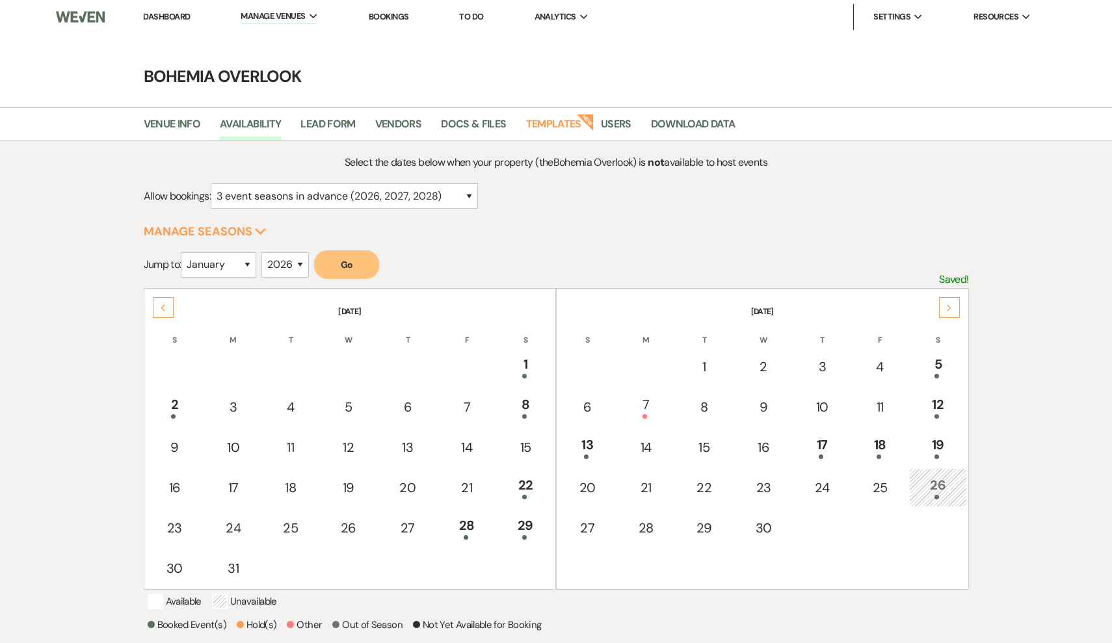
scroll to position [0, 0]
click at [959, 308] on div "Next" at bounding box center [949, 307] width 21 height 21
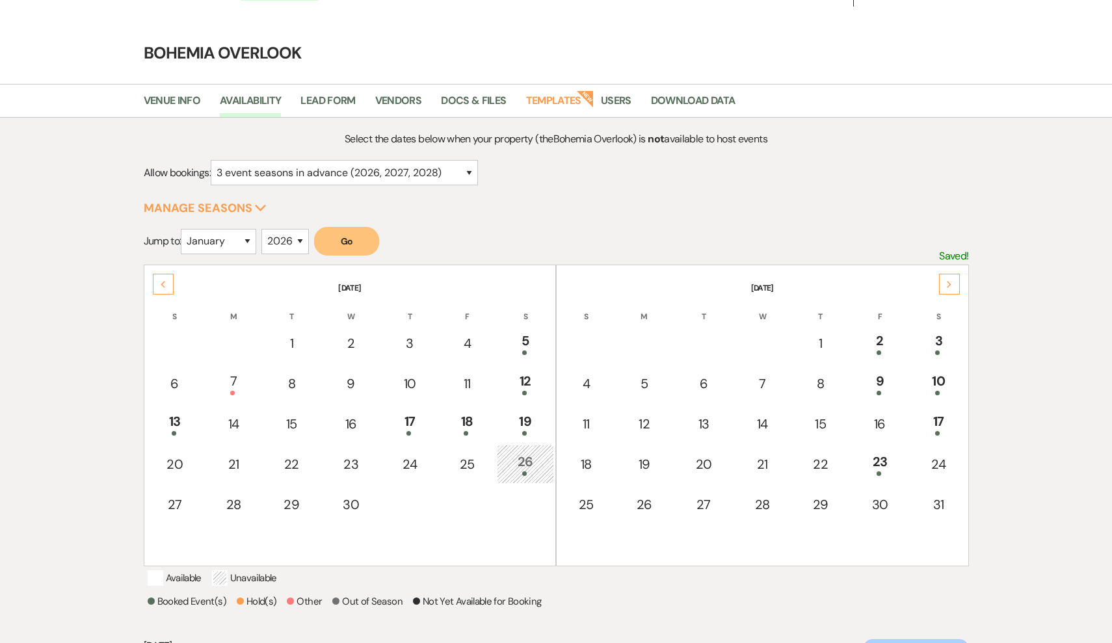
scroll to position [48, 0]
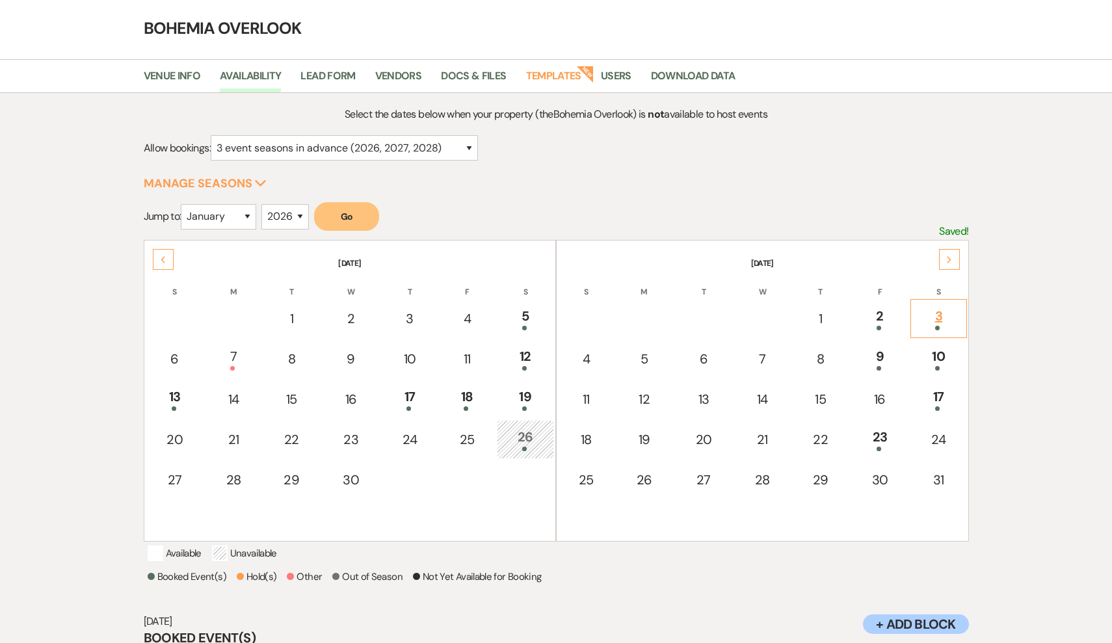
click at [936, 305] on td "3" at bounding box center [939, 318] width 56 height 39
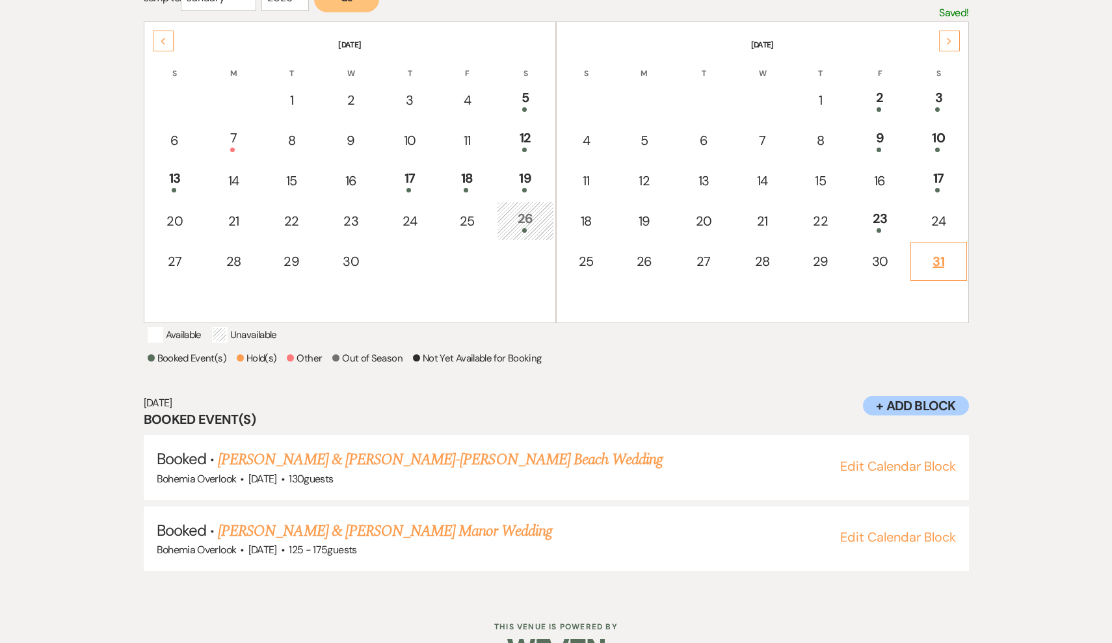
scroll to position [283, 0]
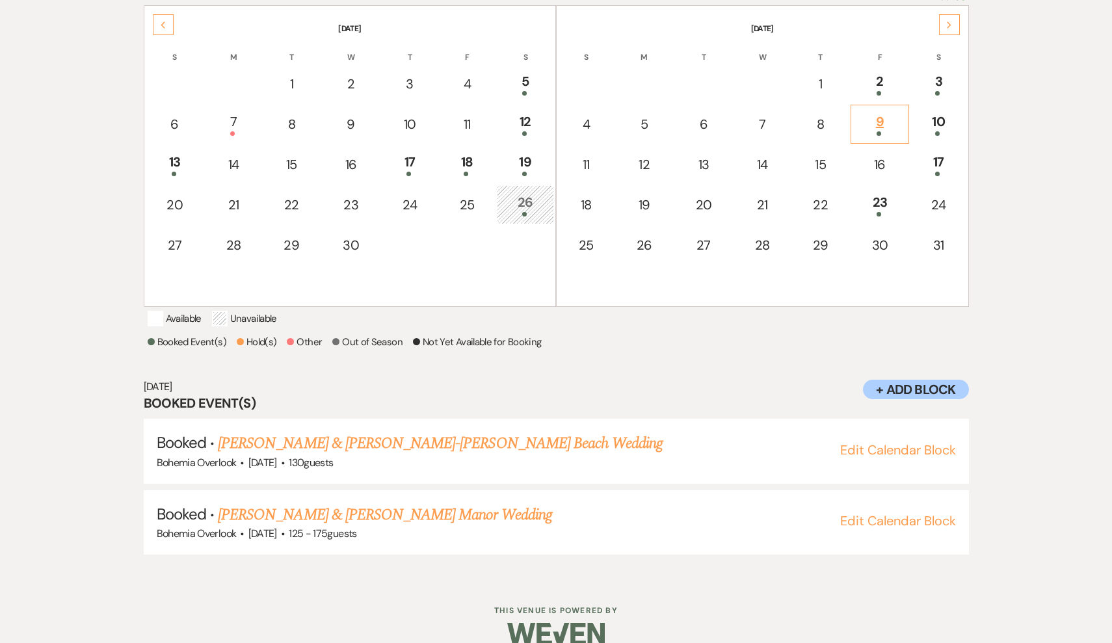
click at [892, 132] on div at bounding box center [880, 133] width 44 height 5
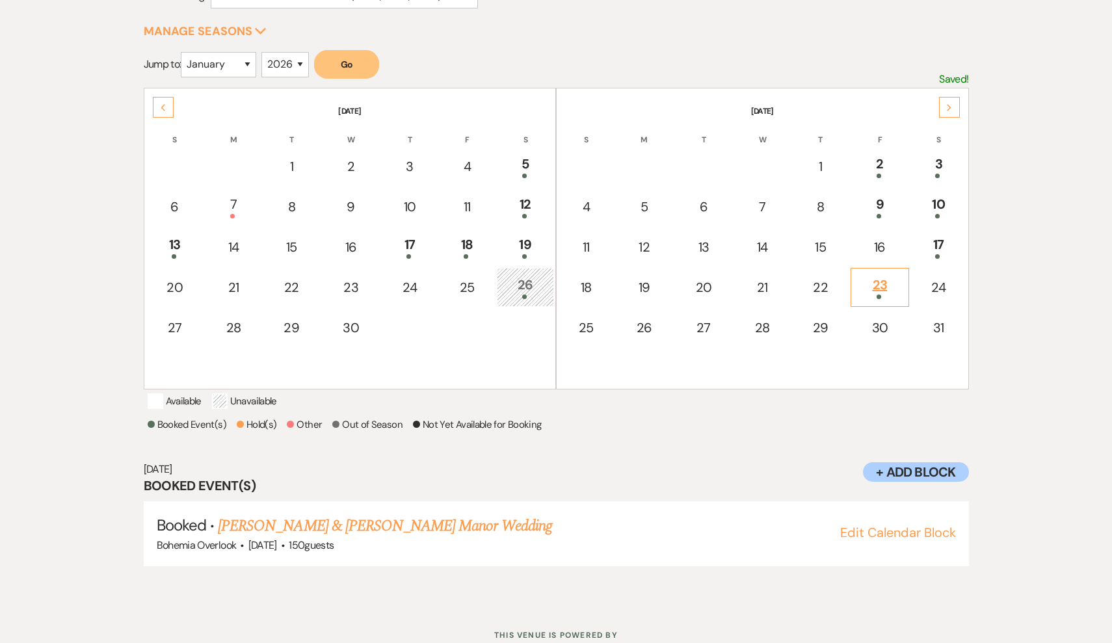
scroll to position [201, 0]
click at [919, 215] on div at bounding box center [939, 215] width 42 height 5
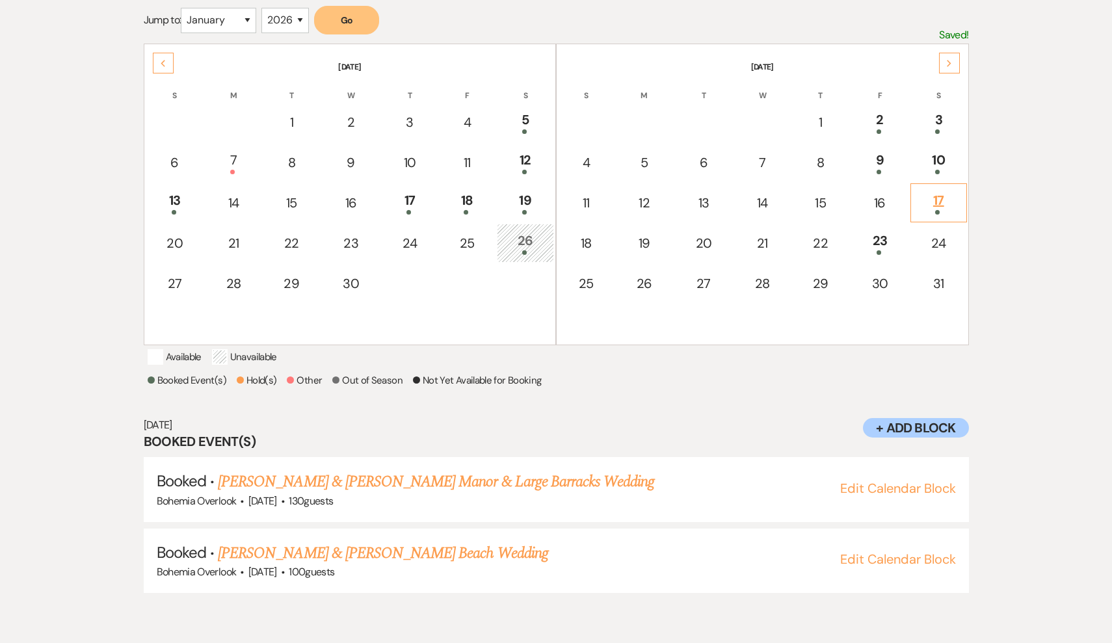
scroll to position [248, 0]
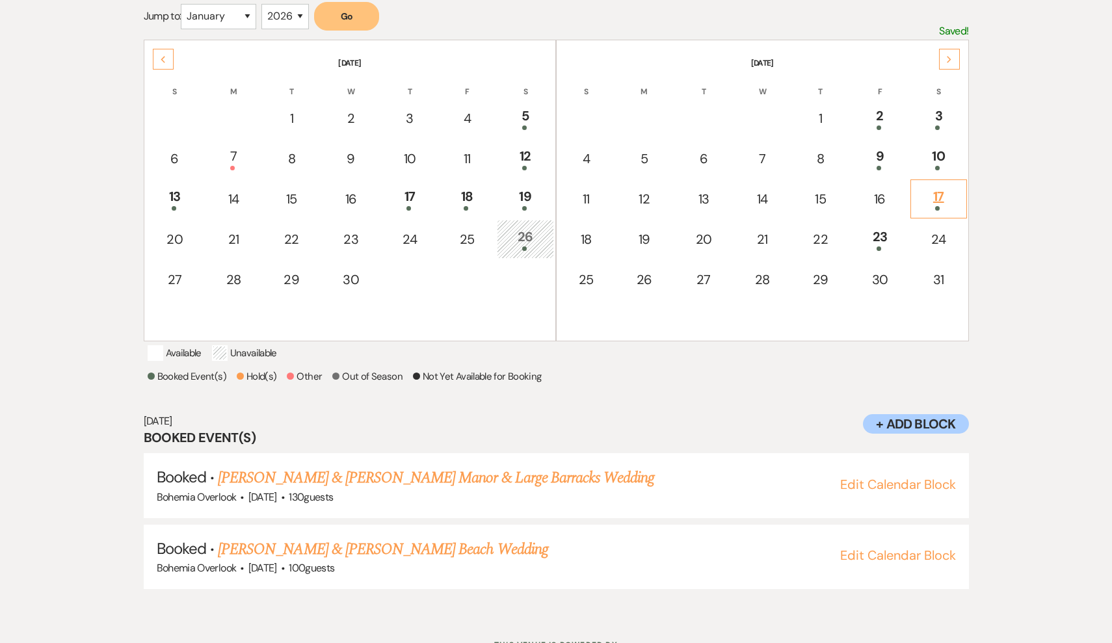
click at [945, 206] on div at bounding box center [939, 208] width 42 height 5
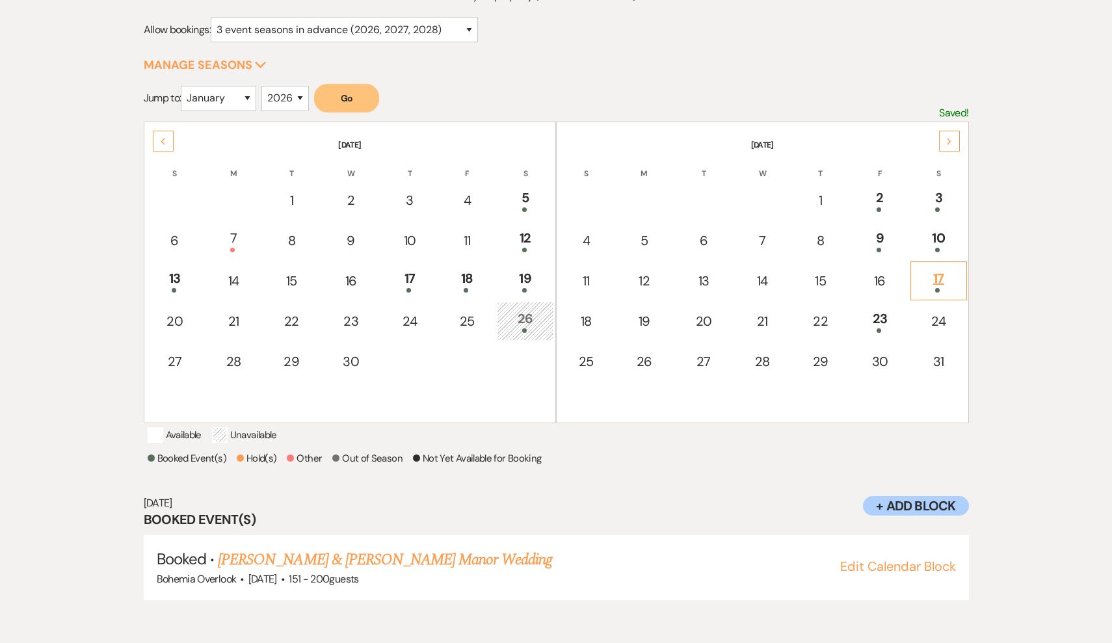
scroll to position [165, 0]
click at [876, 340] on td "23" at bounding box center [880, 322] width 59 height 39
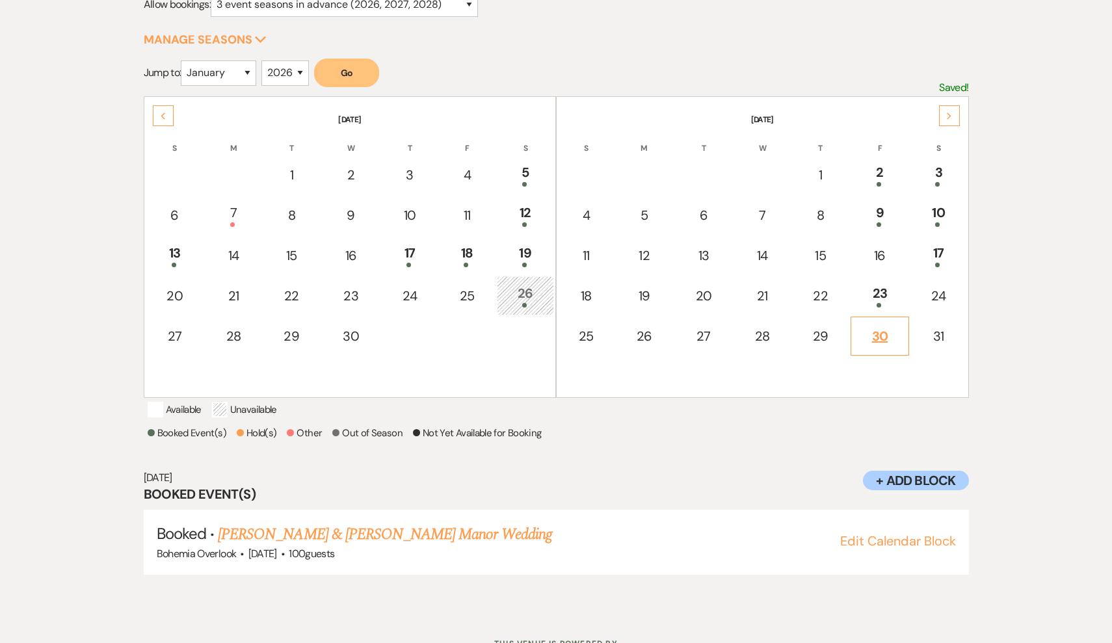
scroll to position [261, 0]
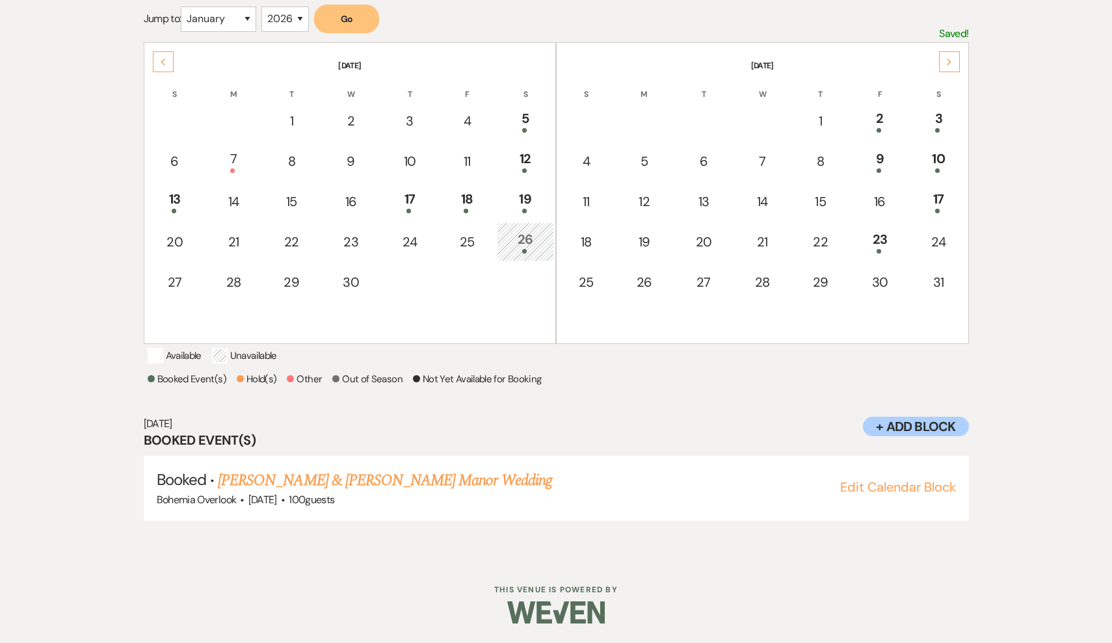
click at [953, 51] on div "Next" at bounding box center [949, 61] width 21 height 21
click at [939, 109] on div "7" at bounding box center [939, 121] width 42 height 24
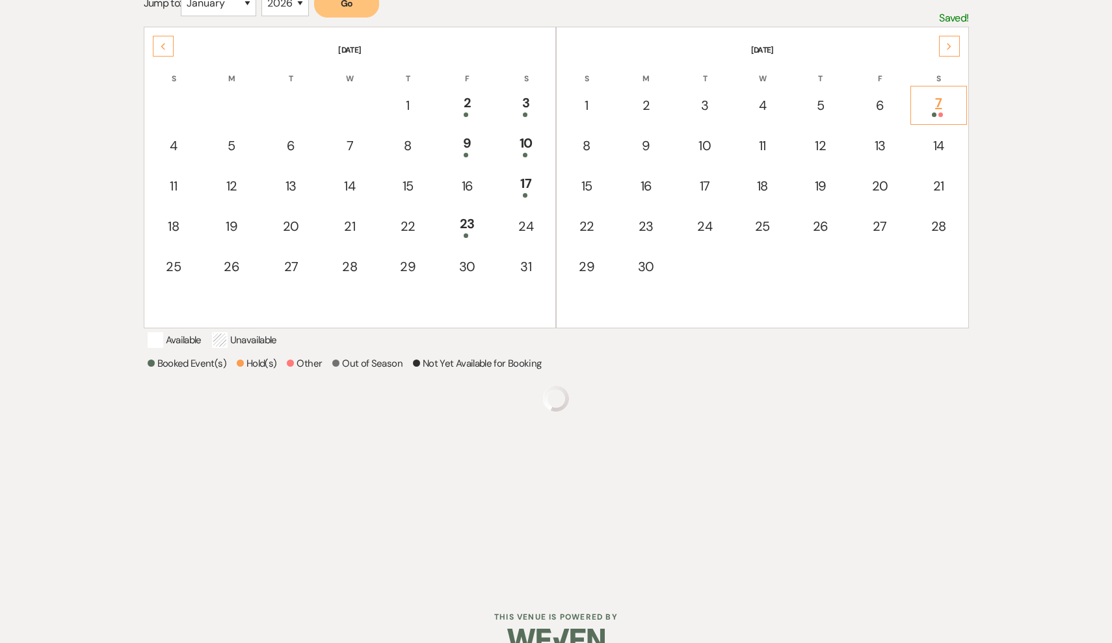
scroll to position [263, 0]
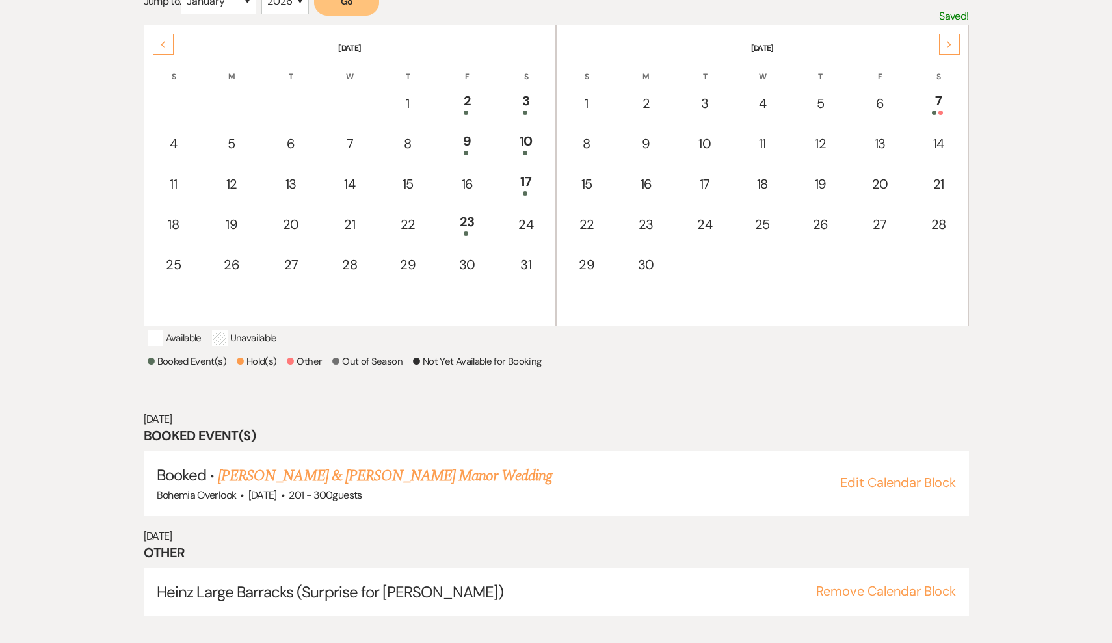
click at [945, 52] on div "Next" at bounding box center [949, 44] width 21 height 21
click at [155, 44] on div "Previous" at bounding box center [163, 44] width 21 height 21
click at [929, 113] on div at bounding box center [939, 113] width 42 height 5
click at [469, 228] on div "23" at bounding box center [467, 224] width 44 height 24
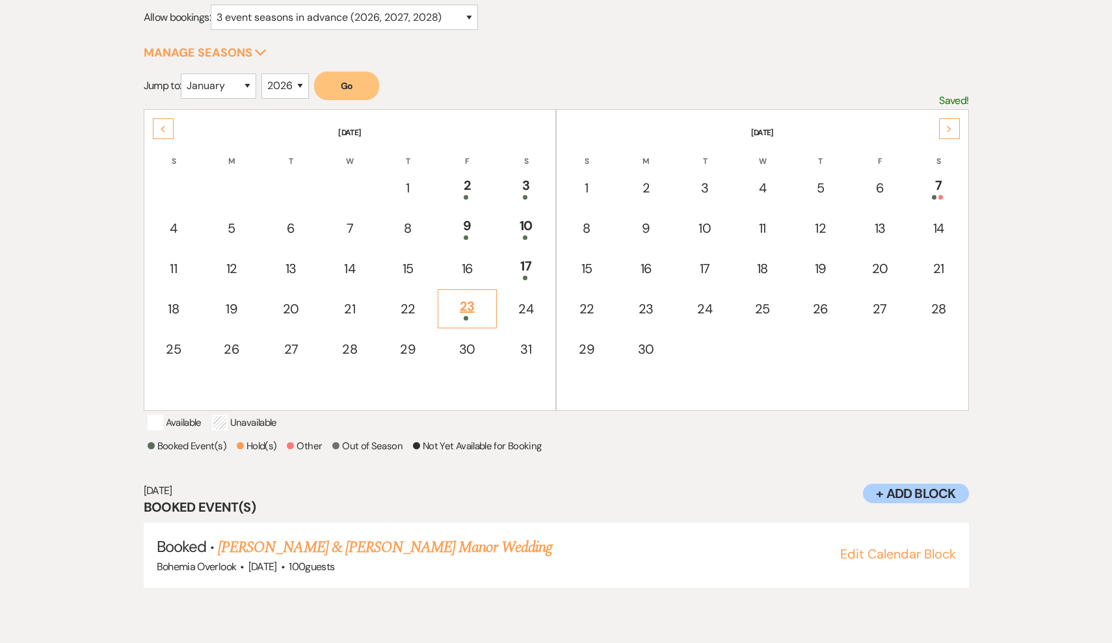
scroll to position [165, 0]
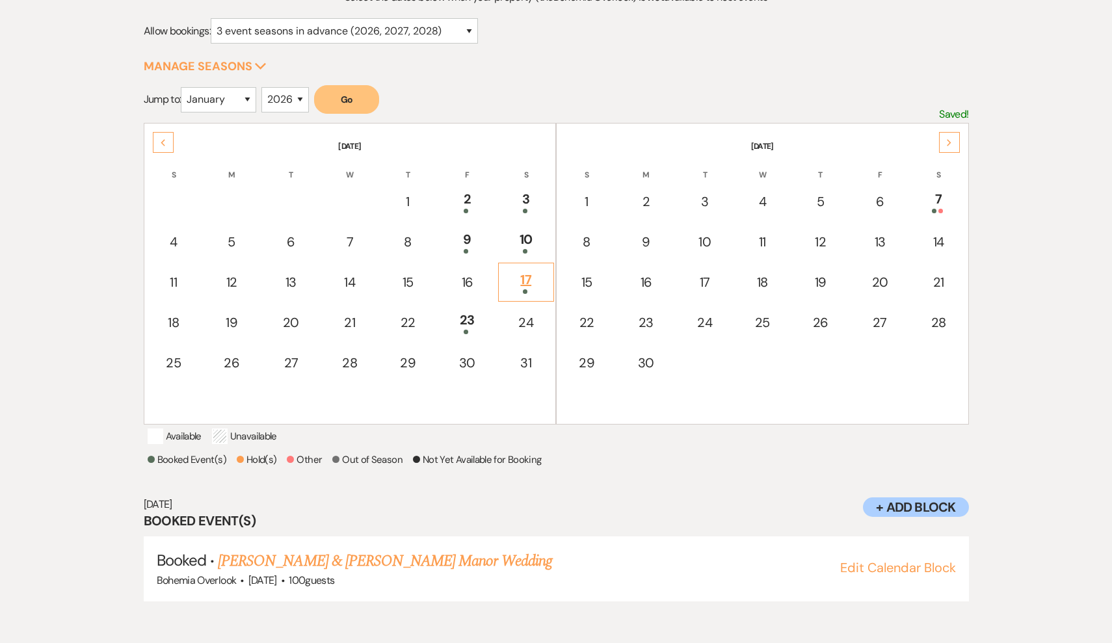
click at [526, 291] on span at bounding box center [525, 291] width 5 height 5
click at [531, 250] on div at bounding box center [526, 251] width 42 height 5
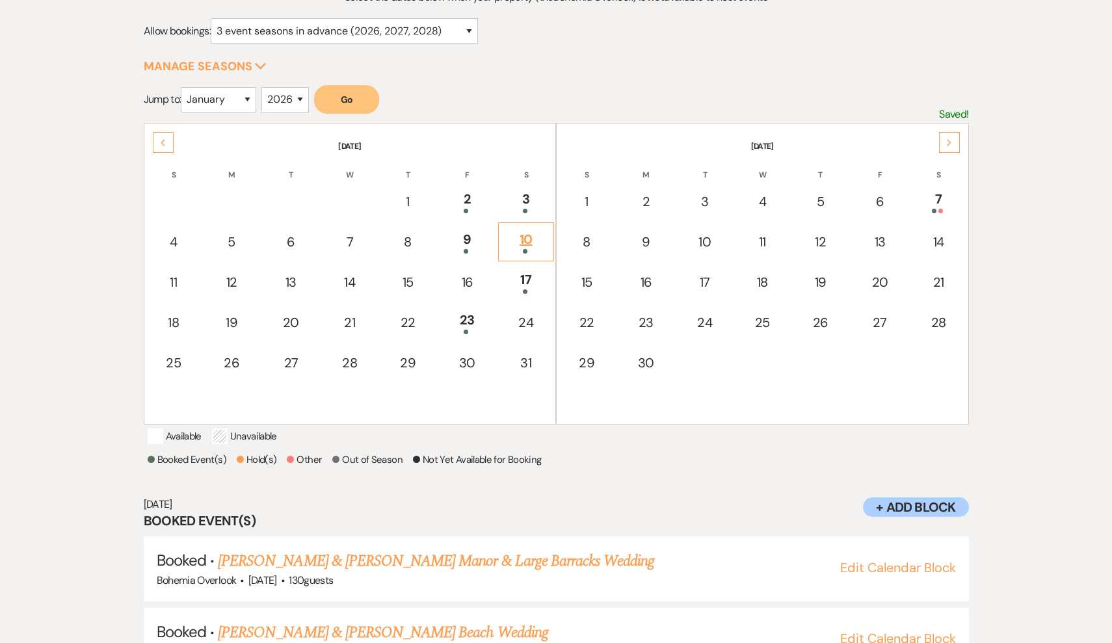
scroll to position [221, 0]
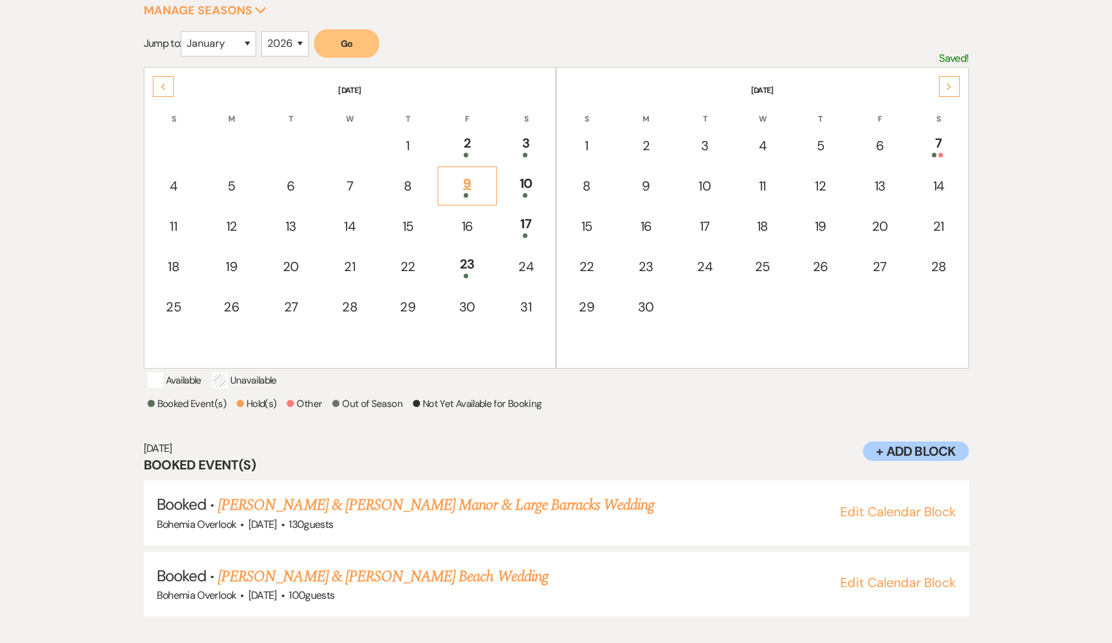
click at [473, 200] on td "9" at bounding box center [467, 186] width 59 height 39
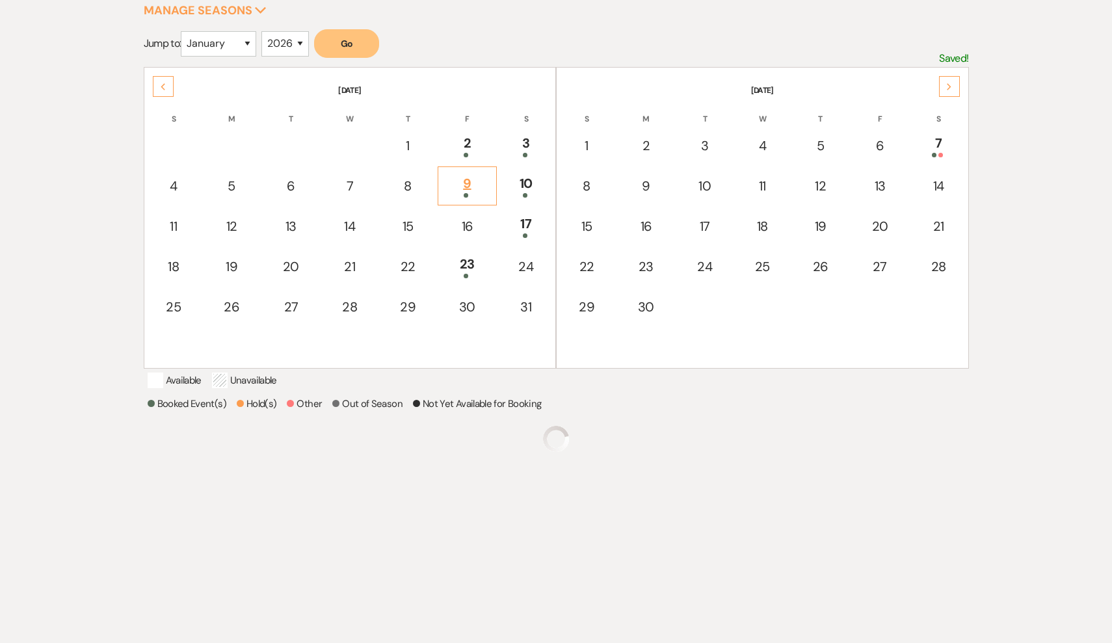
scroll to position [165, 0]
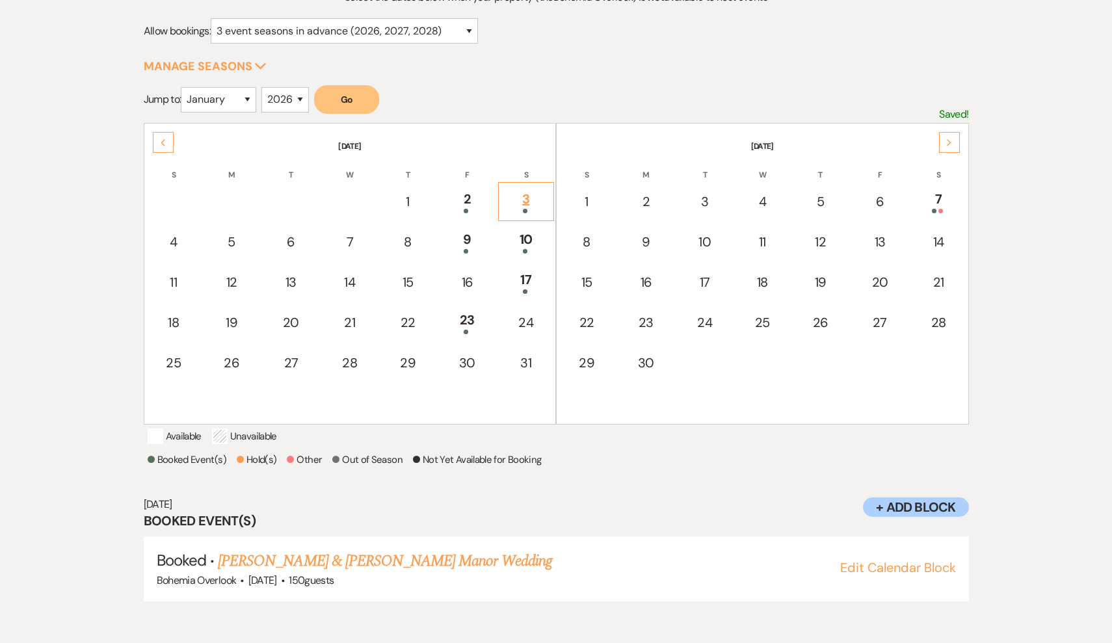
click at [522, 202] on div "3" at bounding box center [526, 201] width 42 height 24
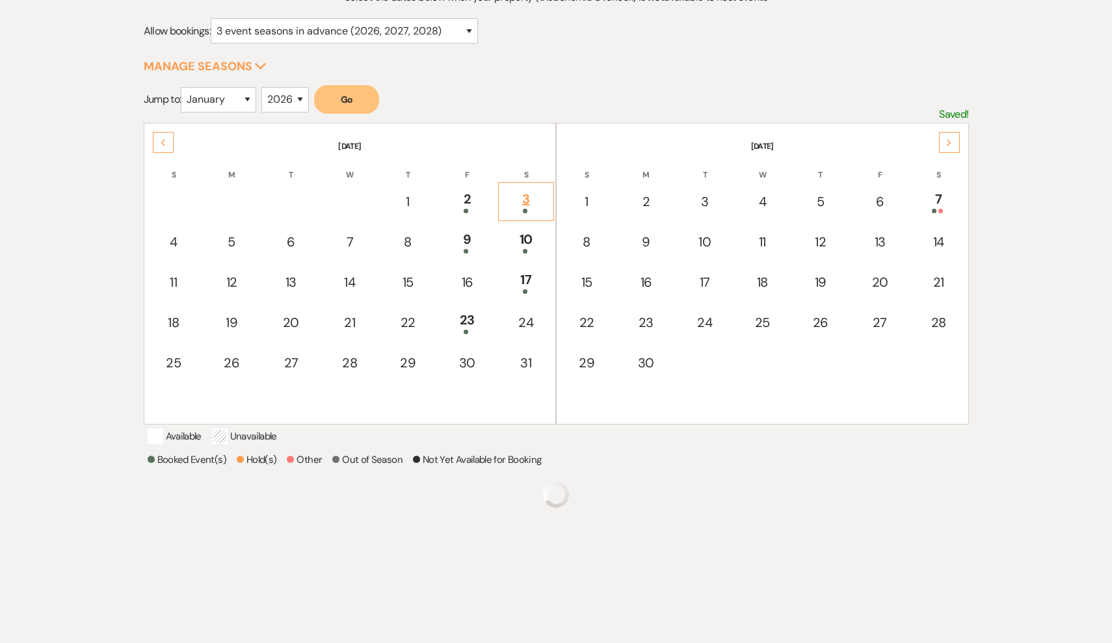
scroll to position [221, 0]
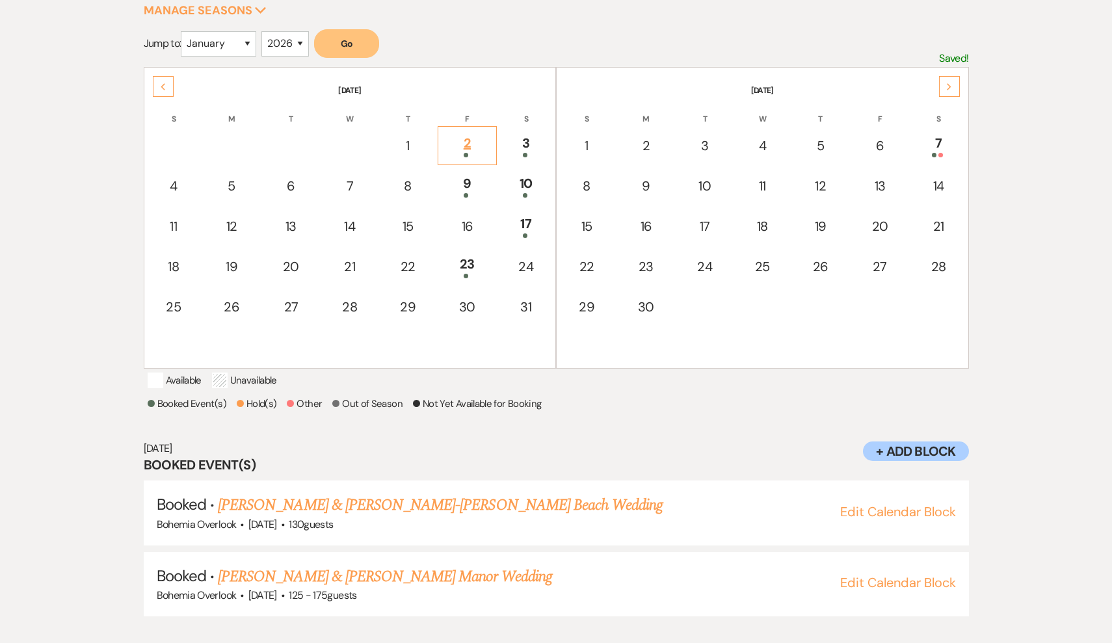
click at [477, 157] on td "2" at bounding box center [467, 145] width 59 height 39
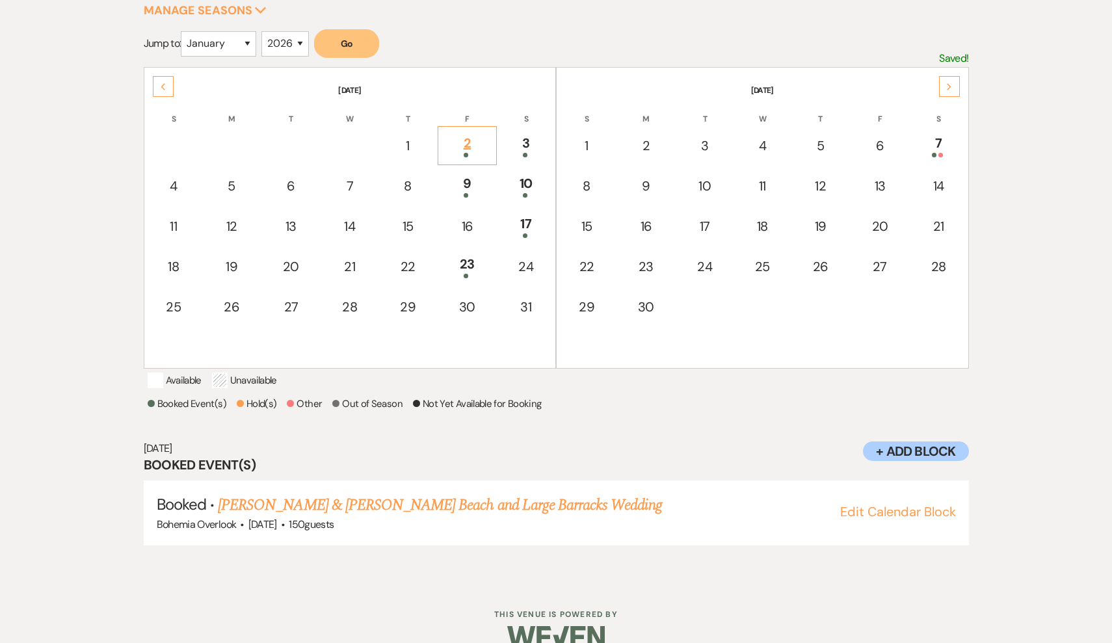
scroll to position [165, 0]
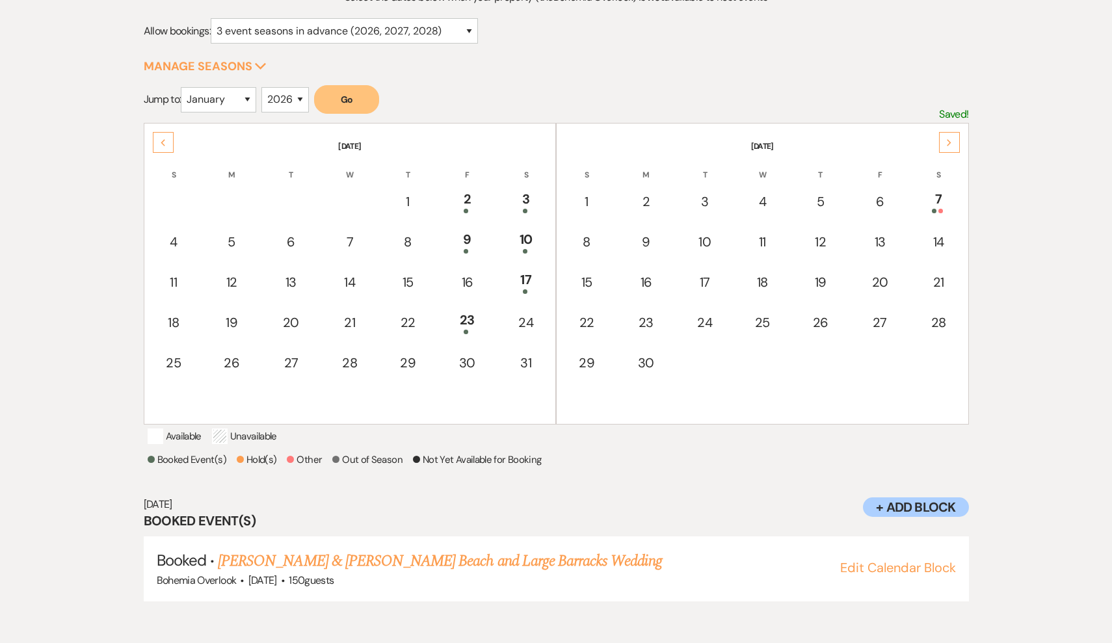
click at [164, 144] on icon "Previous" at bounding box center [163, 143] width 7 height 8
click at [533, 317] on div "26" at bounding box center [525, 322] width 43 height 24
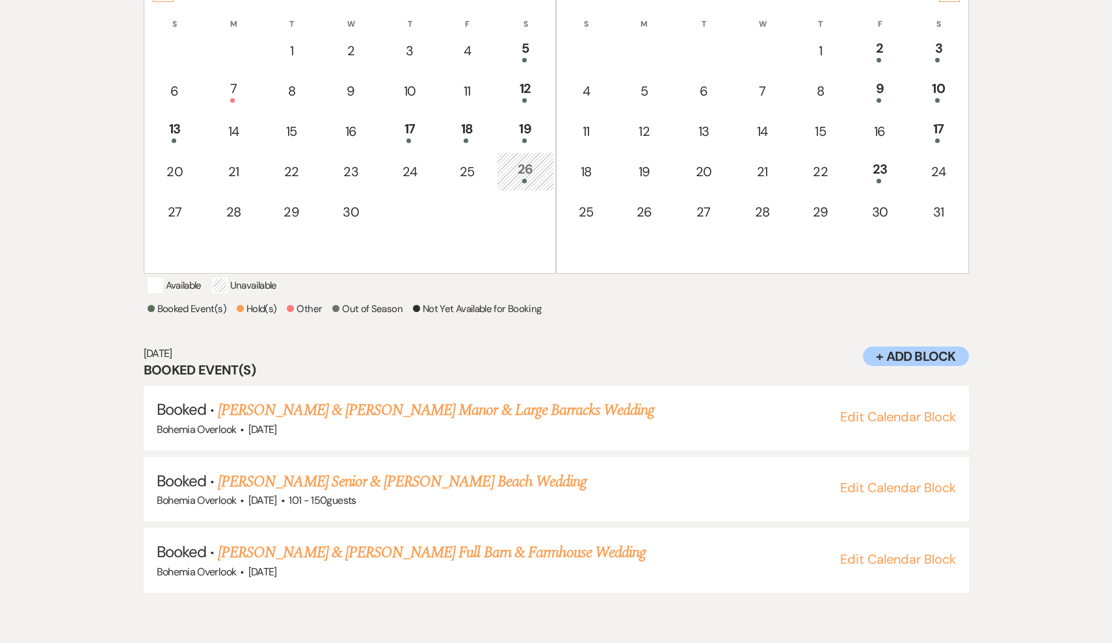
scroll to position [317, 0]
click at [516, 141] on div at bounding box center [525, 139] width 43 height 5
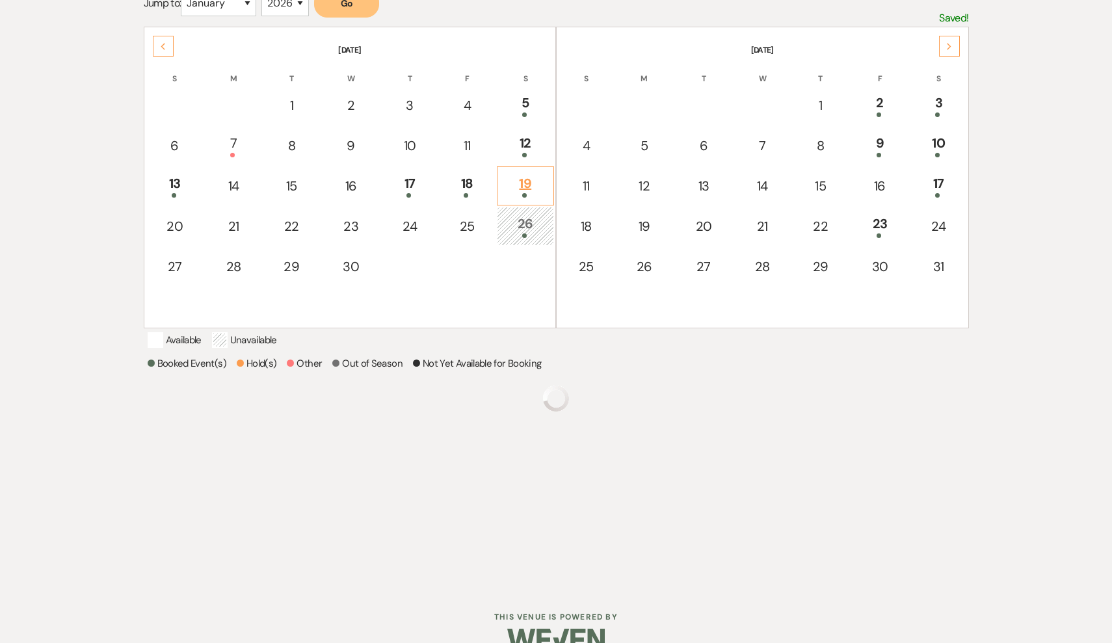
scroll to position [165, 0]
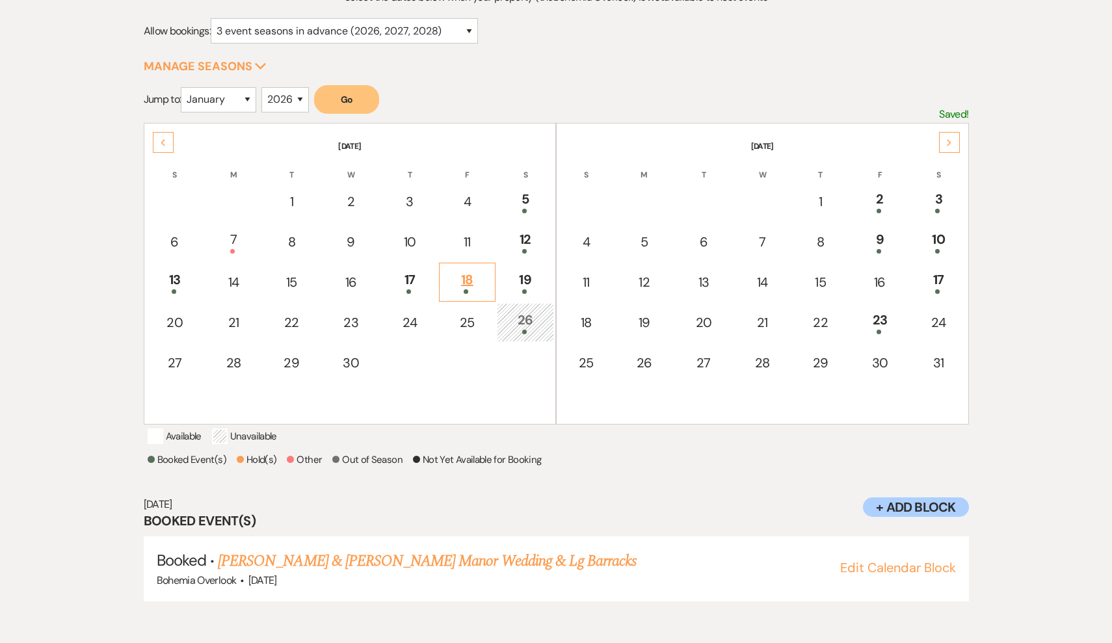
click at [472, 274] on div "18" at bounding box center [467, 282] width 42 height 24
click at [176, 284] on div "13" at bounding box center [175, 282] width 44 height 24
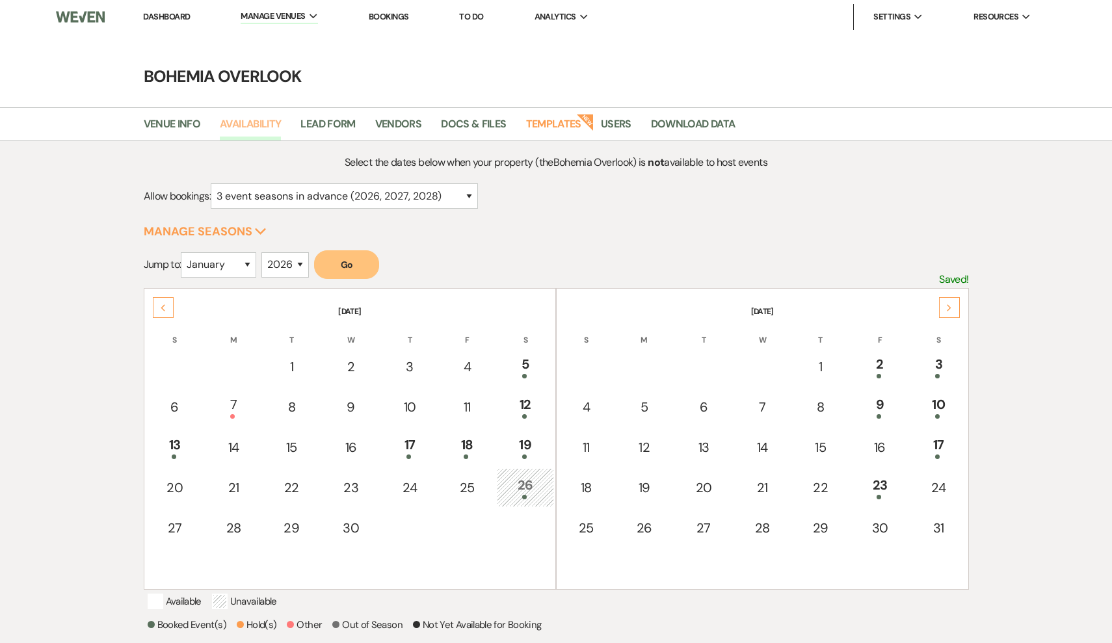
scroll to position [0, 0]
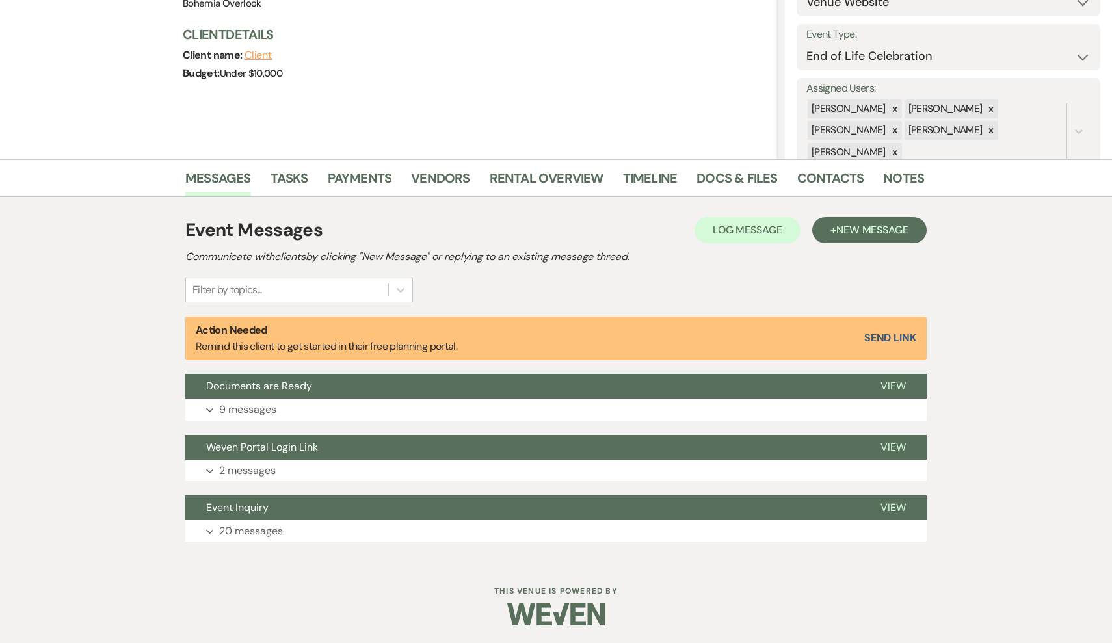
scroll to position [167, 0]
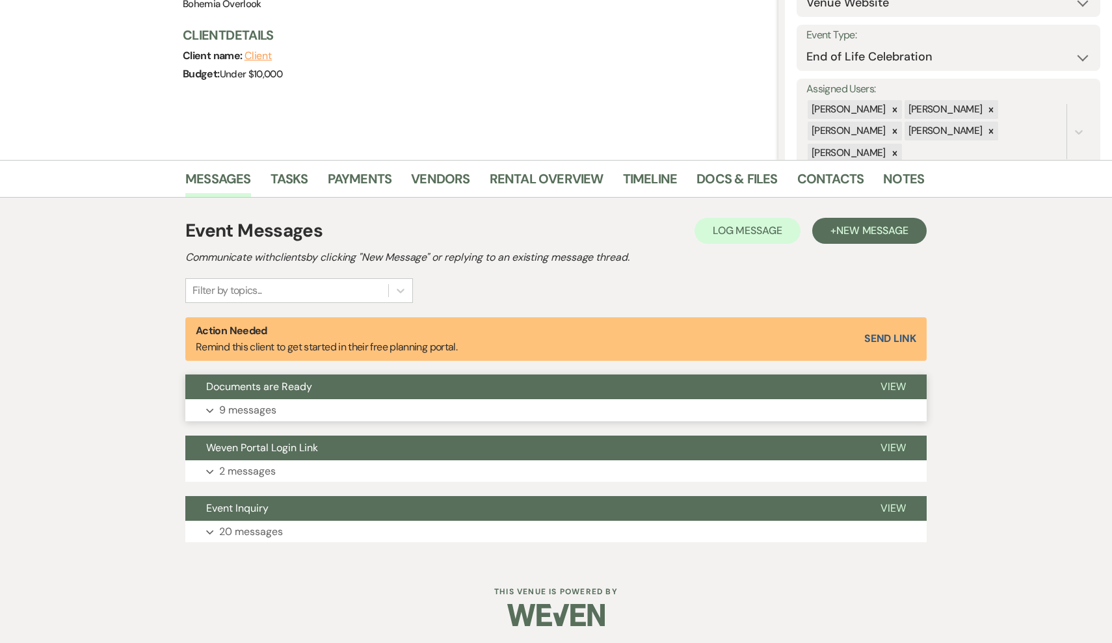
click at [397, 409] on button "Expand 9 messages" at bounding box center [556, 410] width 742 height 22
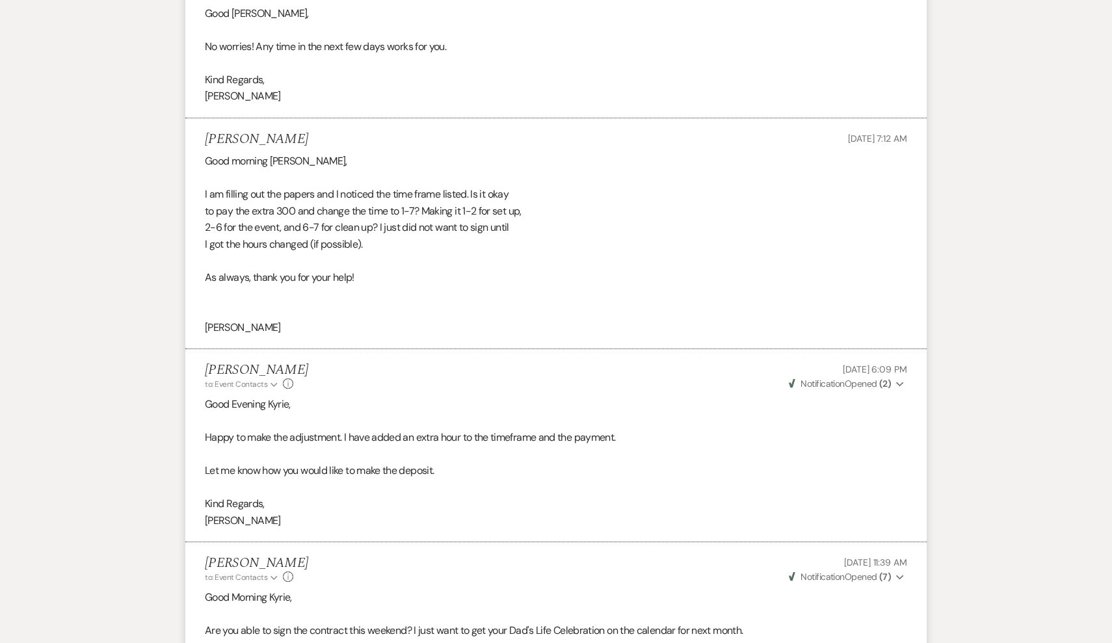
scroll to position [1198, 0]
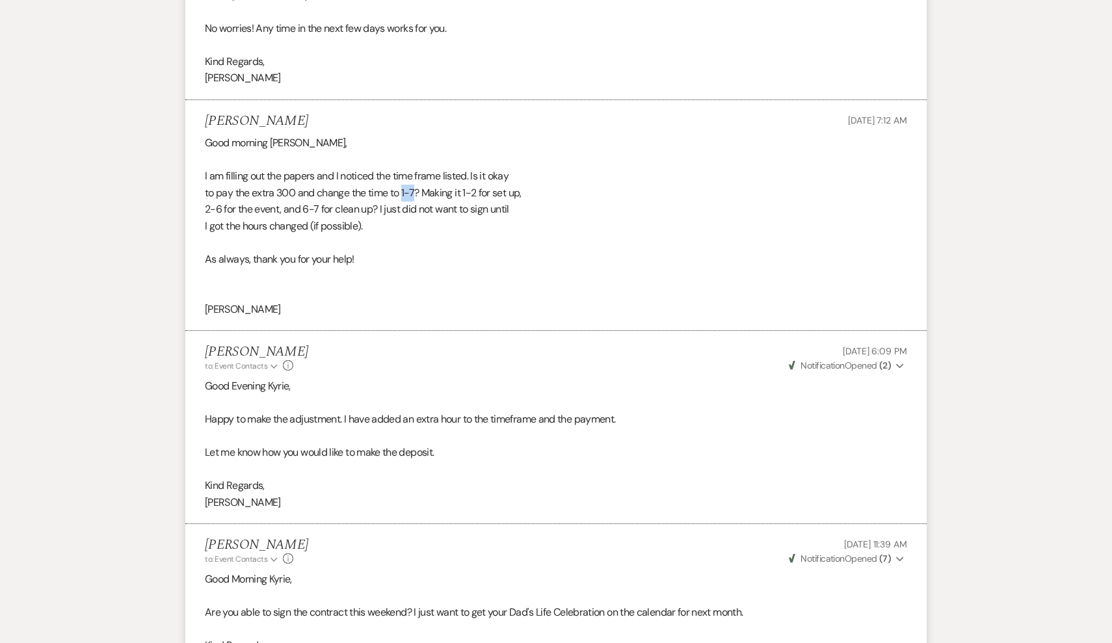
drag, startPoint x: 417, startPoint y: 176, endPoint x: 405, endPoint y: 171, distance: 13.4
click at [405, 171] on div "Good morning Kimberly, I am filling out the papers and I noticed the time frame…" at bounding box center [556, 226] width 703 height 183
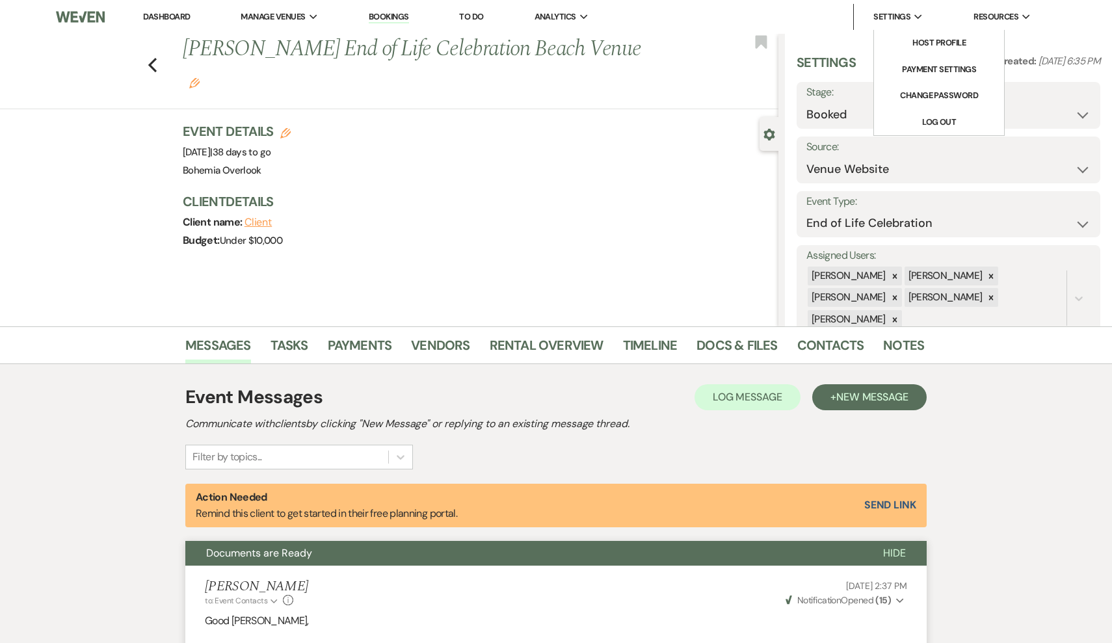
scroll to position [0, 0]
click at [155, 57] on icon "Previous" at bounding box center [153, 65] width 10 height 16
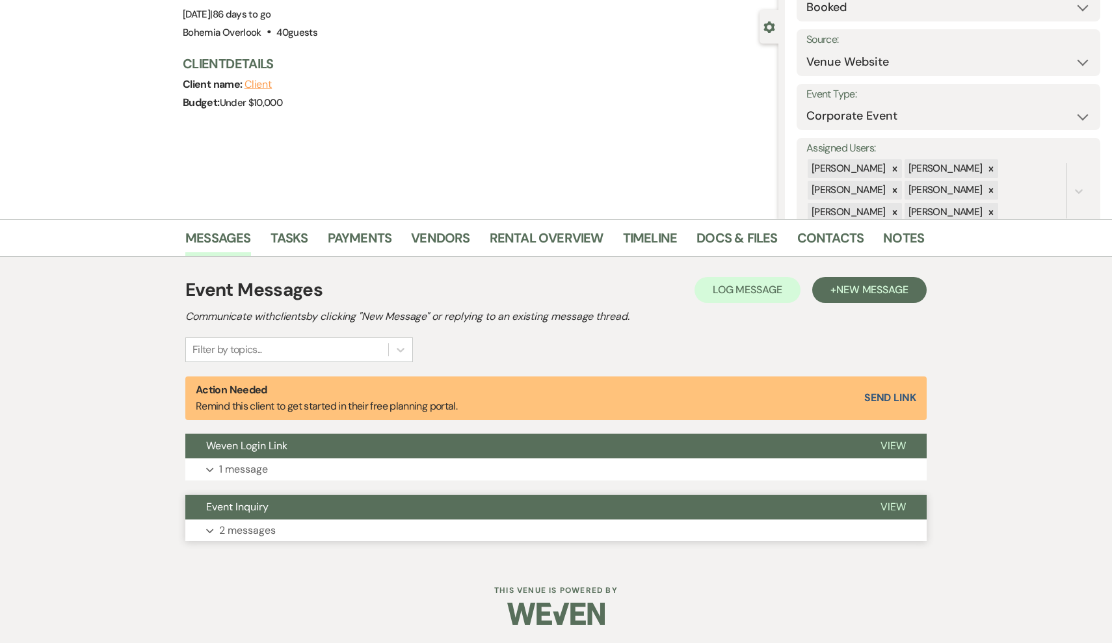
scroll to position [107, 0]
click at [513, 529] on button "Expand 2 messages" at bounding box center [556, 531] width 742 height 22
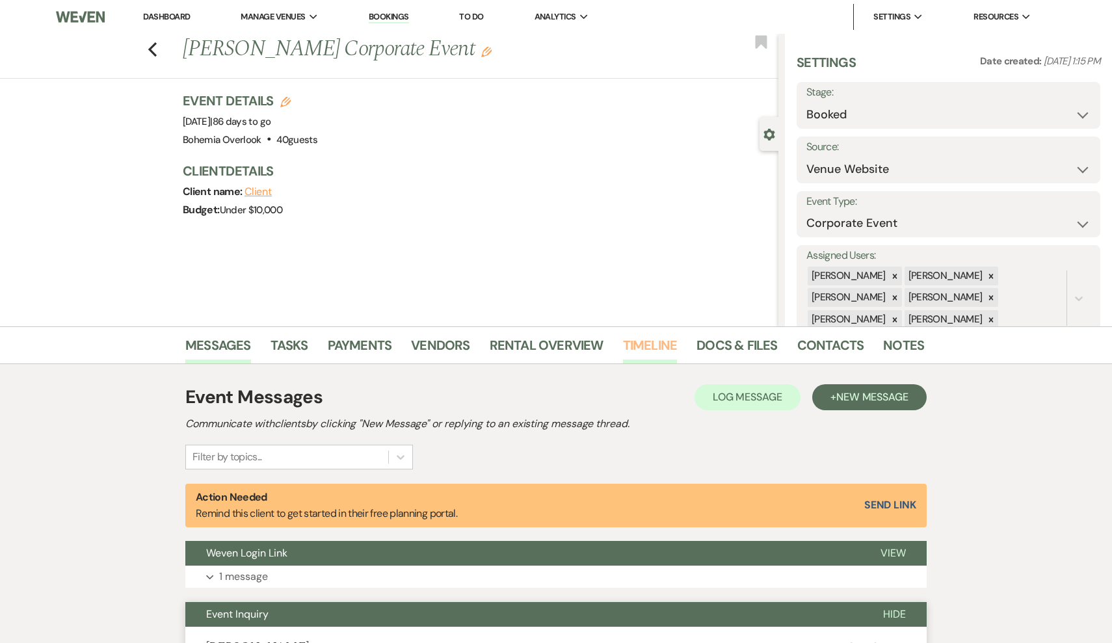
scroll to position [0, 0]
click at [701, 344] on link "Docs & Files" at bounding box center [737, 349] width 81 height 29
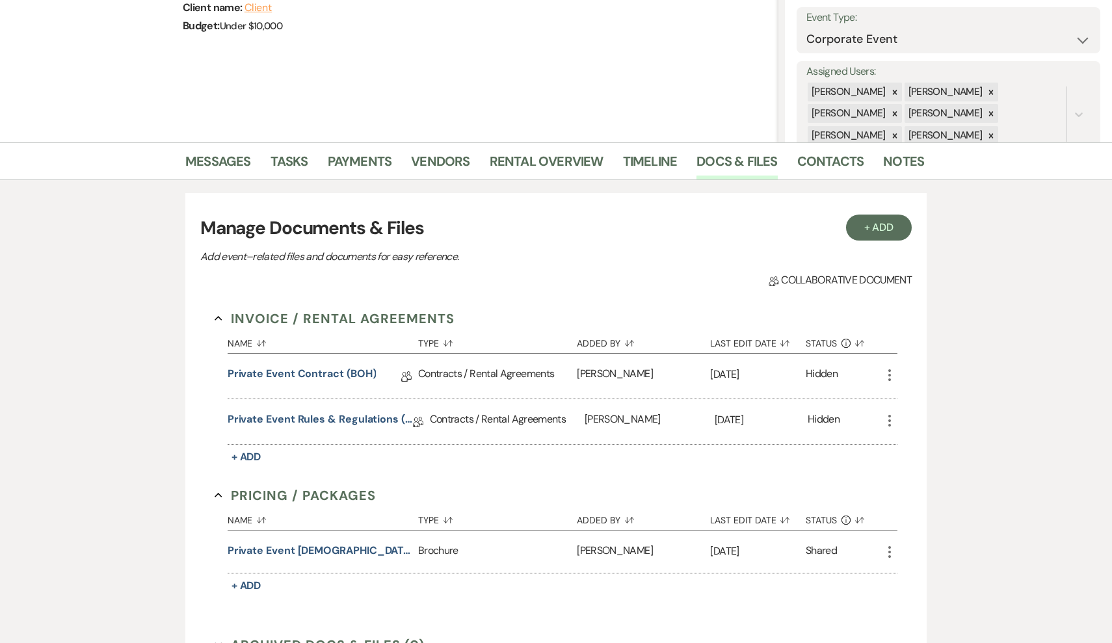
scroll to position [198, 0]
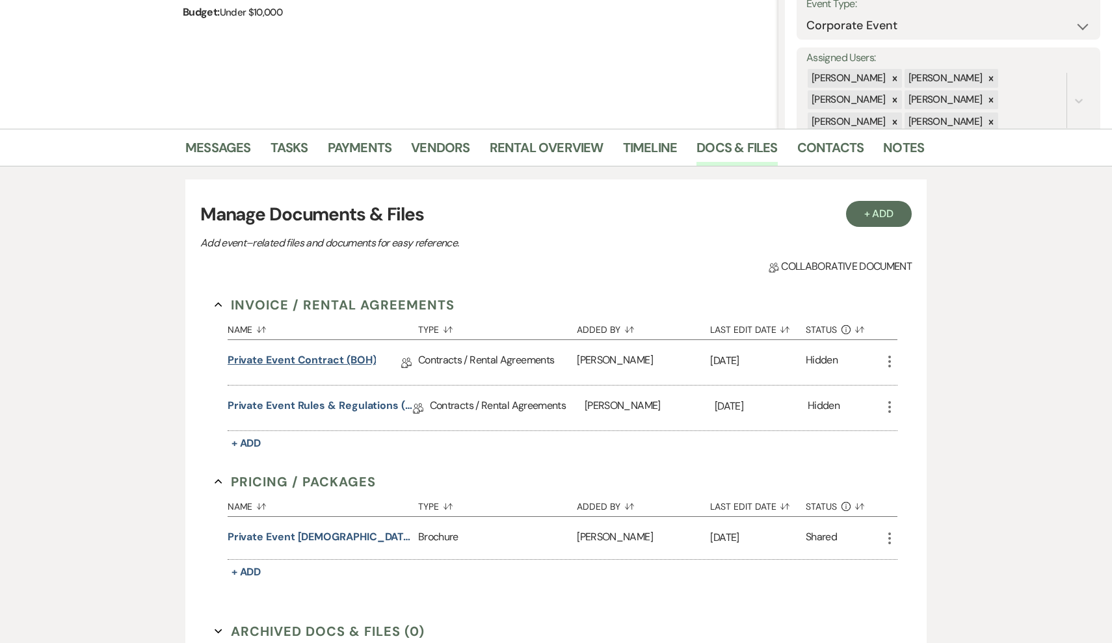
click at [326, 369] on link "Private Event Contract (BOH)" at bounding box center [302, 363] width 149 height 20
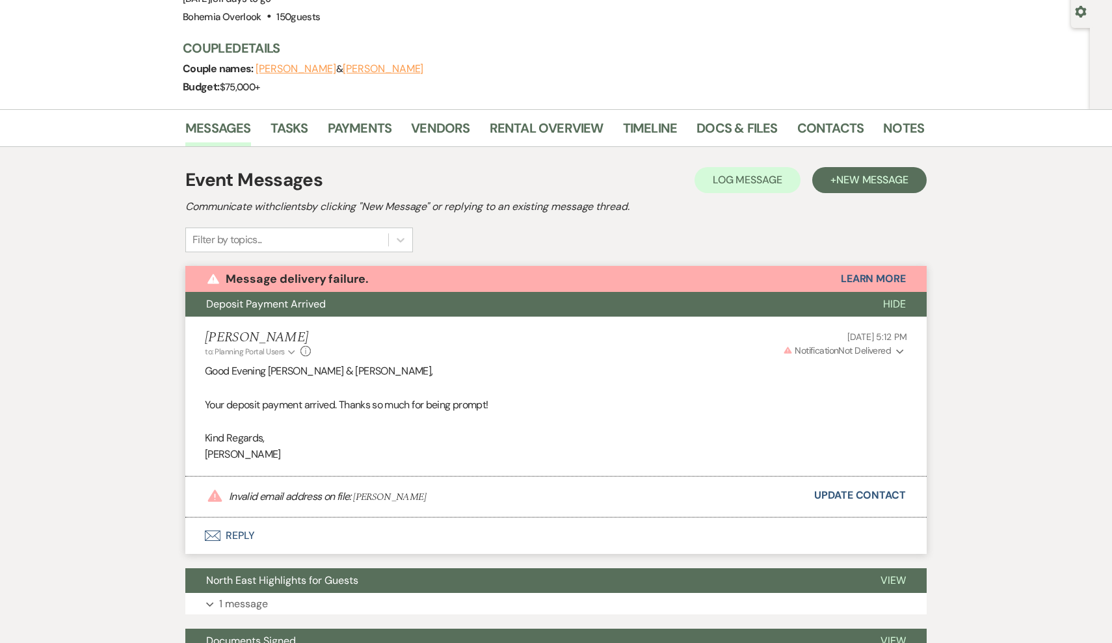
scroll to position [117, 0]
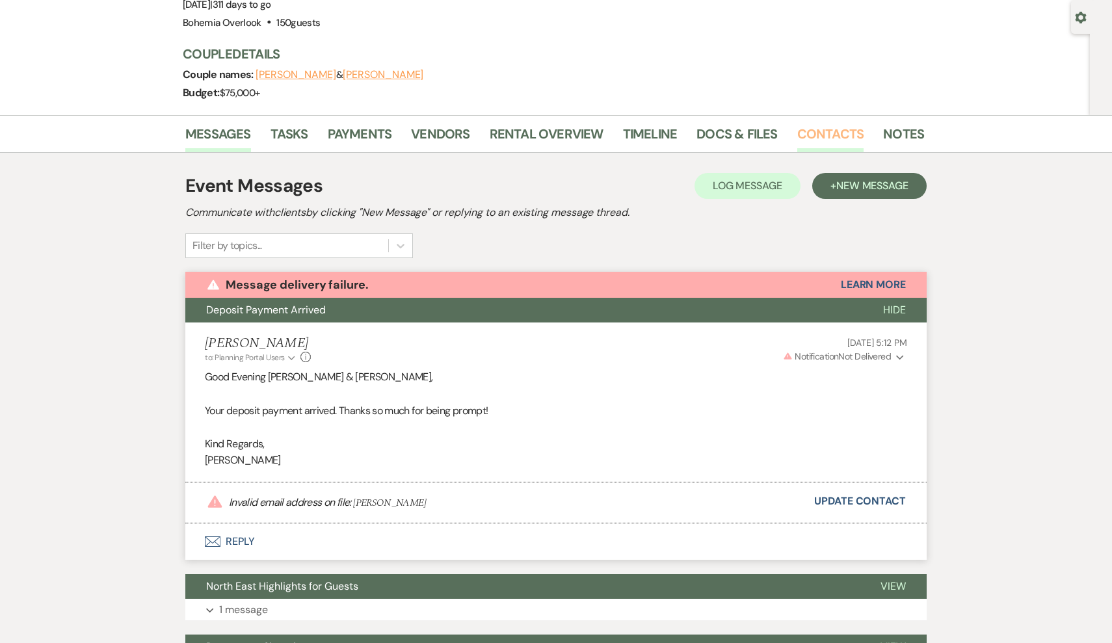
click at [816, 127] on link "Contacts" at bounding box center [831, 138] width 67 height 29
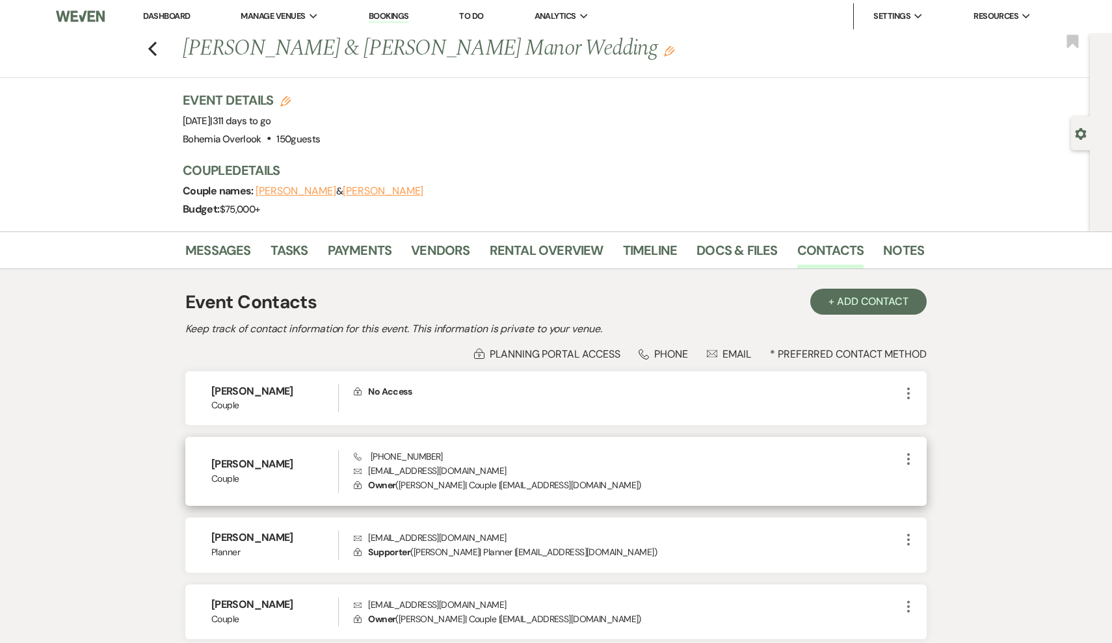
scroll to position [3, 0]
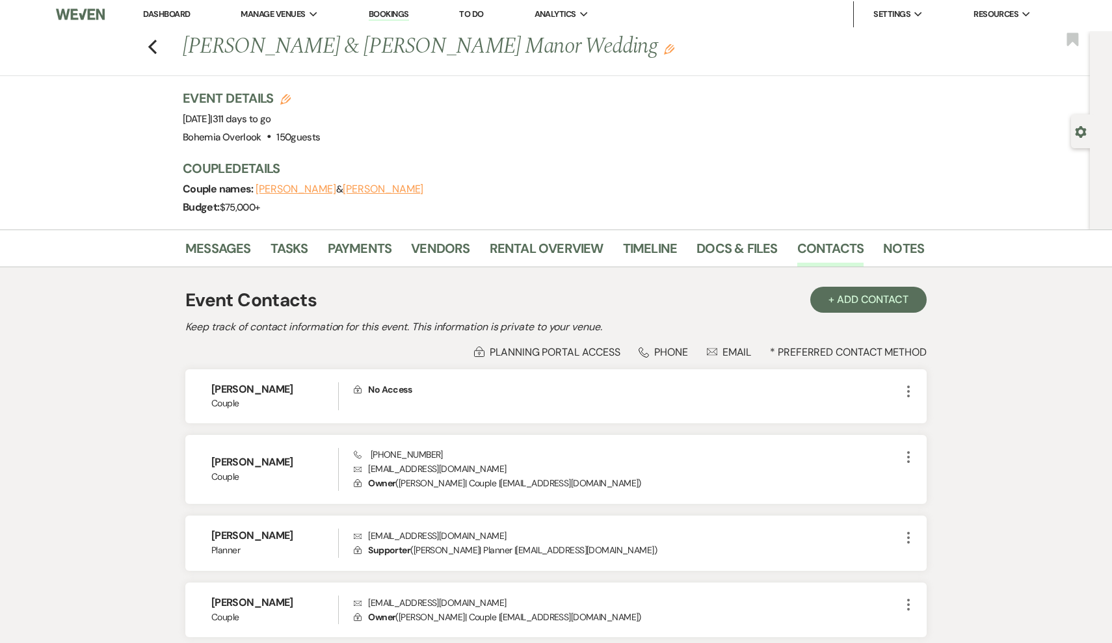
click at [159, 46] on div "Previous Rob Hendershott & Anne Clarke's Manor Wedding Edit Bookmark" at bounding box center [541, 53] width 1097 height 45
click at [153, 47] on icon "Previous" at bounding box center [153, 47] width 10 height 16
click at [220, 245] on link "Messages" at bounding box center [218, 252] width 66 height 29
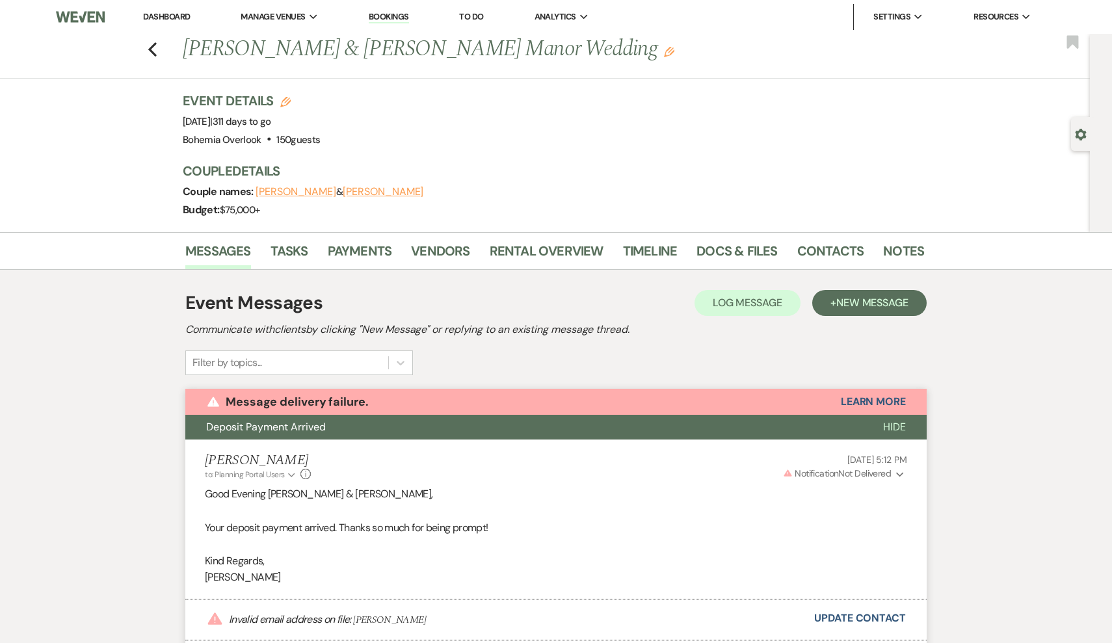
scroll to position [23, 0]
